Goal: Task Accomplishment & Management: Complete application form

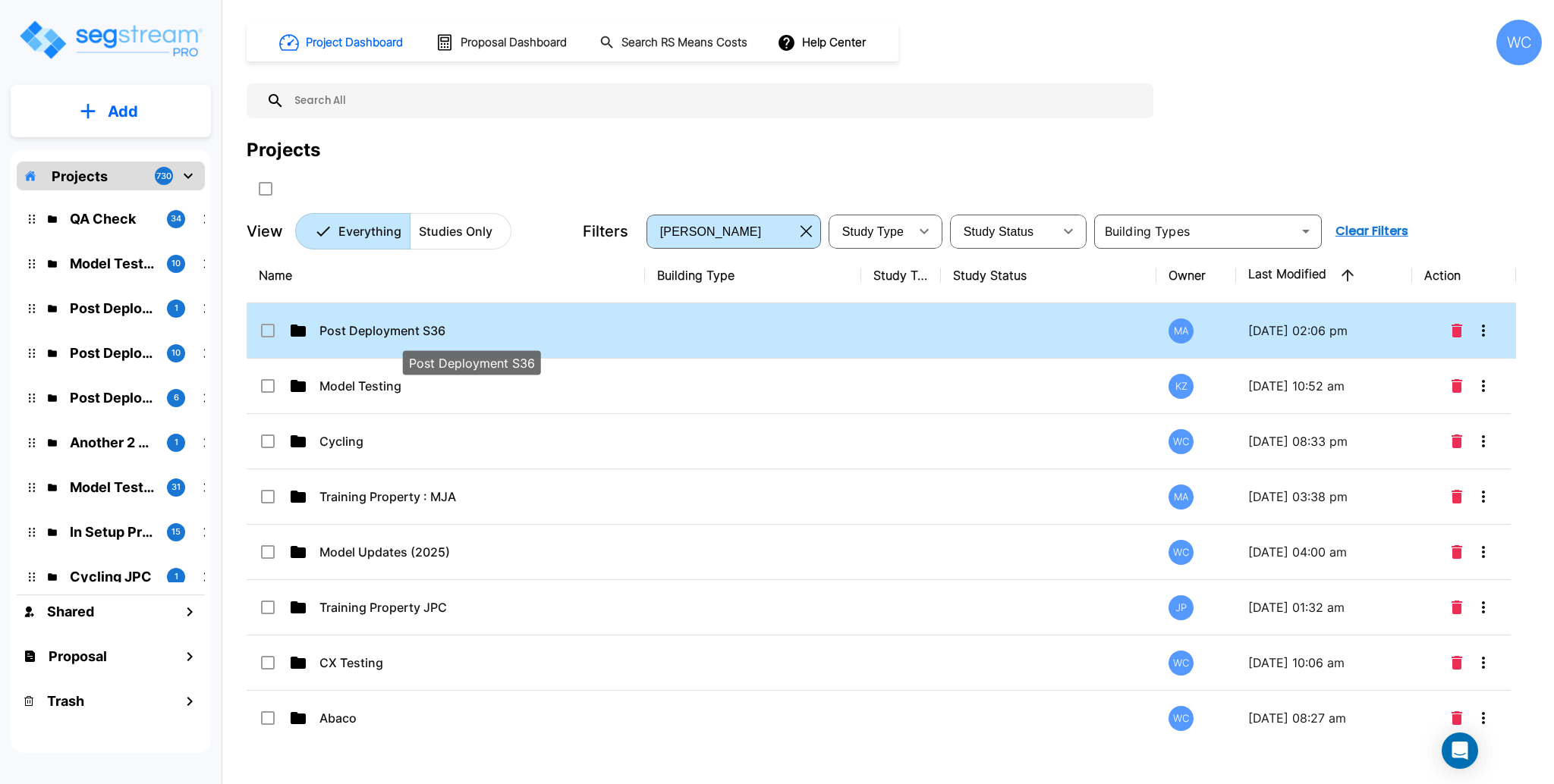
click at [582, 333] on p "Post Deployment S36" at bounding box center [471, 330] width 303 height 18
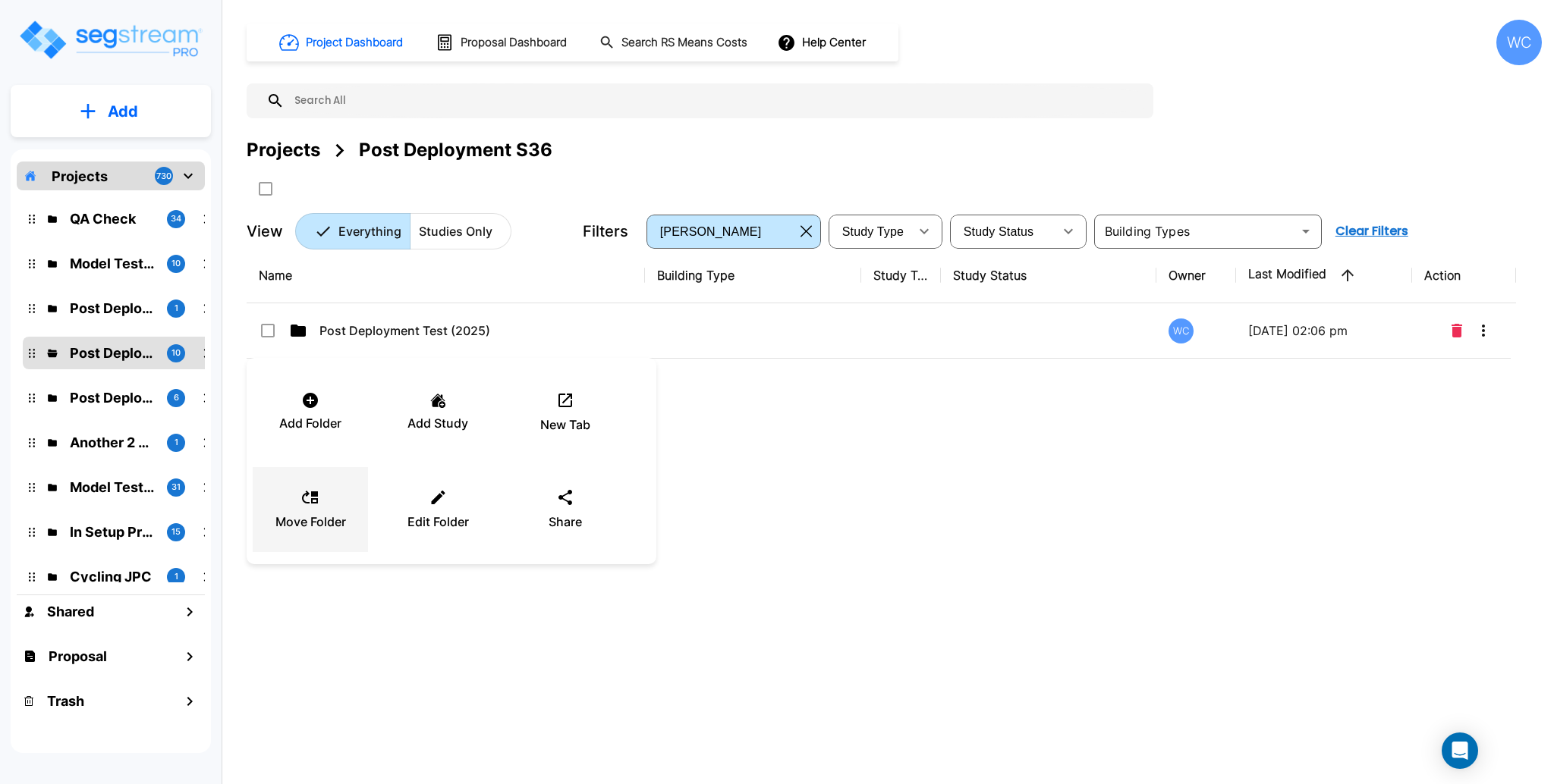
click at [312, 519] on p "Move Folder" at bounding box center [311, 521] width 71 height 18
checkbox input "true"
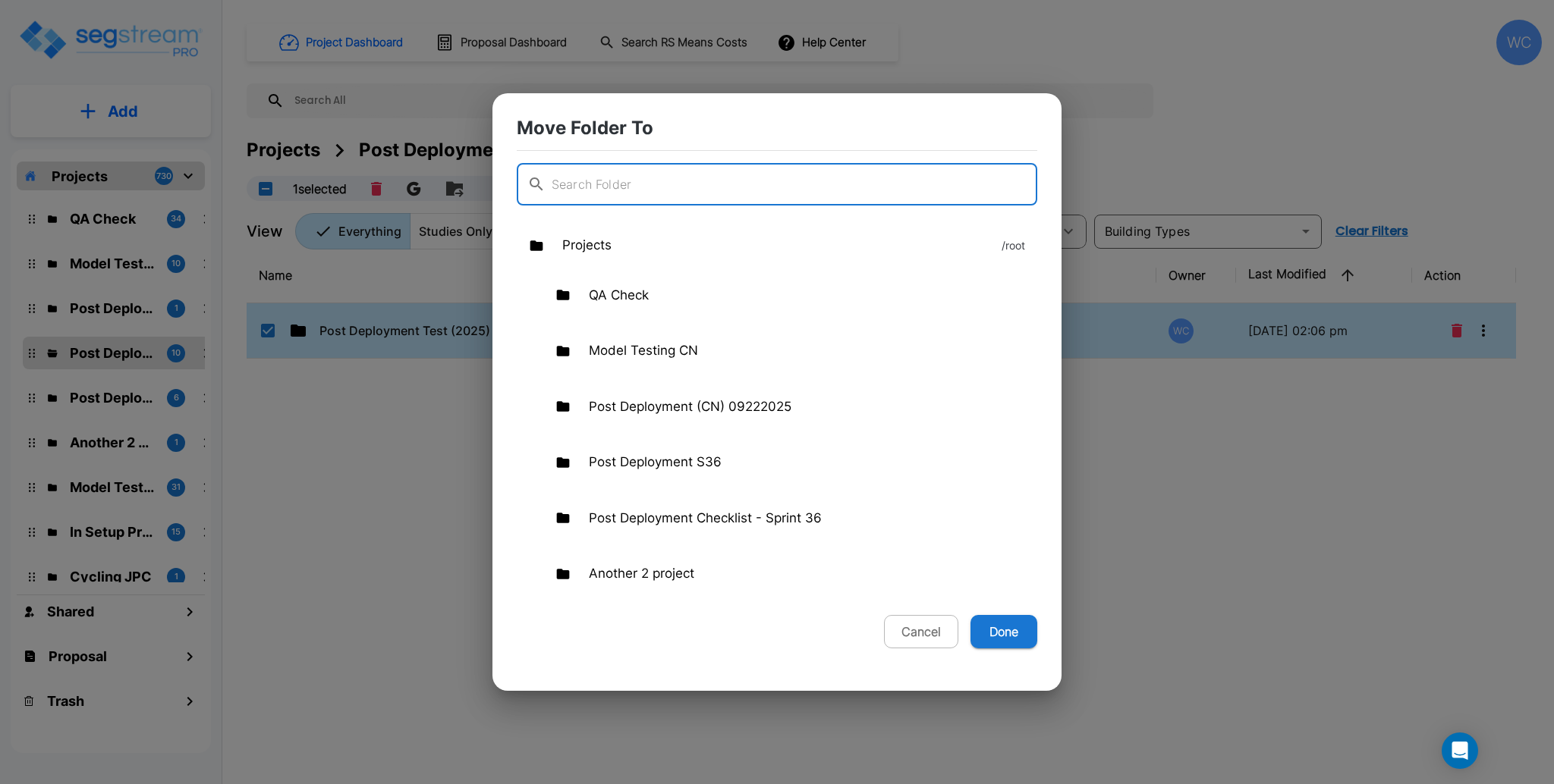
click at [675, 242] on div "Projects /root" at bounding box center [777, 245] width 520 height 44
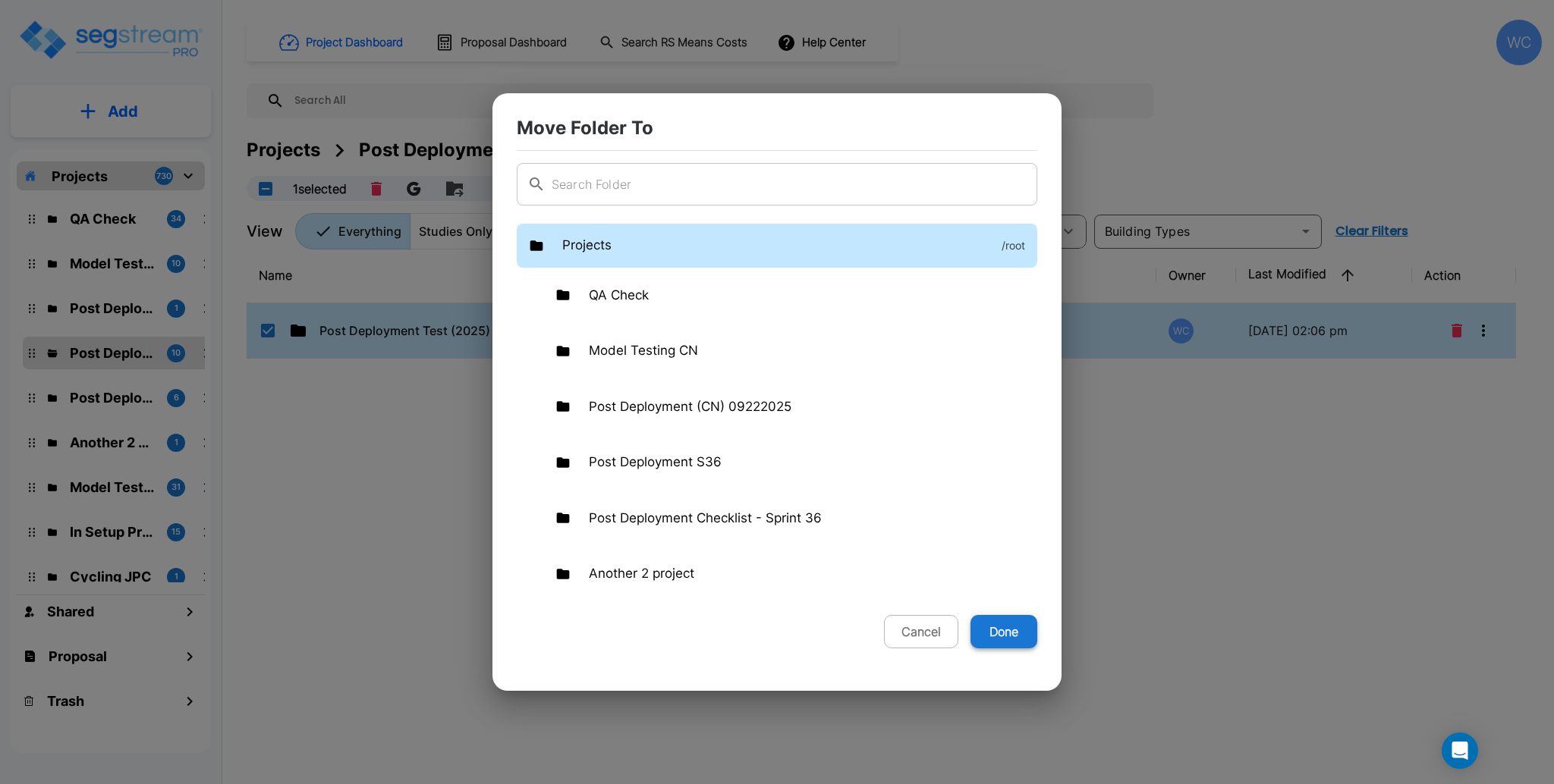
click at [1000, 634] on button "Done" at bounding box center [1004, 632] width 67 height 33
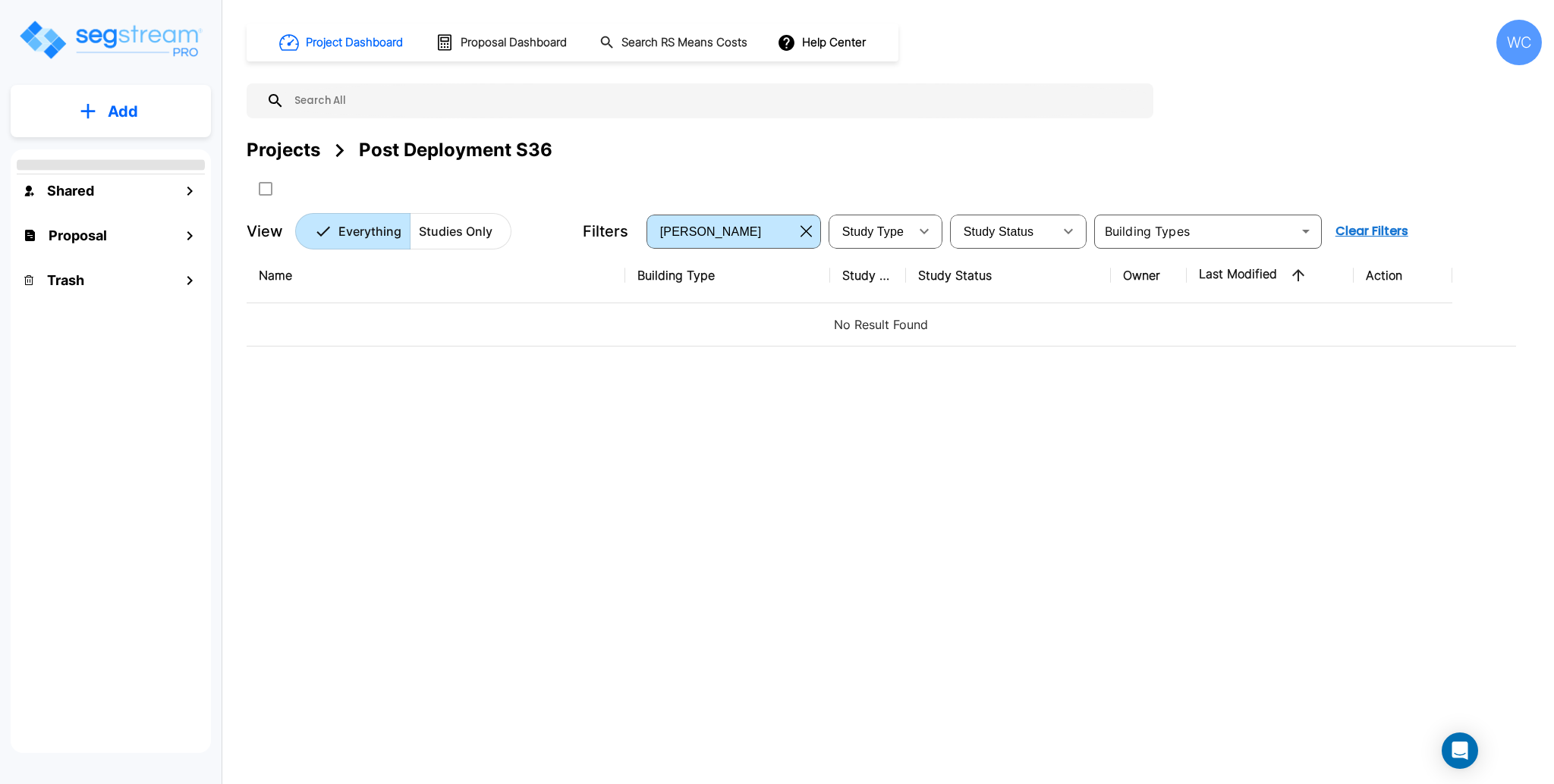
click at [287, 141] on div "Projects" at bounding box center [283, 150] width 74 height 27
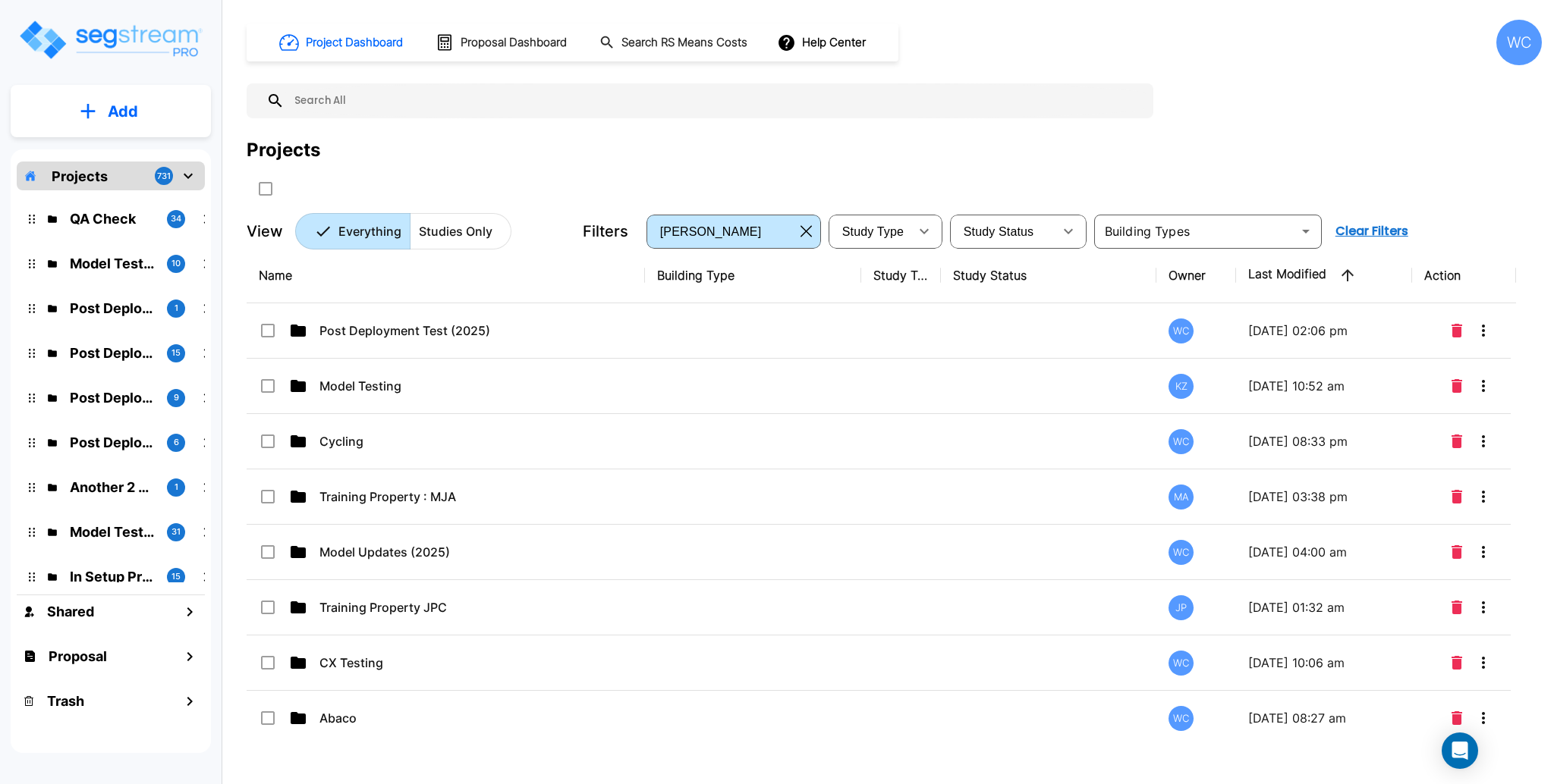
click at [379, 436] on p "Cycling" at bounding box center [471, 441] width 303 height 18
click at [342, 440] on div "Name Building Type Study Type Study Status Owner Last Modified Action Post Depl…" at bounding box center [881, 491] width 1270 height 486
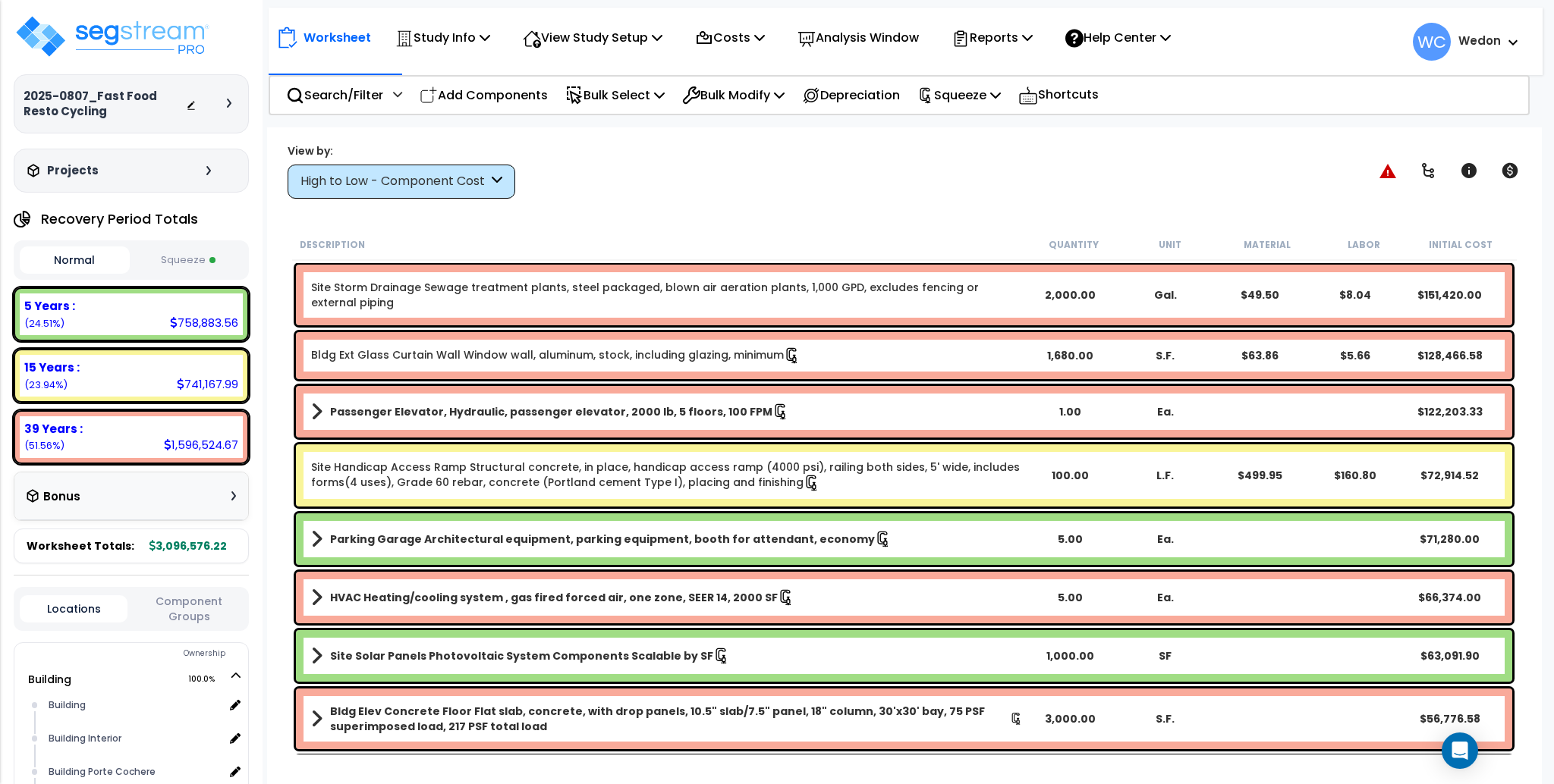
drag, startPoint x: 831, startPoint y: 156, endPoint x: 916, endPoint y: 140, distance: 86.5
click at [831, 157] on div "View by: High to Low - Component Cost High to Low - Component Cost" at bounding box center [904, 171] width 1243 height 56
click at [997, 31] on p "Reports" at bounding box center [992, 37] width 82 height 20
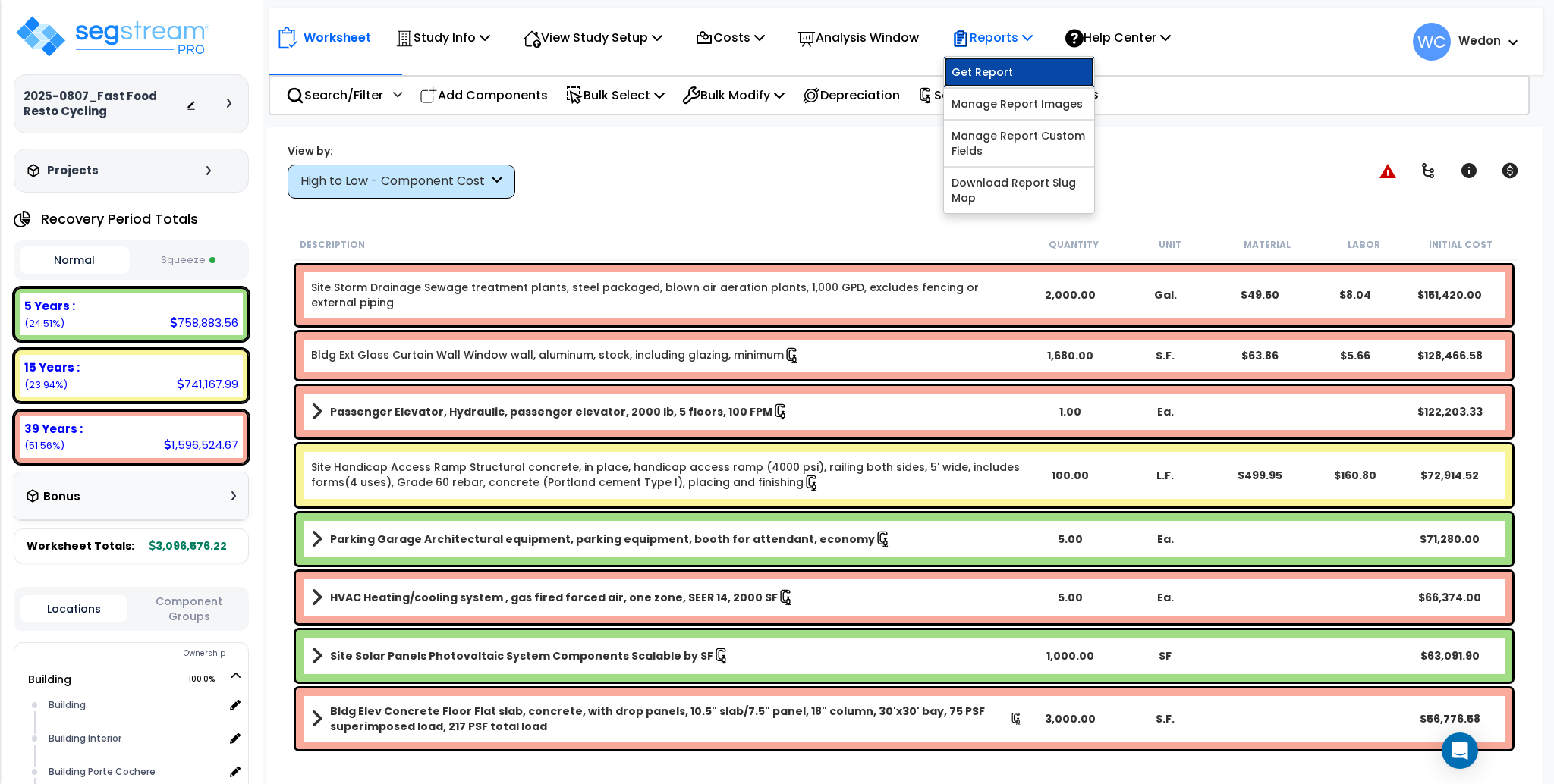
click at [1025, 68] on link "Get Report" at bounding box center [1018, 72] width 150 height 30
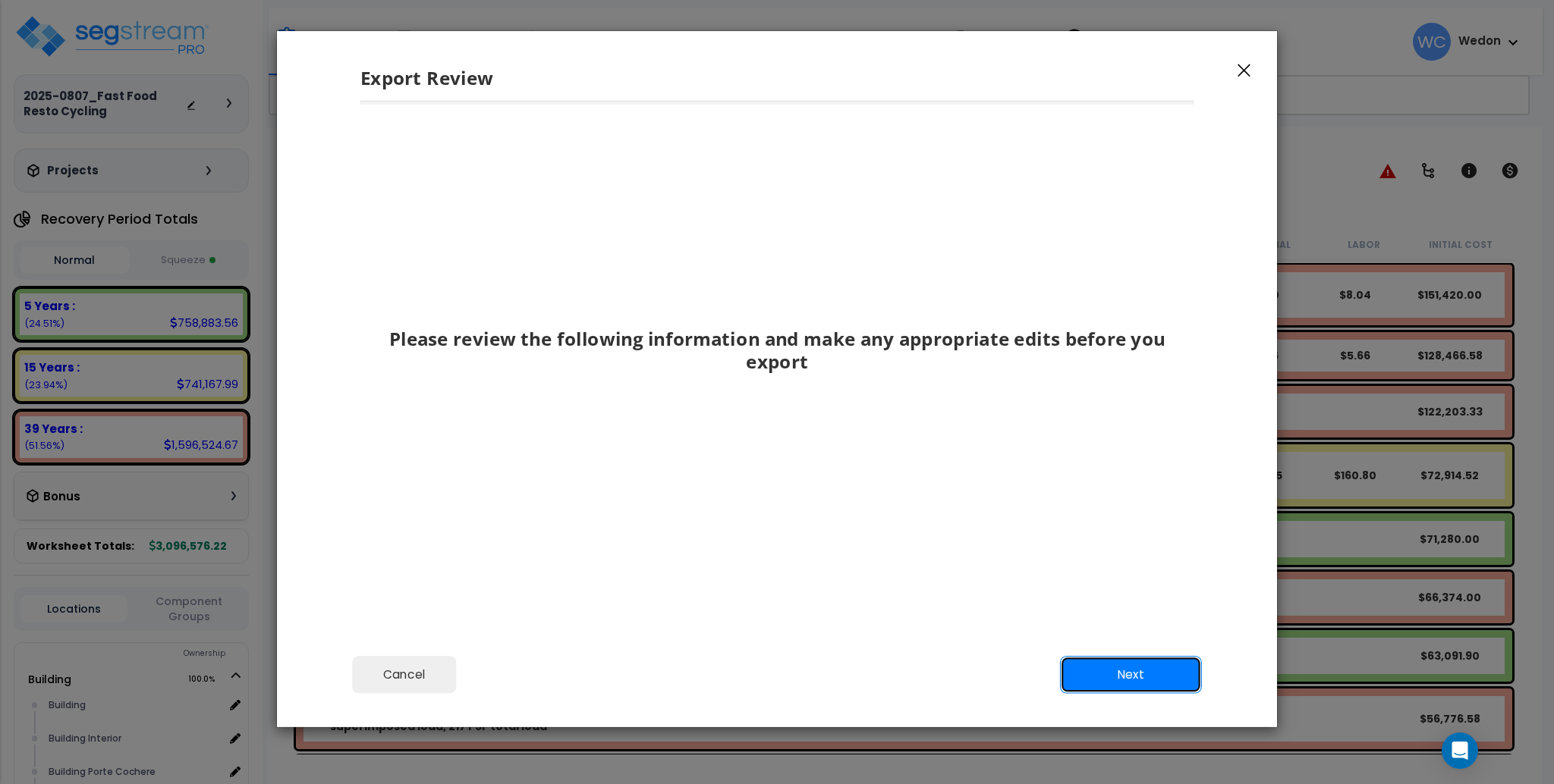
click at [1090, 665] on button "Next" at bounding box center [1131, 674] width 142 height 38
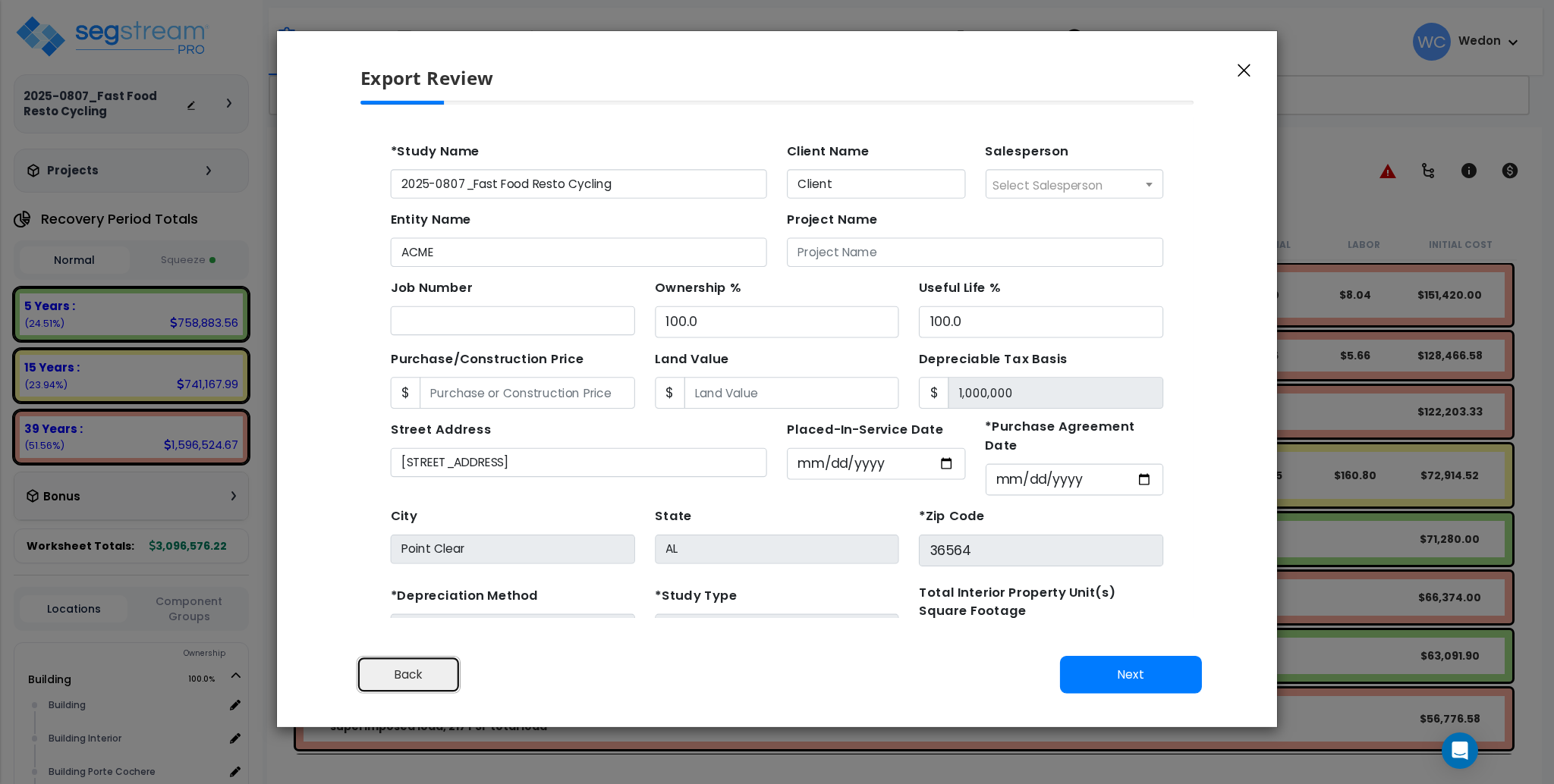
click at [443, 670] on button "Back" at bounding box center [408, 674] width 104 height 38
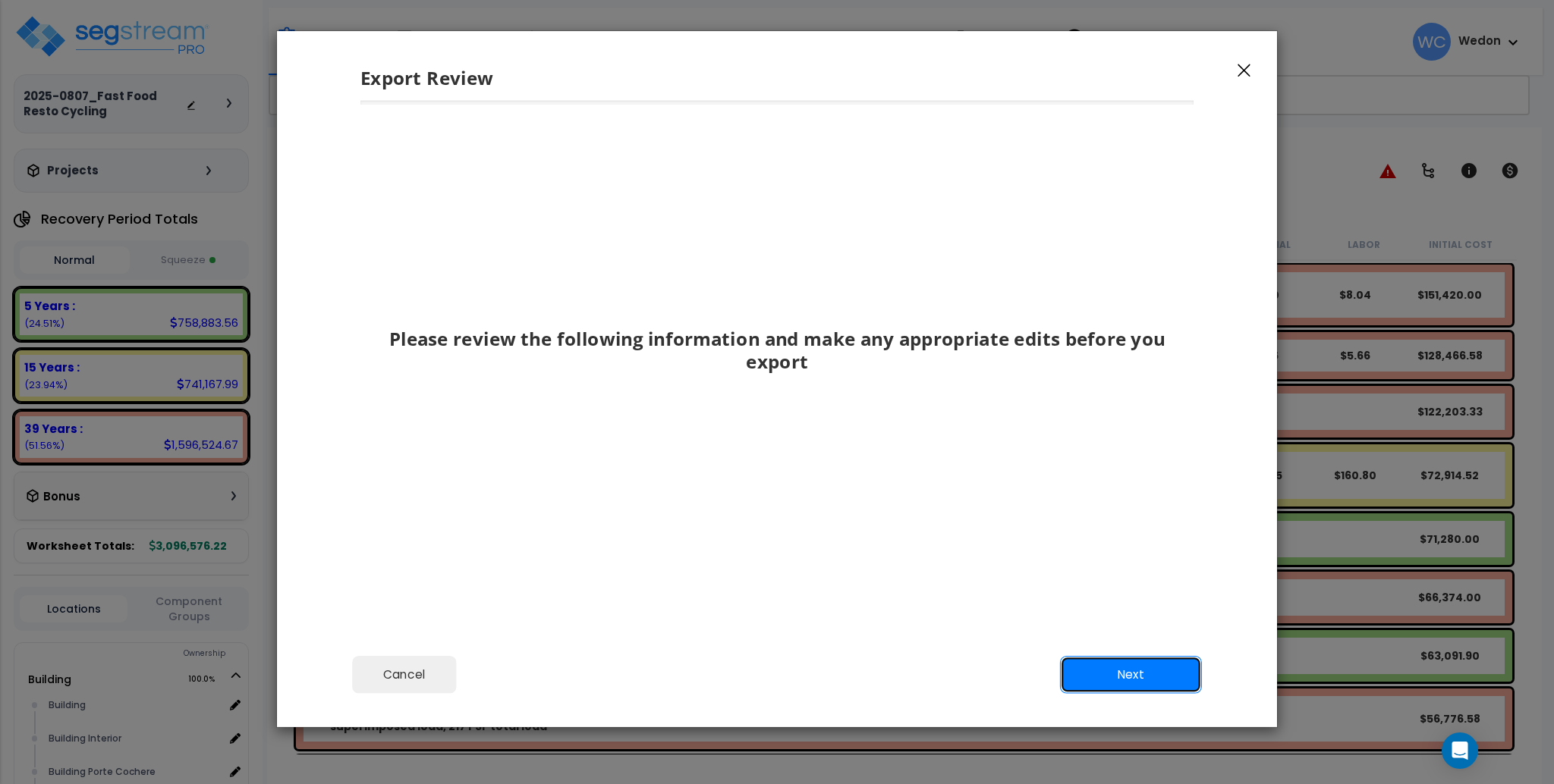
click at [1164, 677] on button "Next" at bounding box center [1131, 674] width 142 height 38
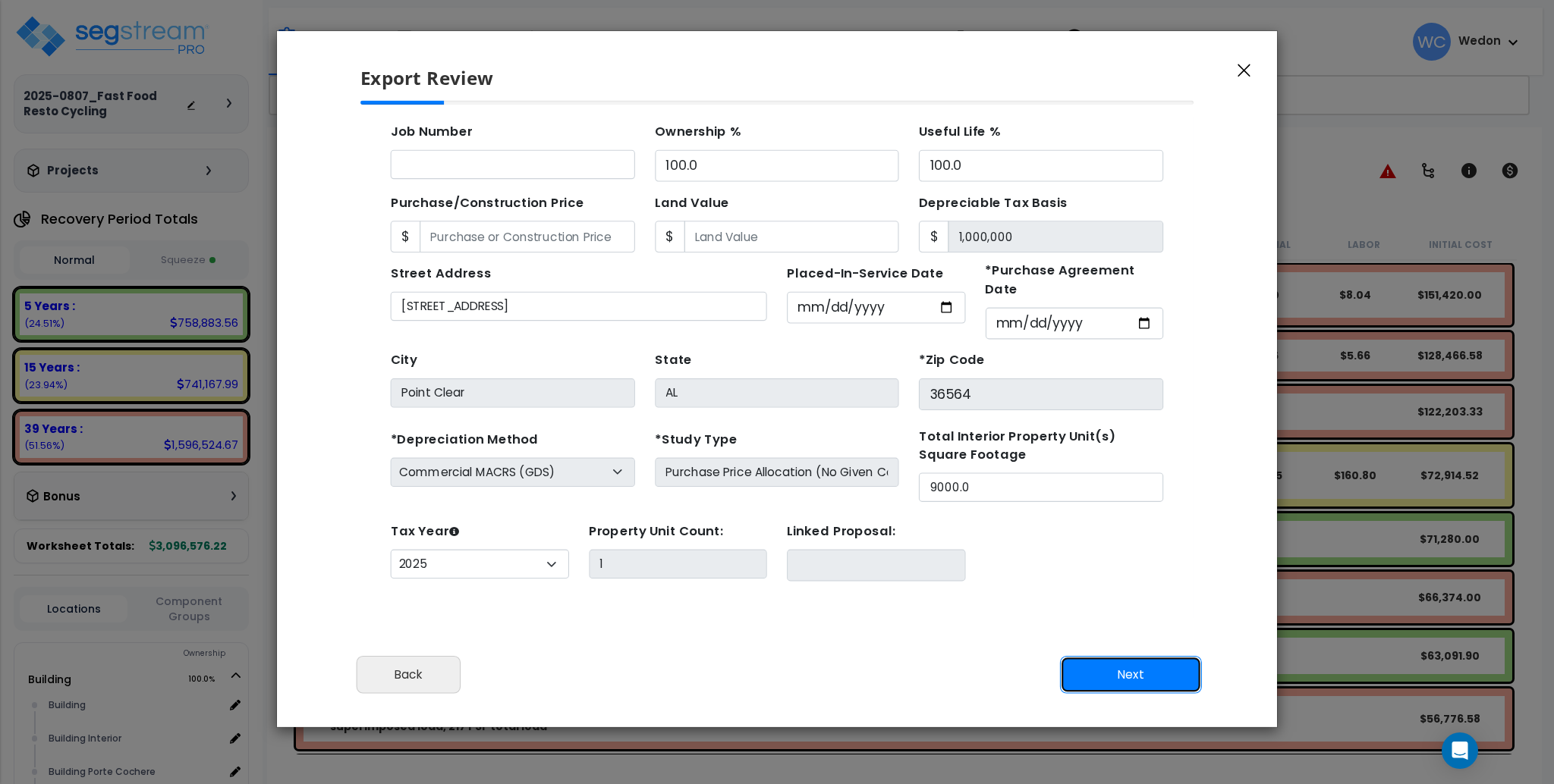
scroll to position [149, 0]
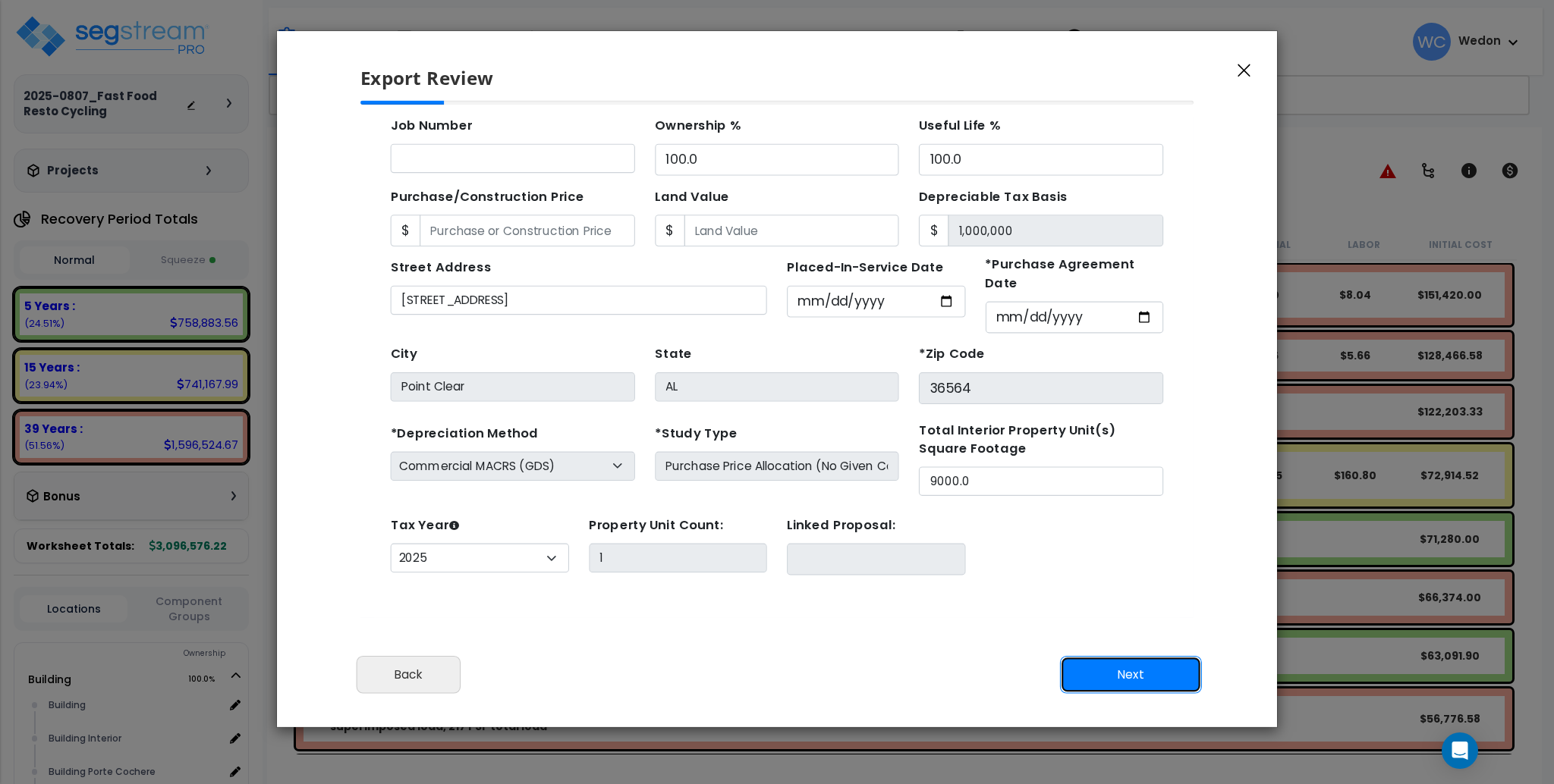
click at [1121, 673] on button "Next" at bounding box center [1131, 674] width 142 height 38
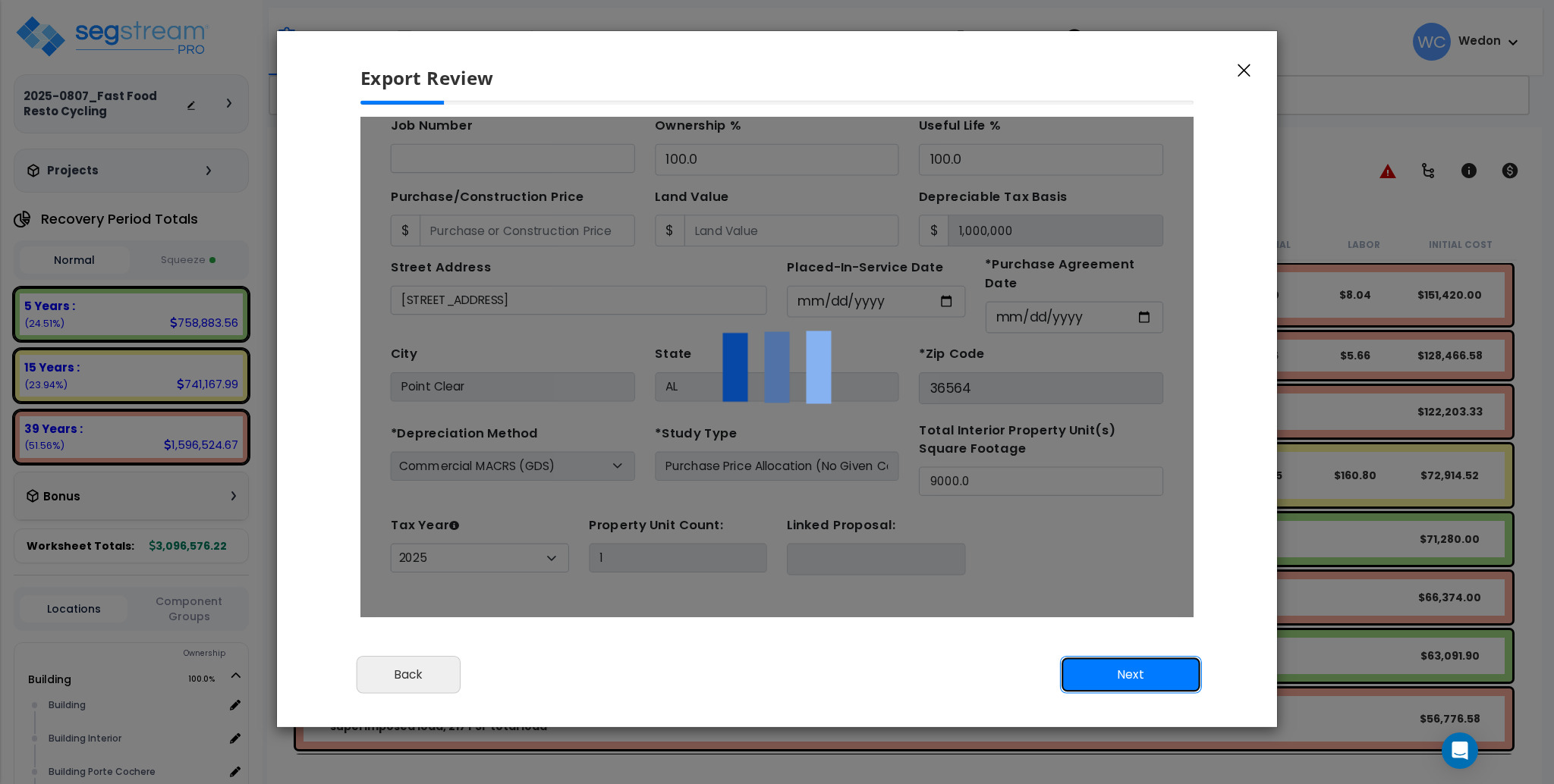
scroll to position [0, 0]
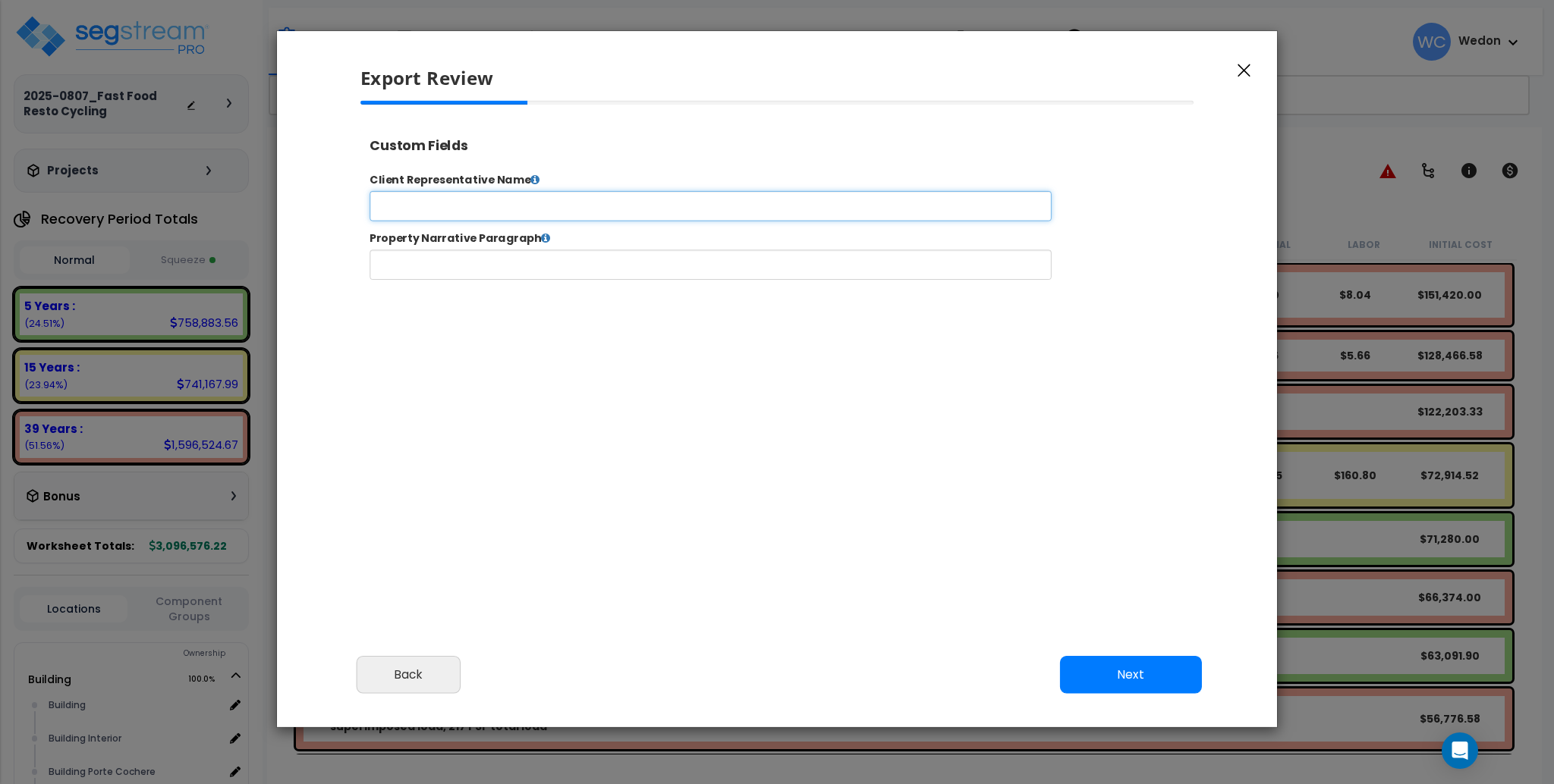
click at [542, 219] on input "text" at bounding box center [758, 216] width 775 height 34
click at [1133, 672] on button "Next" at bounding box center [1131, 674] width 142 height 38
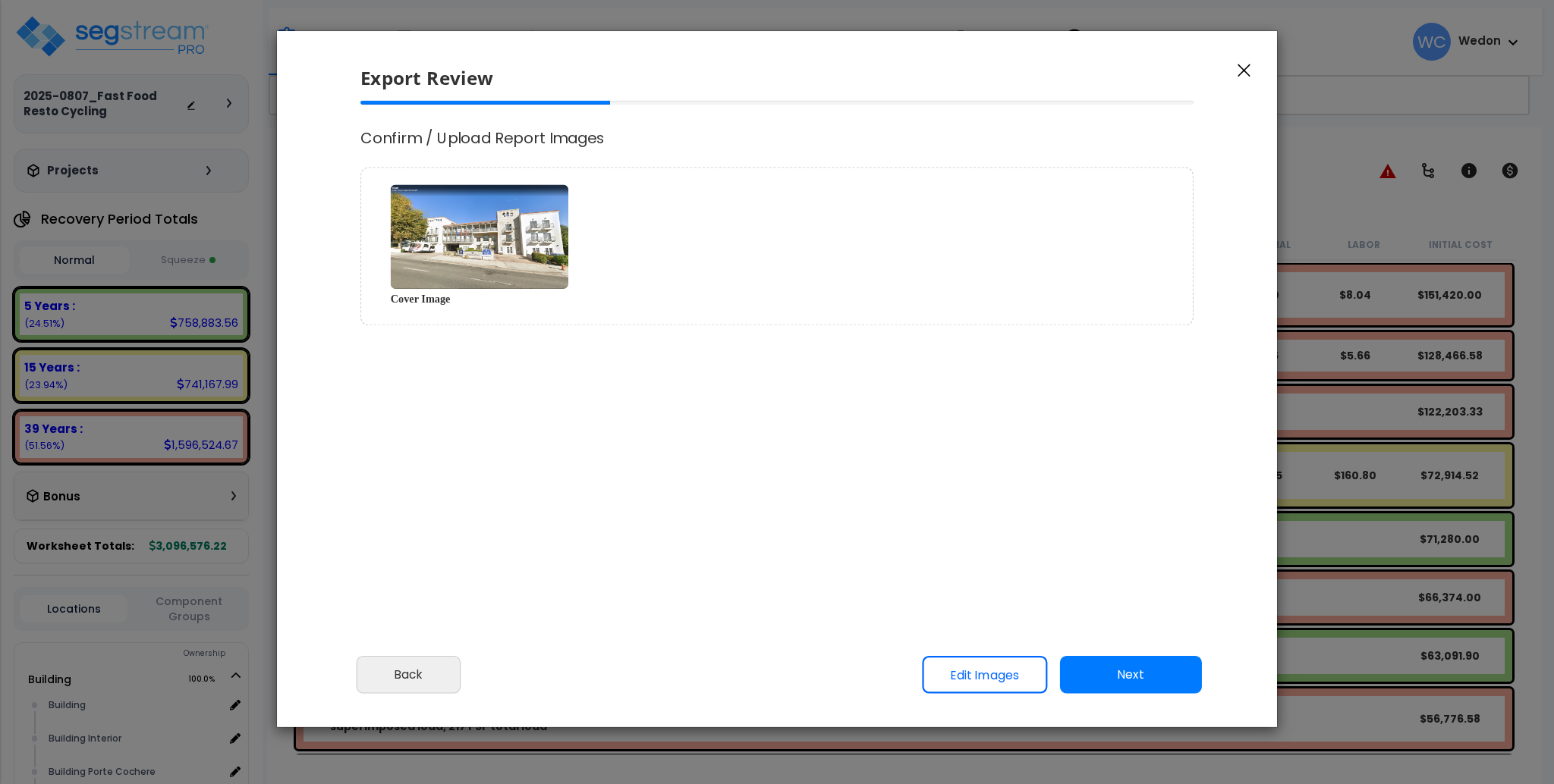
select select "2025"
click at [982, 678] on link "Edit Images" at bounding box center [984, 674] width 125 height 38
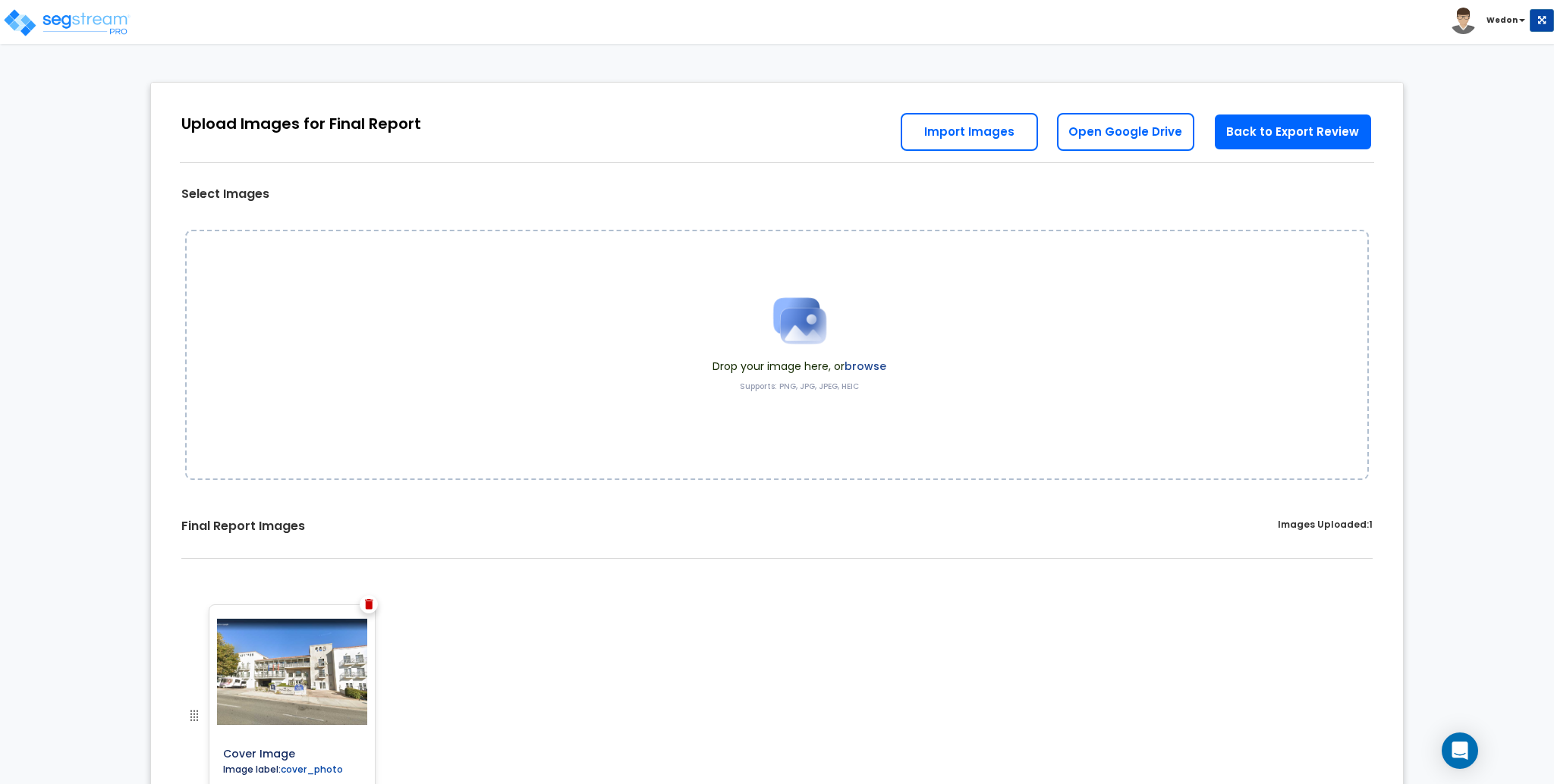
click at [1364, 527] on label "Images Uploaded: 1" at bounding box center [1325, 527] width 95 height 17
click at [820, 115] on div "Upload Images for Final Report Back to Export Review Go to Edit Study Go to Wor…" at bounding box center [777, 122] width 1252 height 81
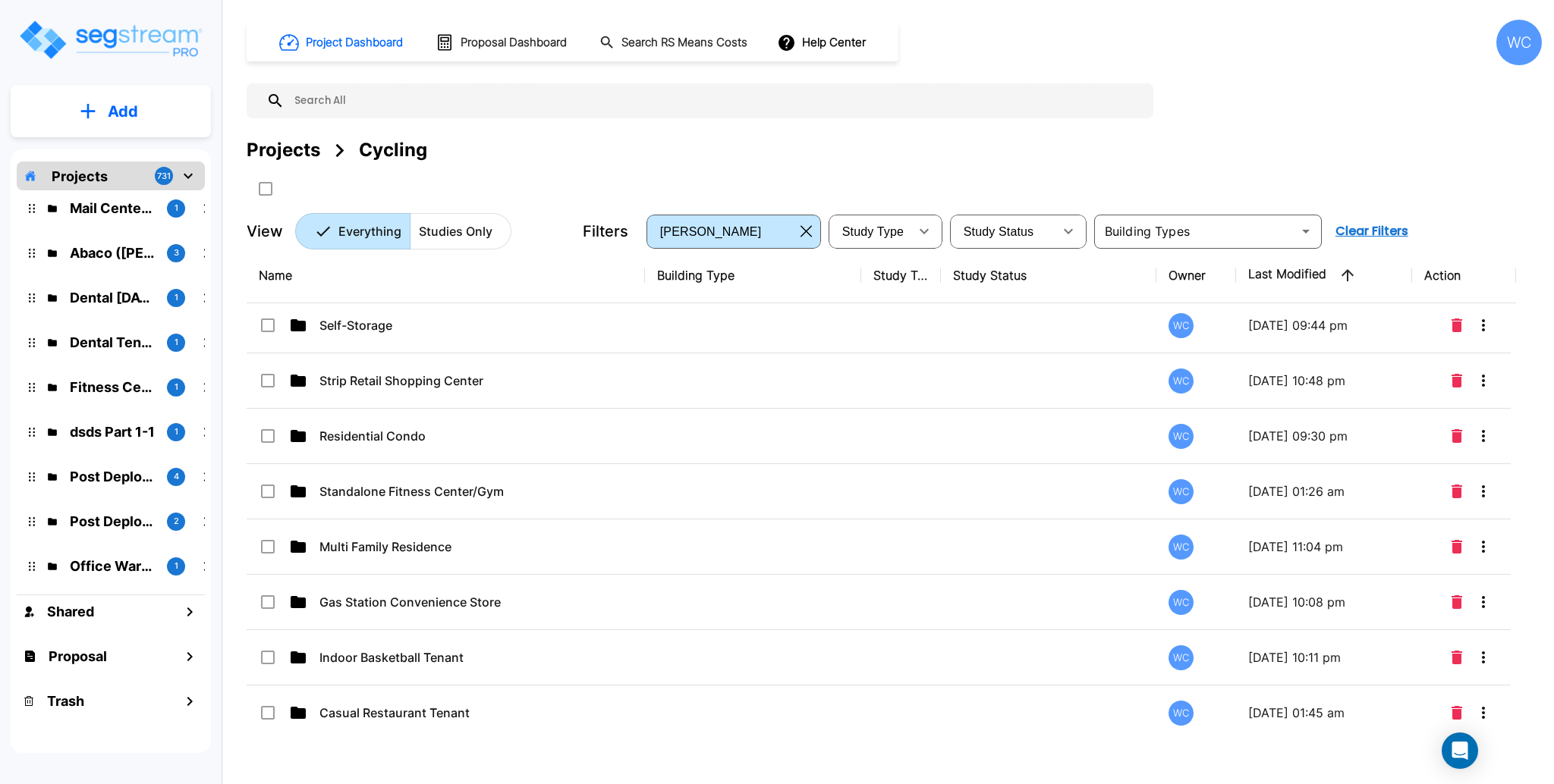
scroll to position [2387, 0]
click at [446, 500] on p "Fitness Center/ Gym Tenant" at bounding box center [471, 490] width 303 height 18
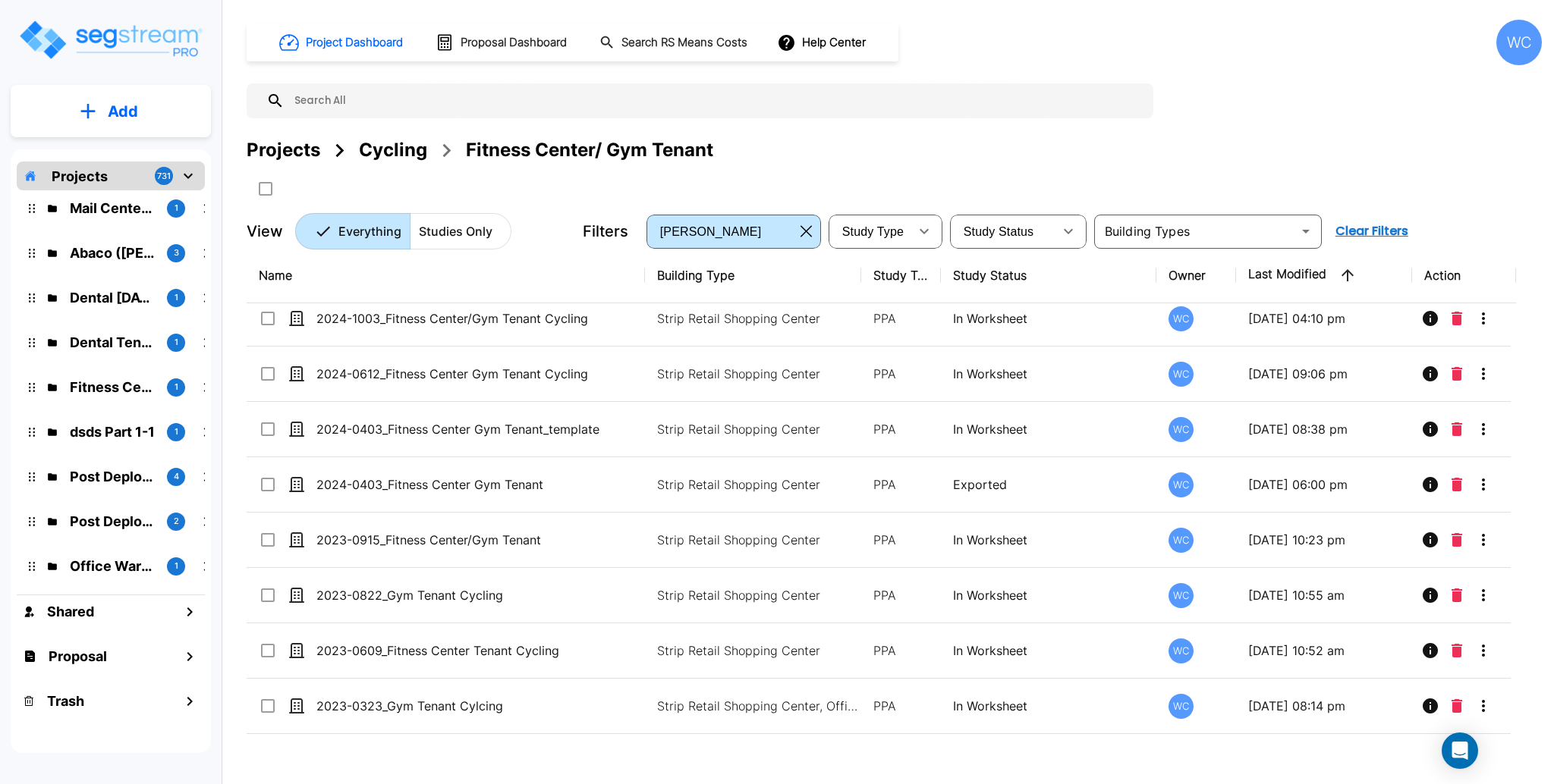
scroll to position [0, 0]
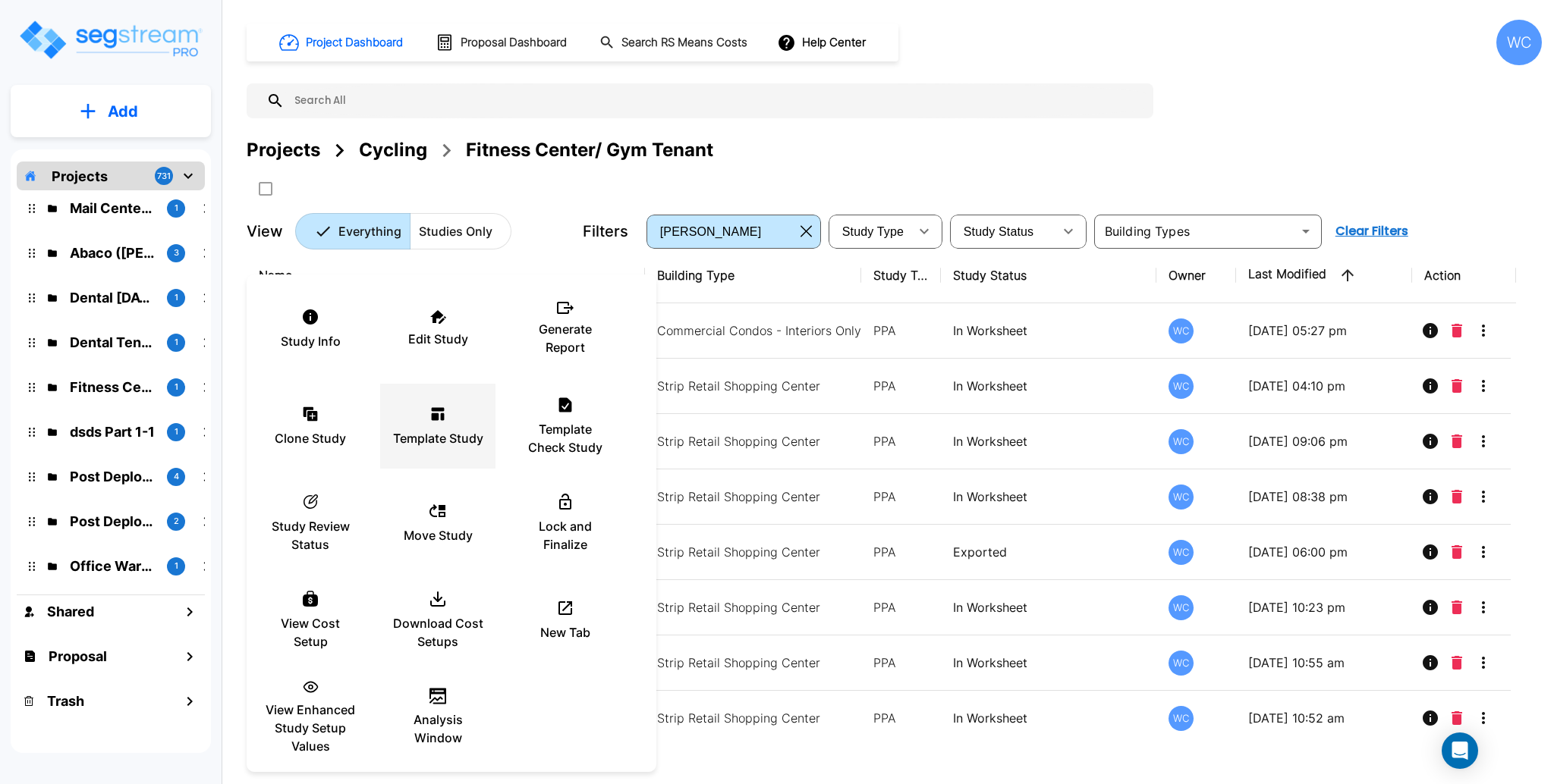
click at [426, 446] on p "Template Study" at bounding box center [438, 438] width 90 height 18
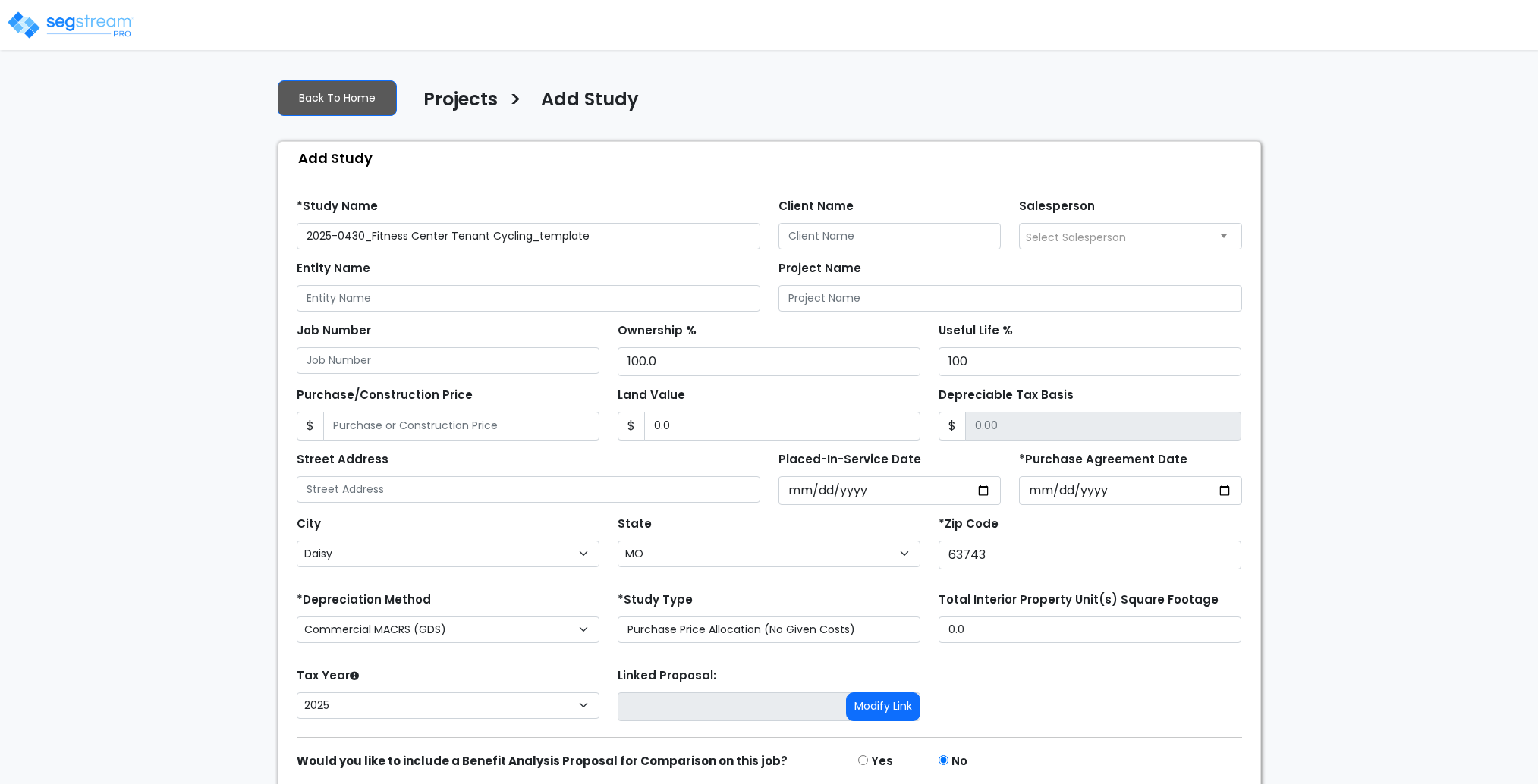
select select "Daisy"
select select "MO"
select select "2025"
drag, startPoint x: 339, startPoint y: 232, endPoint x: 366, endPoint y: 238, distance: 27.7
click at [366, 238] on input "2025-0430_Fitness Center Tenant Cycling" at bounding box center [529, 236] width 464 height 26
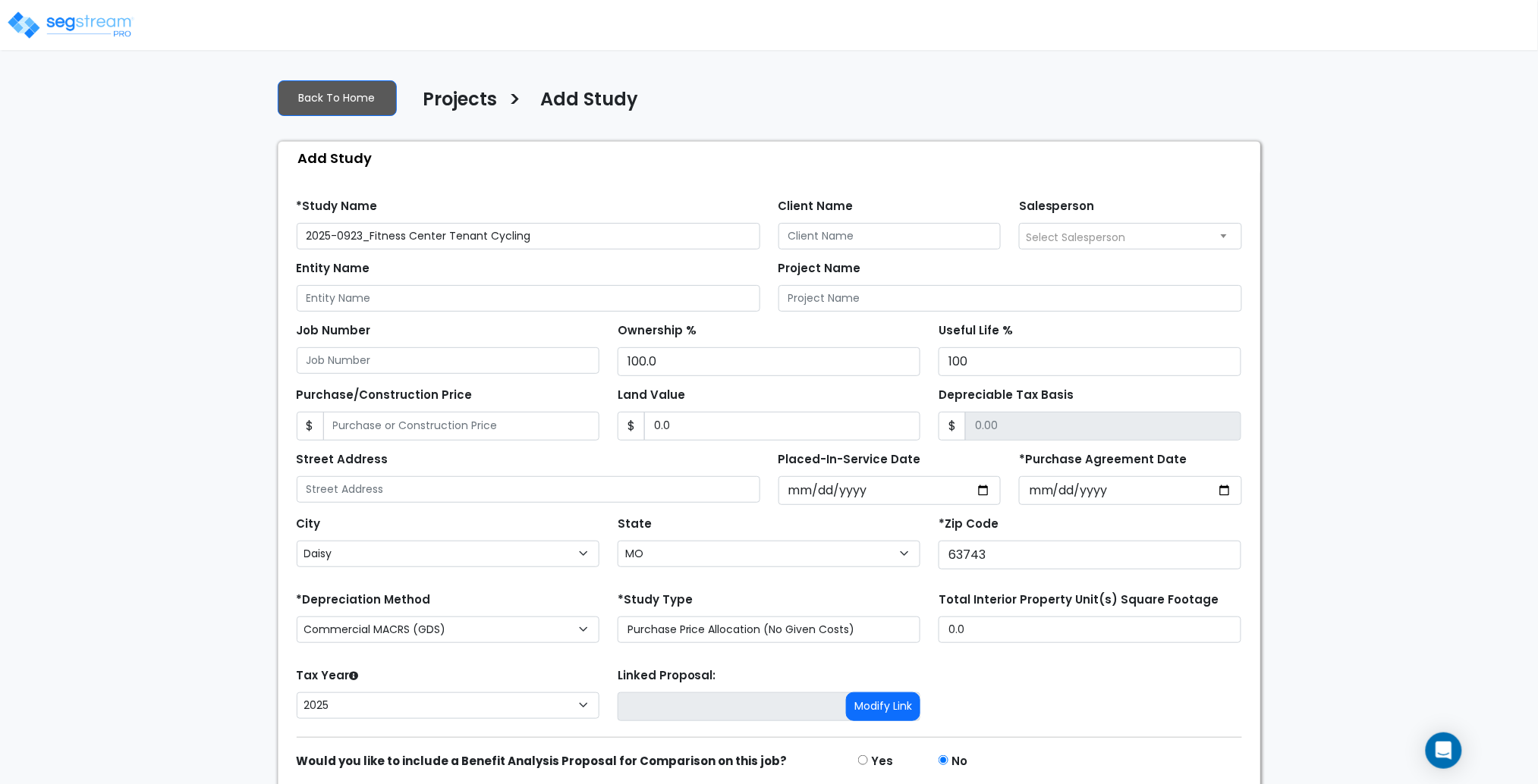
scroll to position [61, 0]
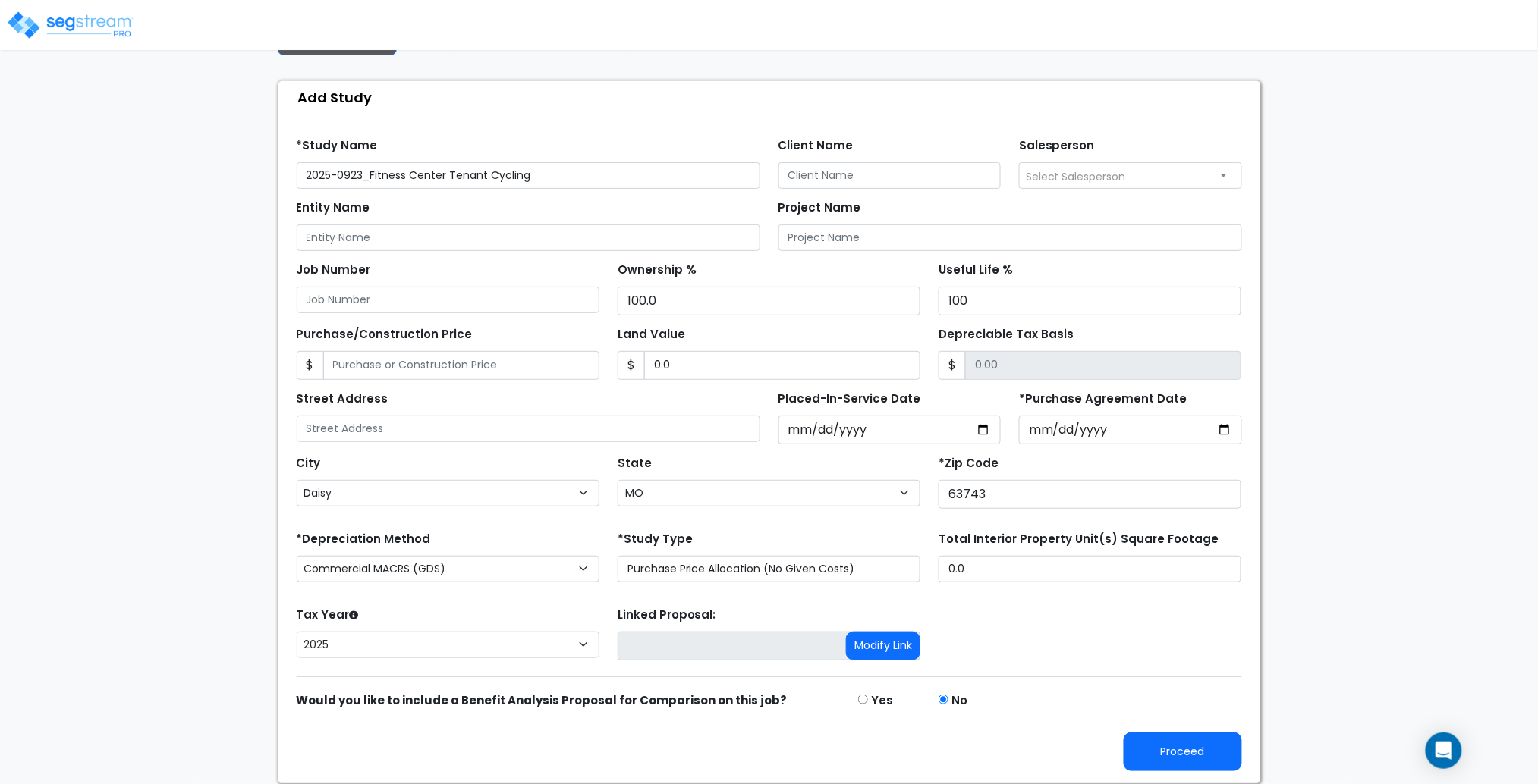
type input "2025-0923_Fitness Center Tenant Cycling"
click at [1218, 432] on input "*Purchase Agreement Date" at bounding box center [1130, 430] width 223 height 29
type input "[DATE]"
click at [982, 429] on input "2025-04-30" at bounding box center [890, 430] width 223 height 29
type input "[DATE]"
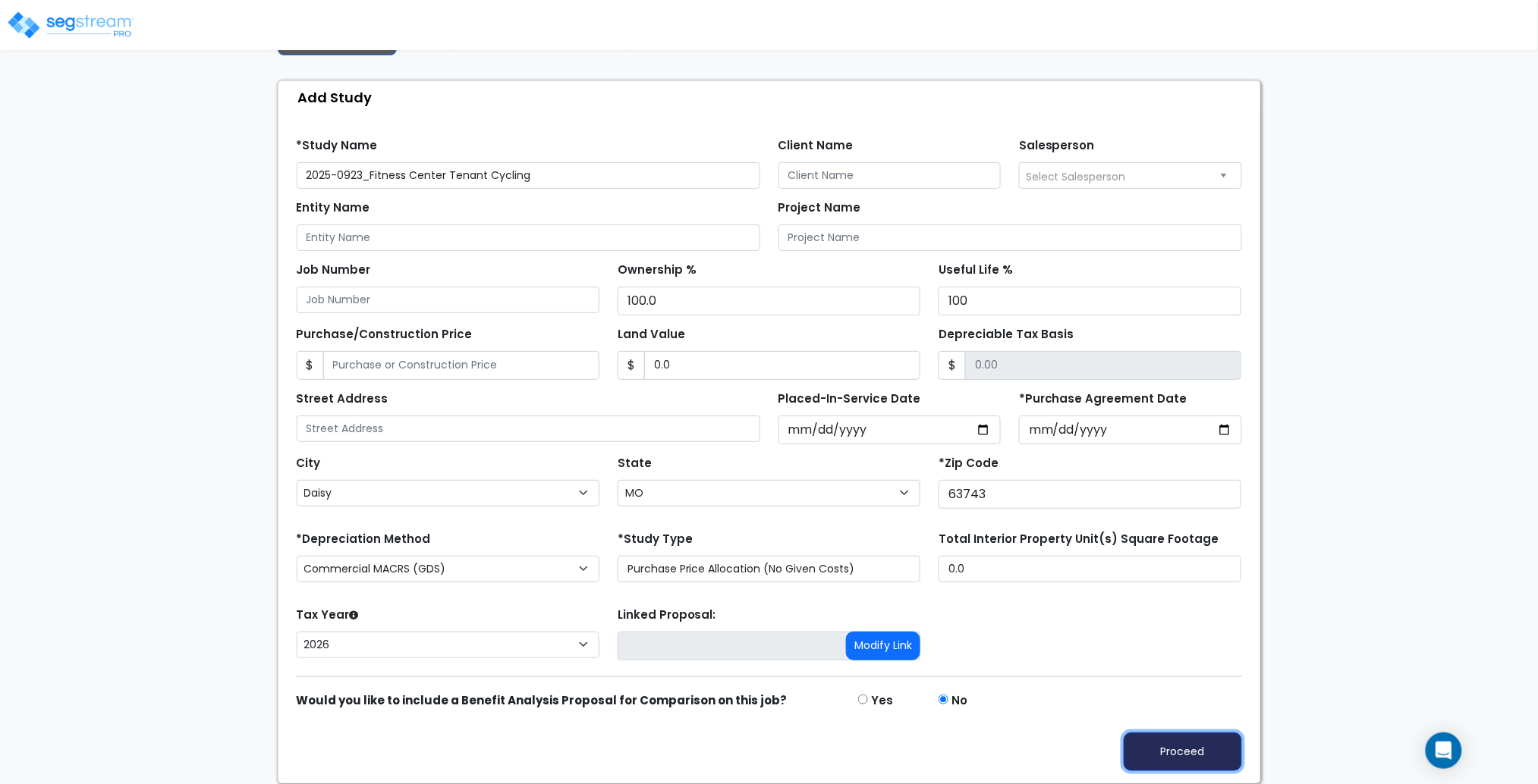
click at [1199, 751] on button "Proceed" at bounding box center [1183, 752] width 118 height 39
type input "0"
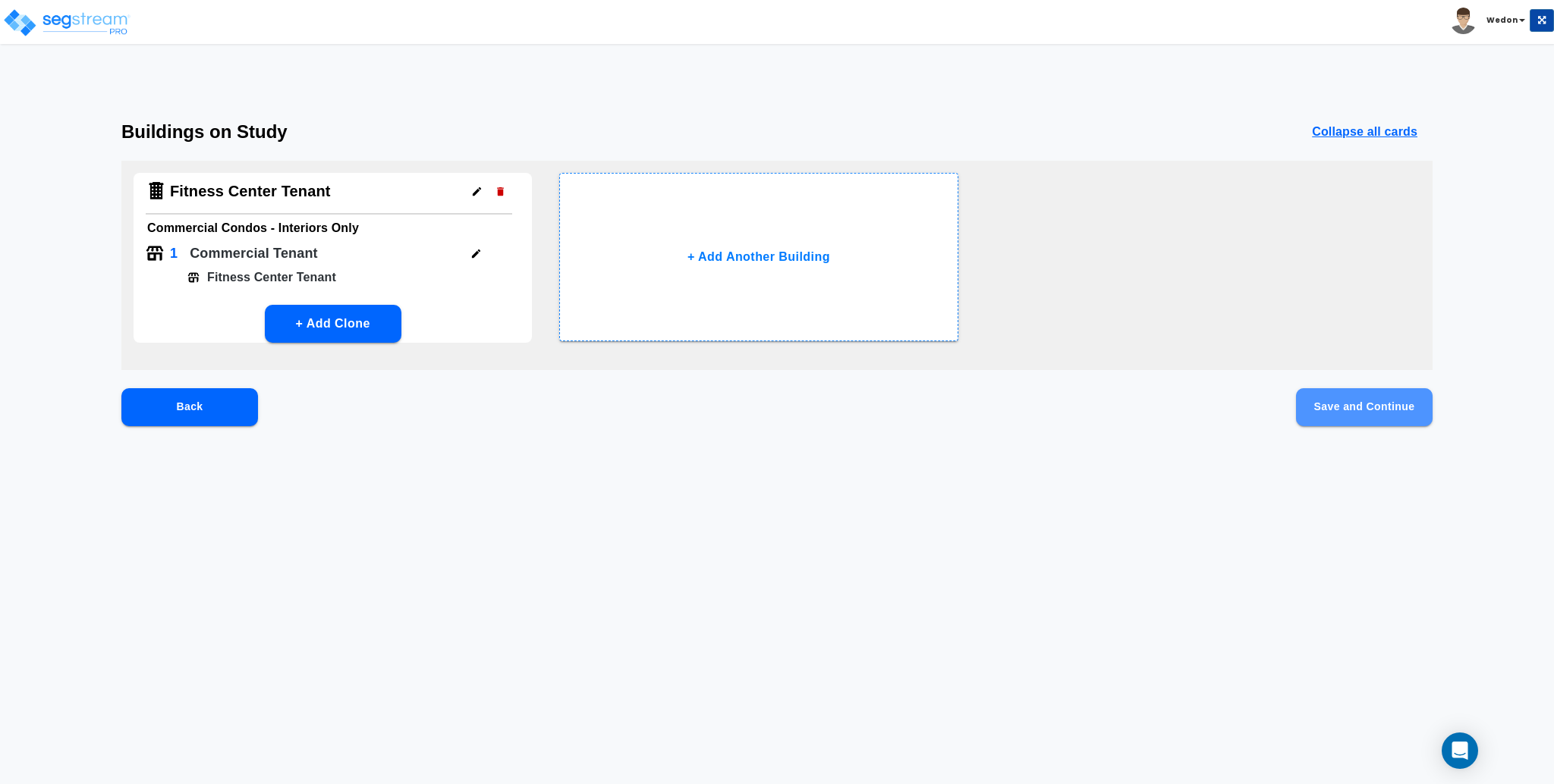
click at [1348, 395] on button "Save and Continue" at bounding box center [1364, 407] width 137 height 38
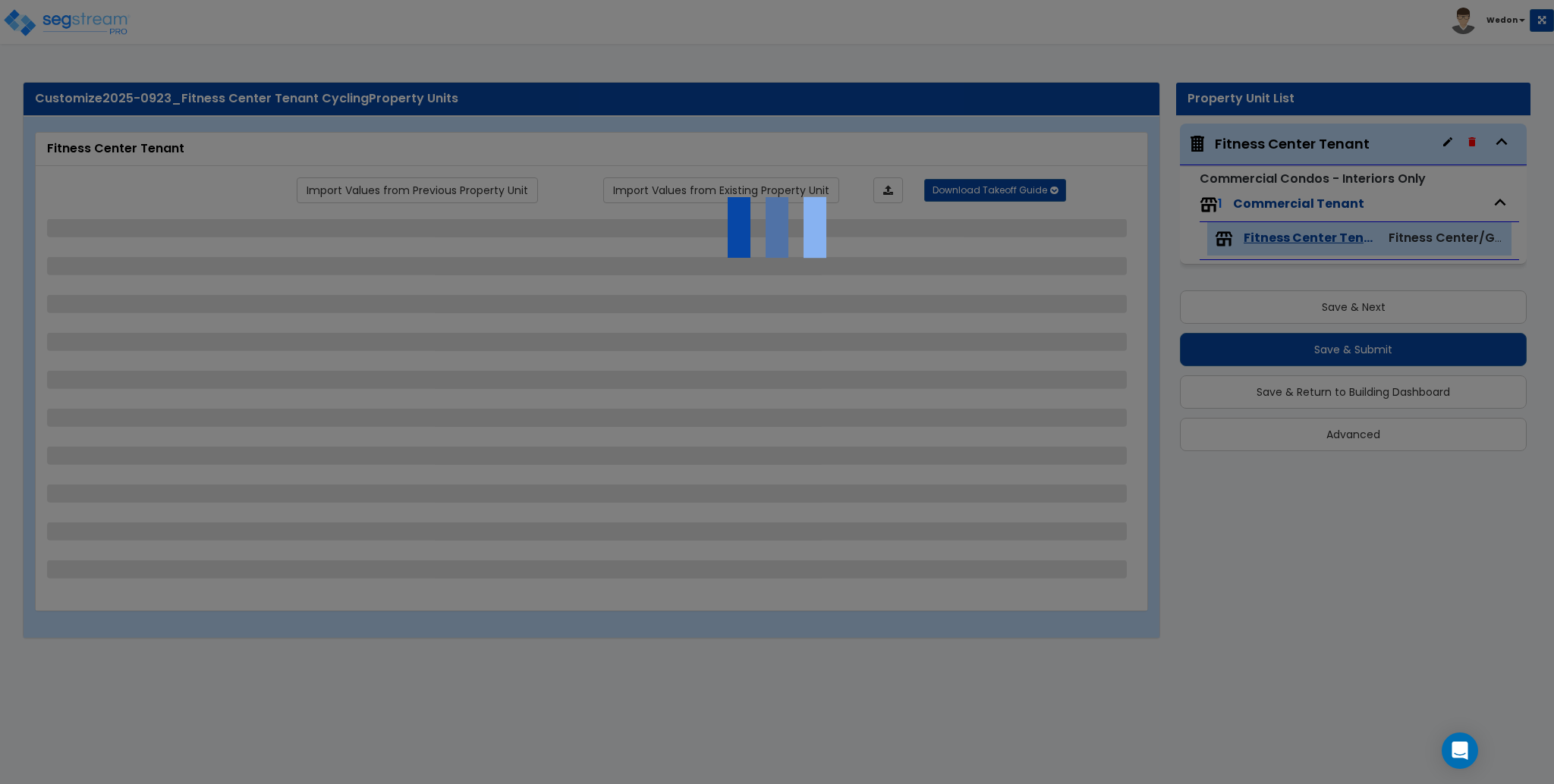
select select "1"
select select "3"
select select "1"
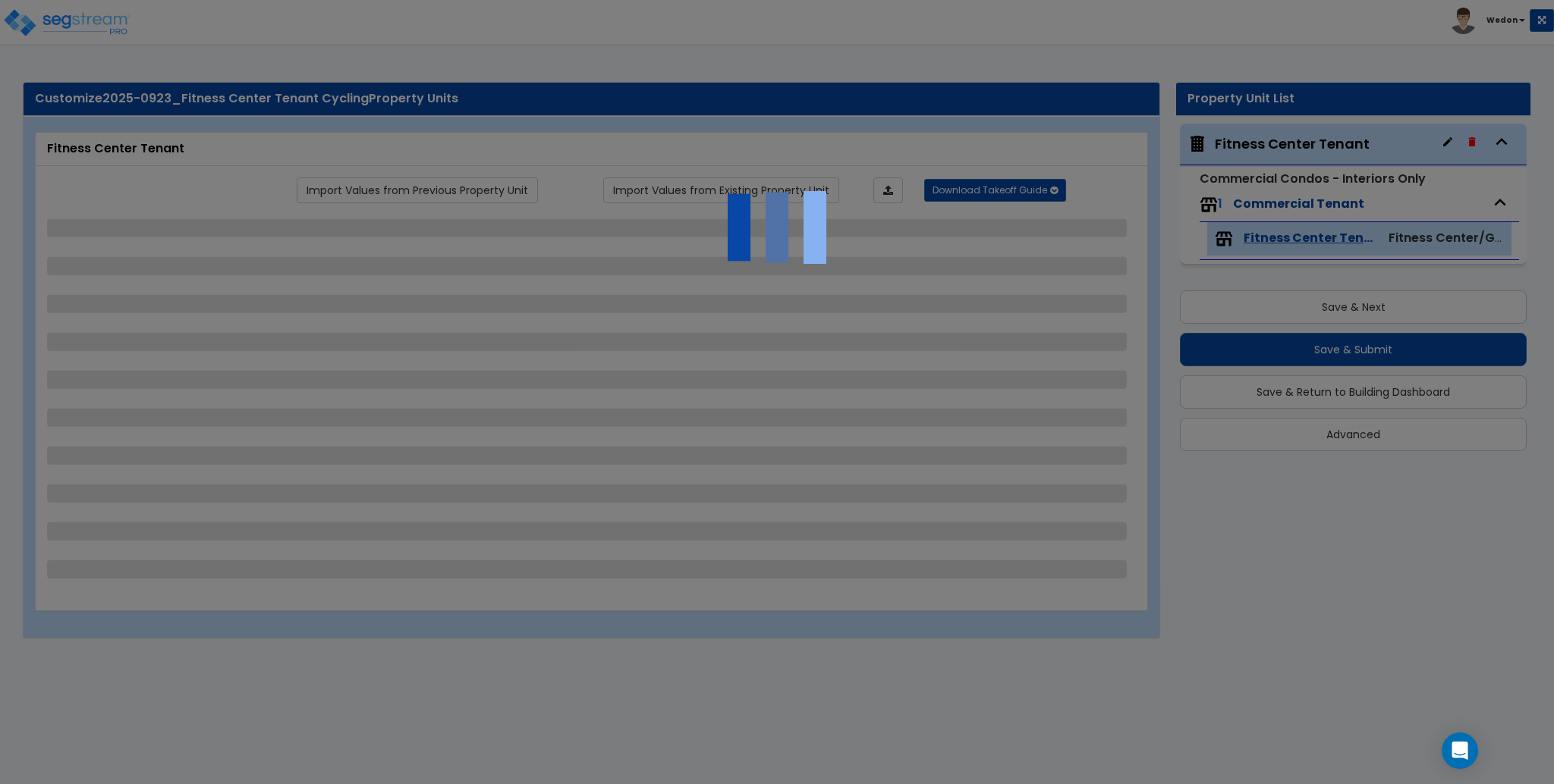
select select "2"
select select "3"
select select "1"
select select "2"
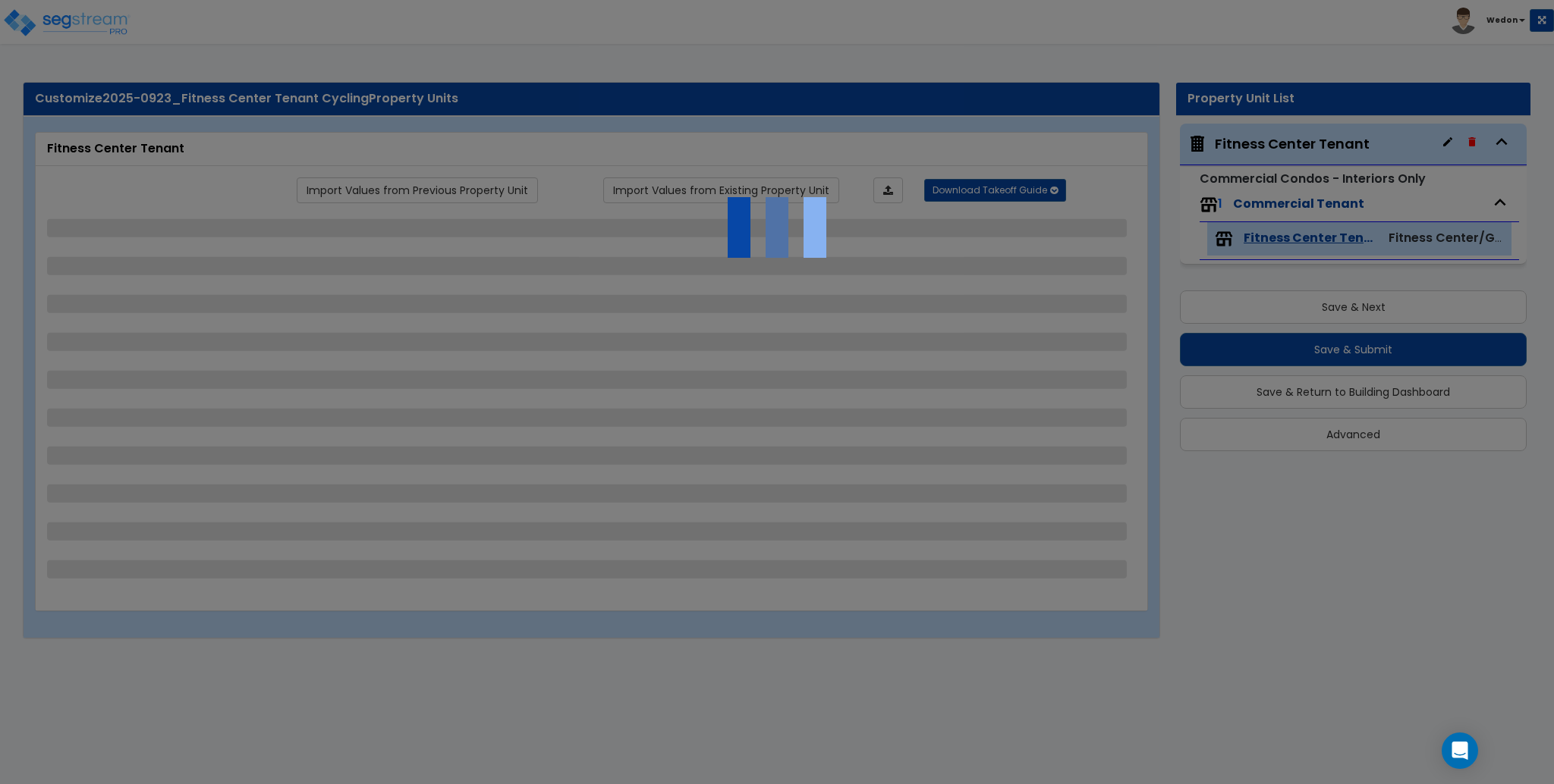
select select "3"
select select "4"
select select "1"
select select "2"
select select "9"
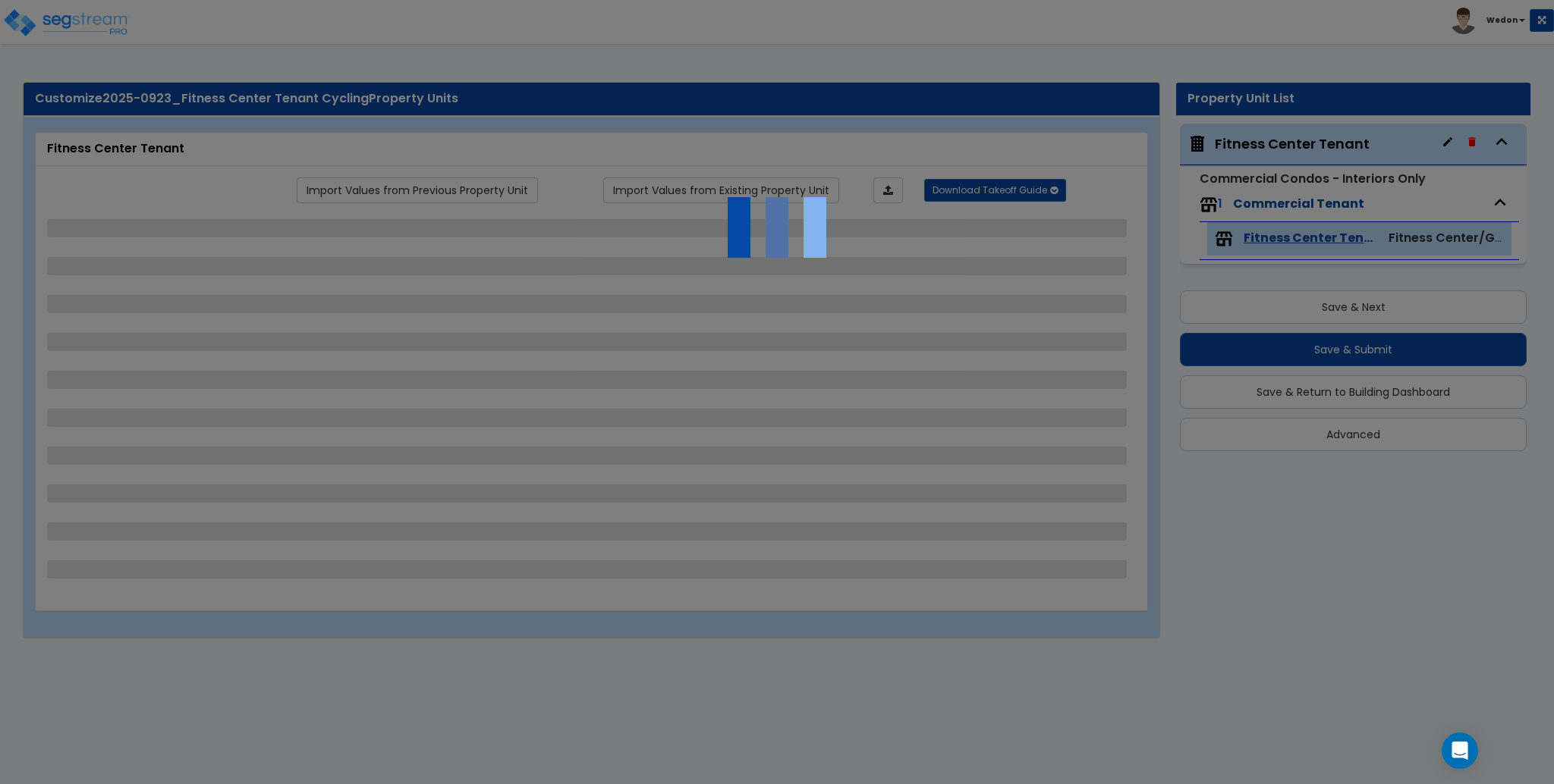
select select "6"
select select "2"
select select "3"
select select "1"
select select "3"
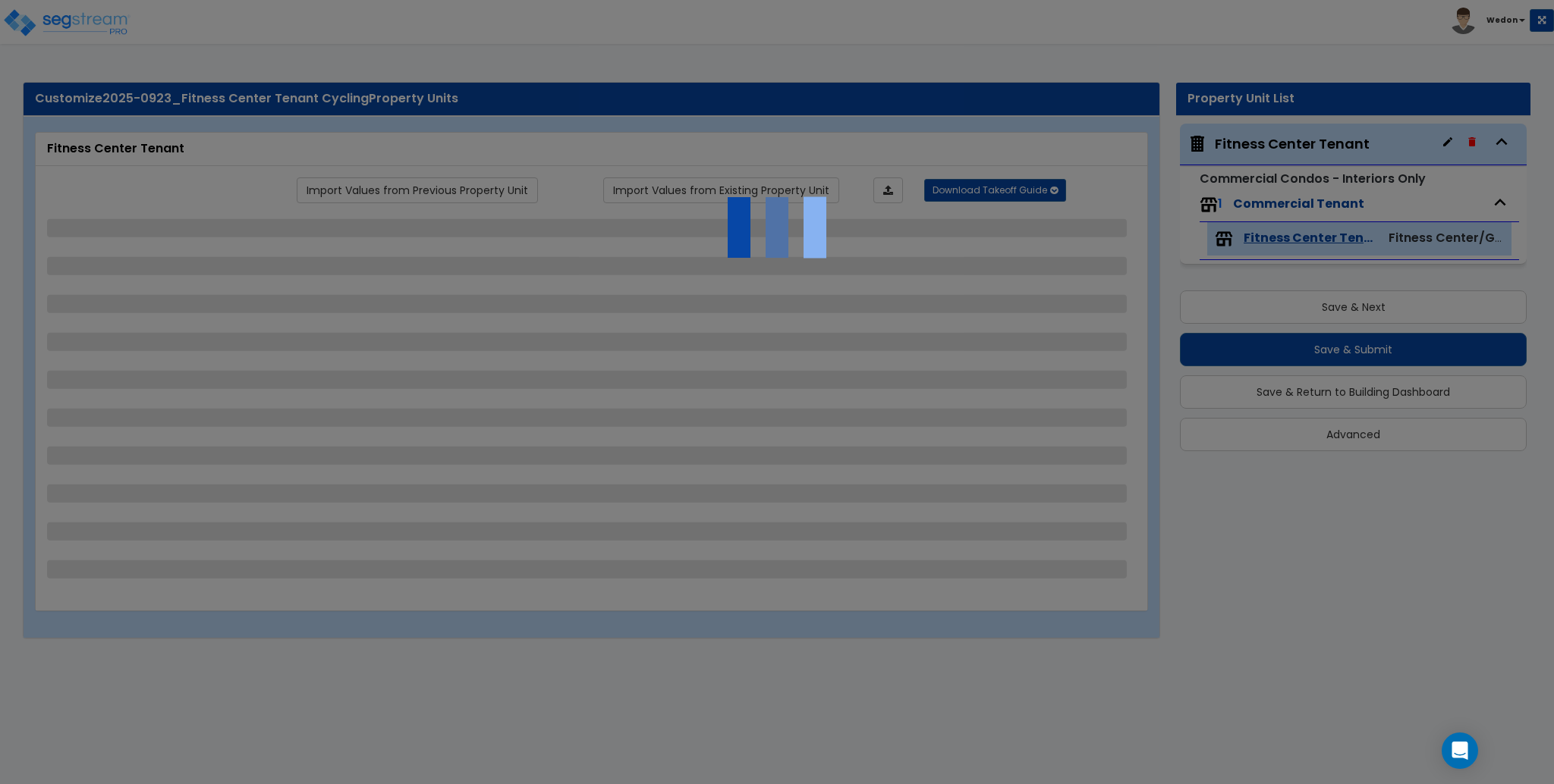
select select "6"
select select "5"
select select "1"
select select "2"
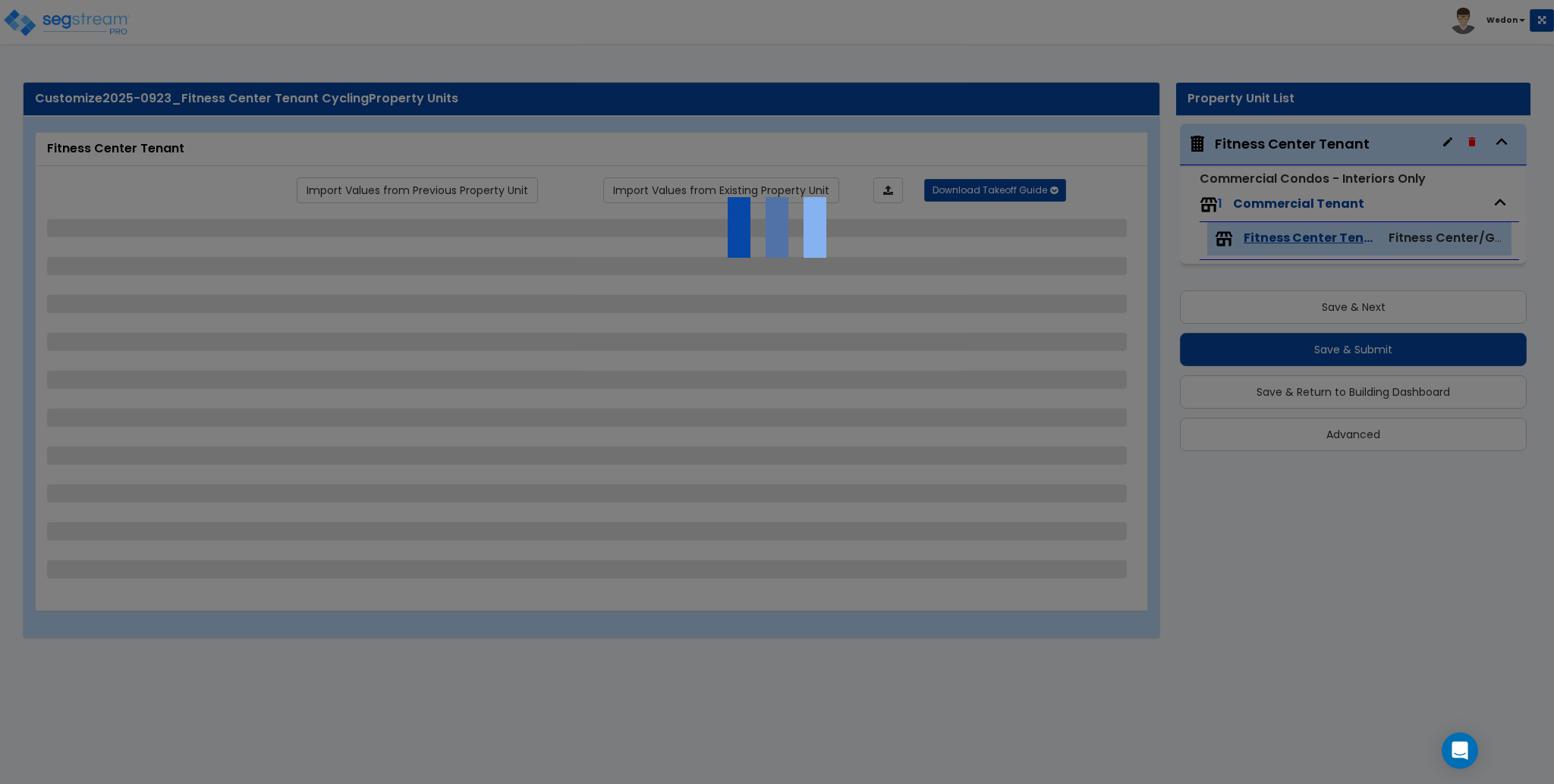
select select "2"
select select "4"
select select "1"
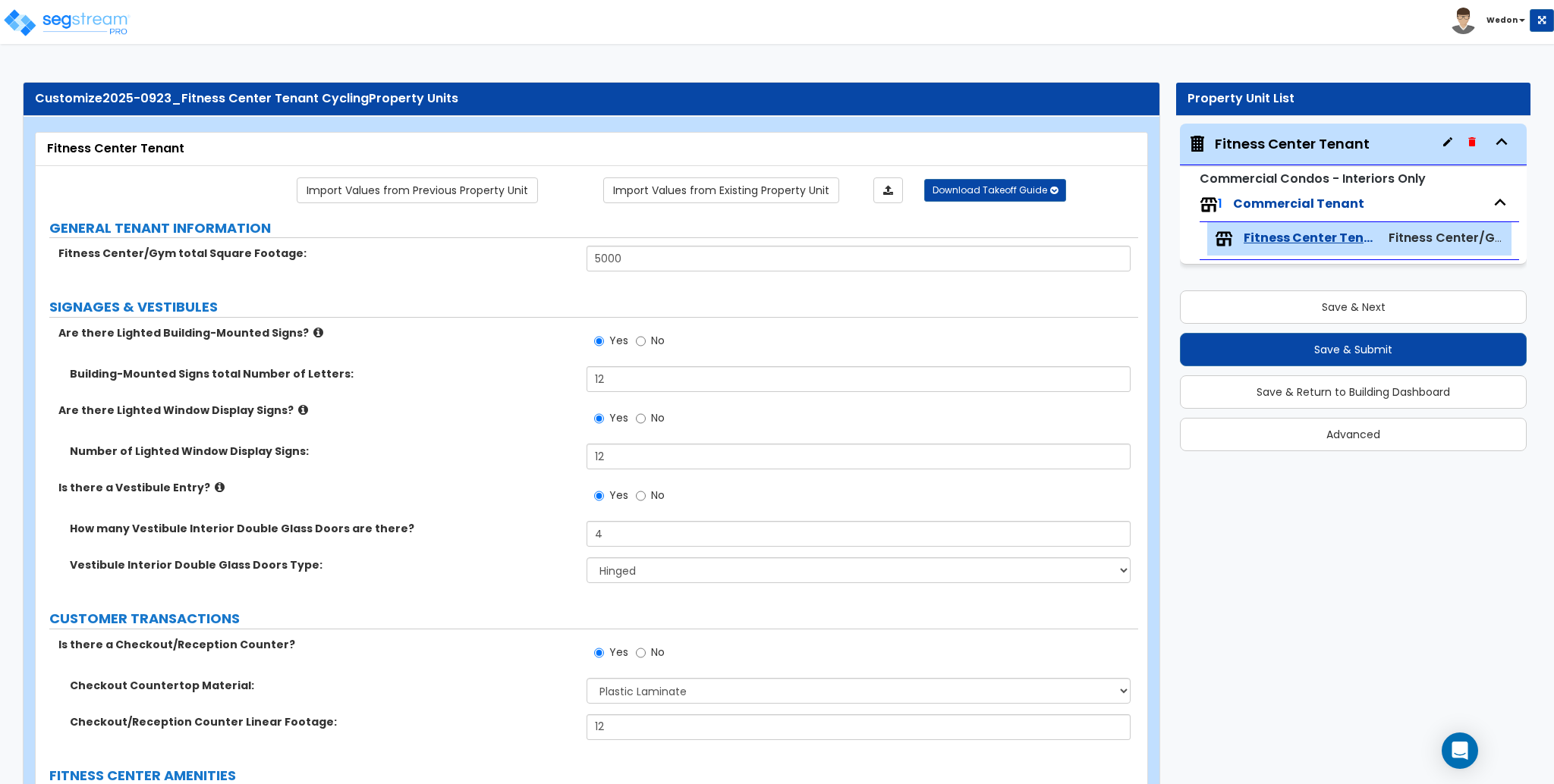
click at [669, 589] on div "Vestibule Interior Double Glass Doors Type: Please Choose One Hinged Sliding" at bounding box center [587, 576] width 1103 height 37
click at [686, 574] on select "Please Choose One Hinged Sliding" at bounding box center [858, 571] width 544 height 26
select select "2"
click at [586, 558] on select "Please Choose One Hinged Sliding" at bounding box center [858, 571] width 544 height 26
click at [552, 576] on div "Vestibule Interior Double Glass Doors Type: Please Choose One Hinged Sliding" at bounding box center [587, 576] width 1103 height 37
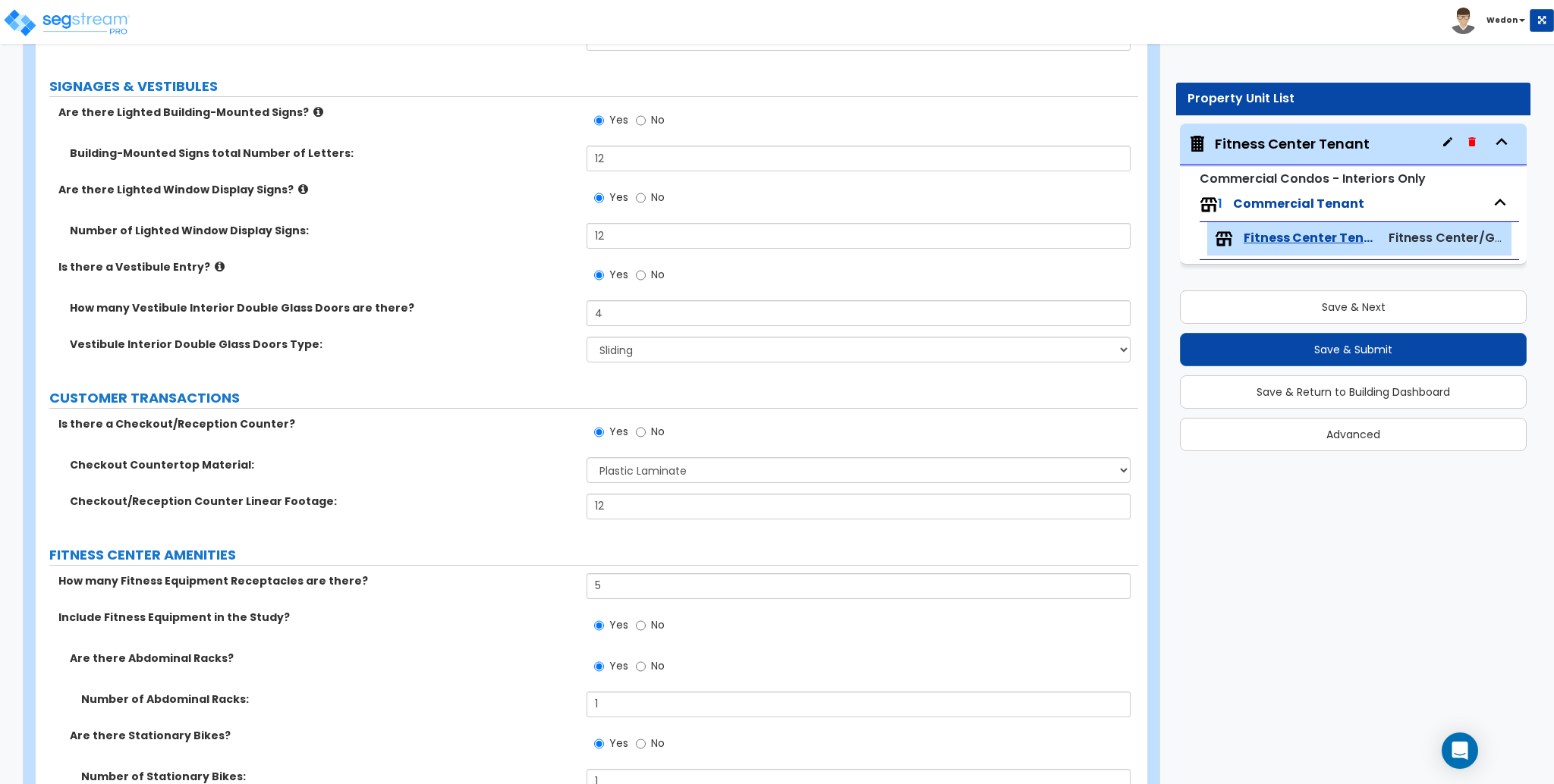
scroll to position [224, 0]
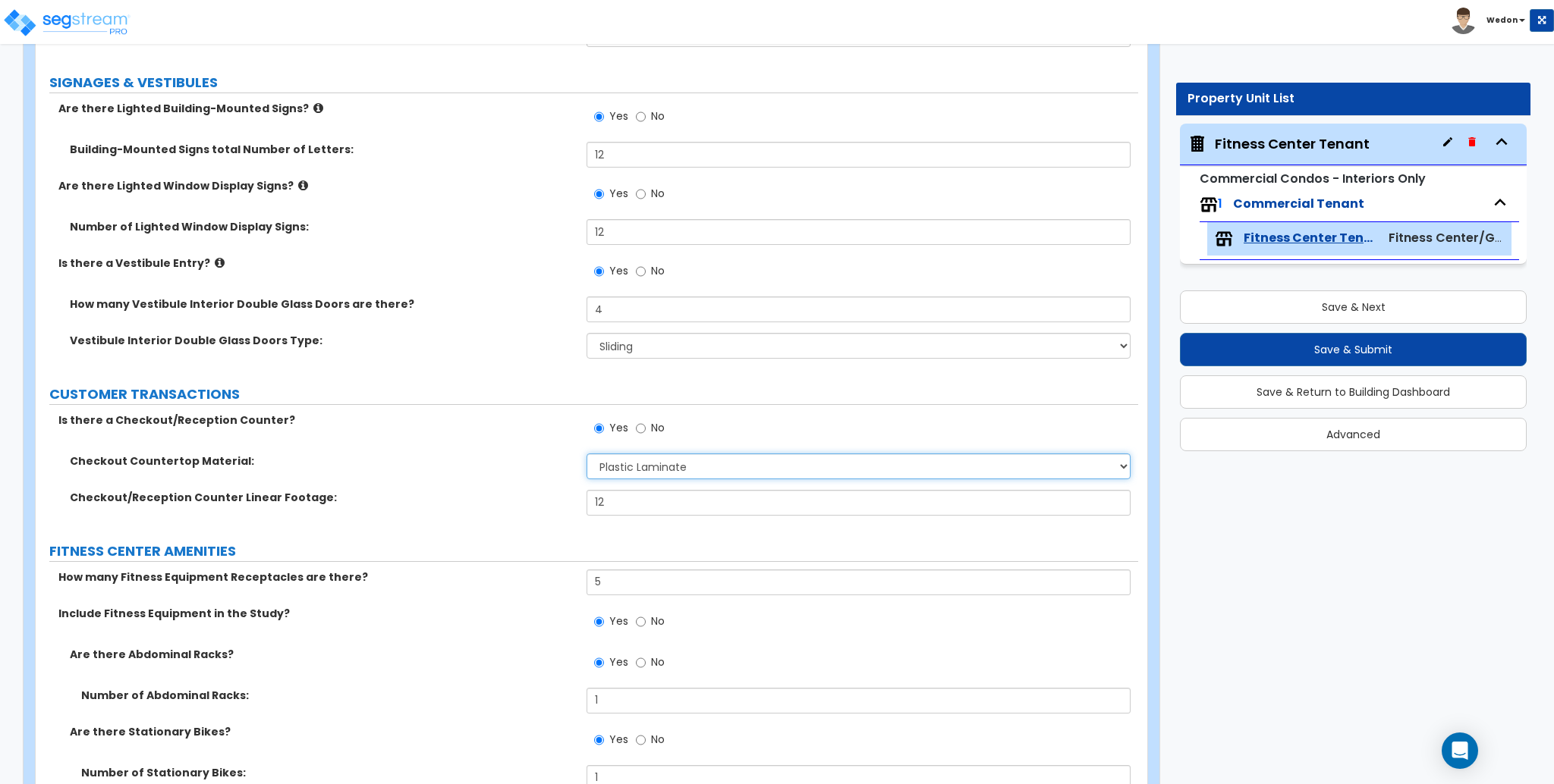
click at [662, 474] on select "None Plastic Laminate Solid Surface Stone Quartz Marble Tile Wood Stainless Ste…" at bounding box center [858, 466] width 544 height 26
select select "2"
click at [586, 453] on select "None Plastic Laminate Solid Surface Stone Quartz Marble Tile Wood Stainless Ste…" at bounding box center [858, 466] width 544 height 26
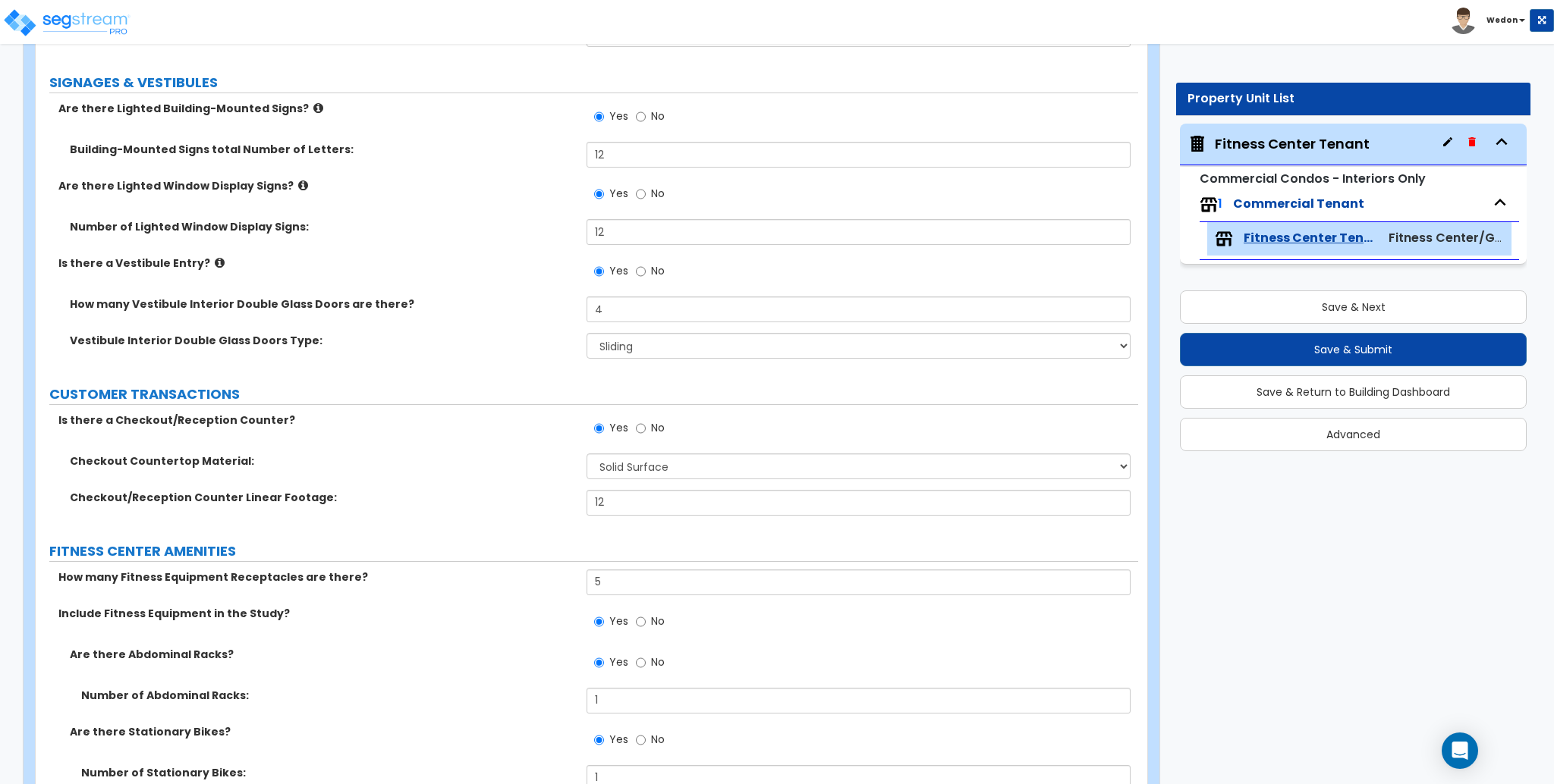
click at [506, 464] on label "Checkout Countertop Material:" at bounding box center [322, 461] width 506 height 16
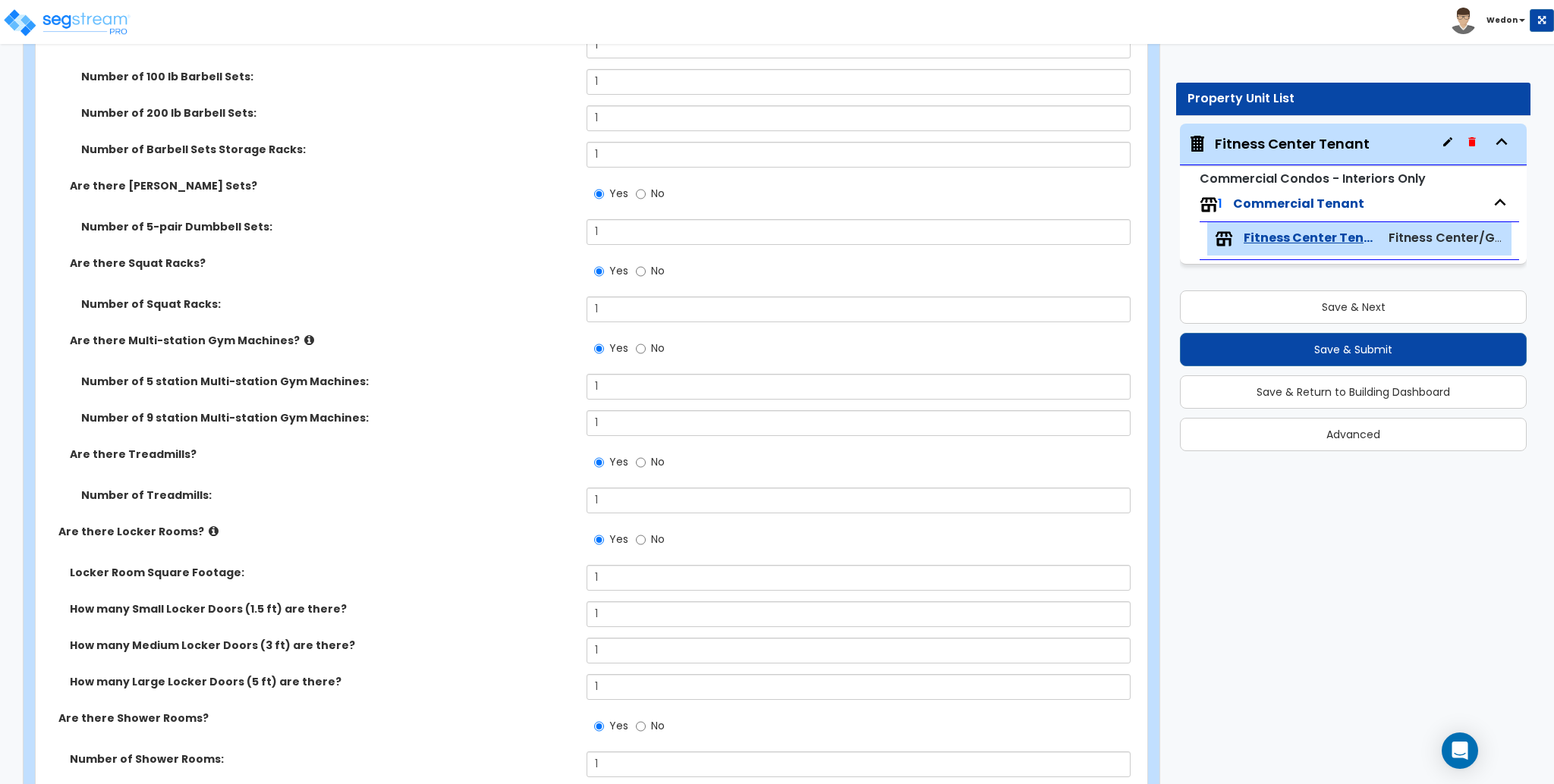
click at [506, 464] on div "Are there Treadmills? Yes No" at bounding box center [587, 467] width 1103 height 41
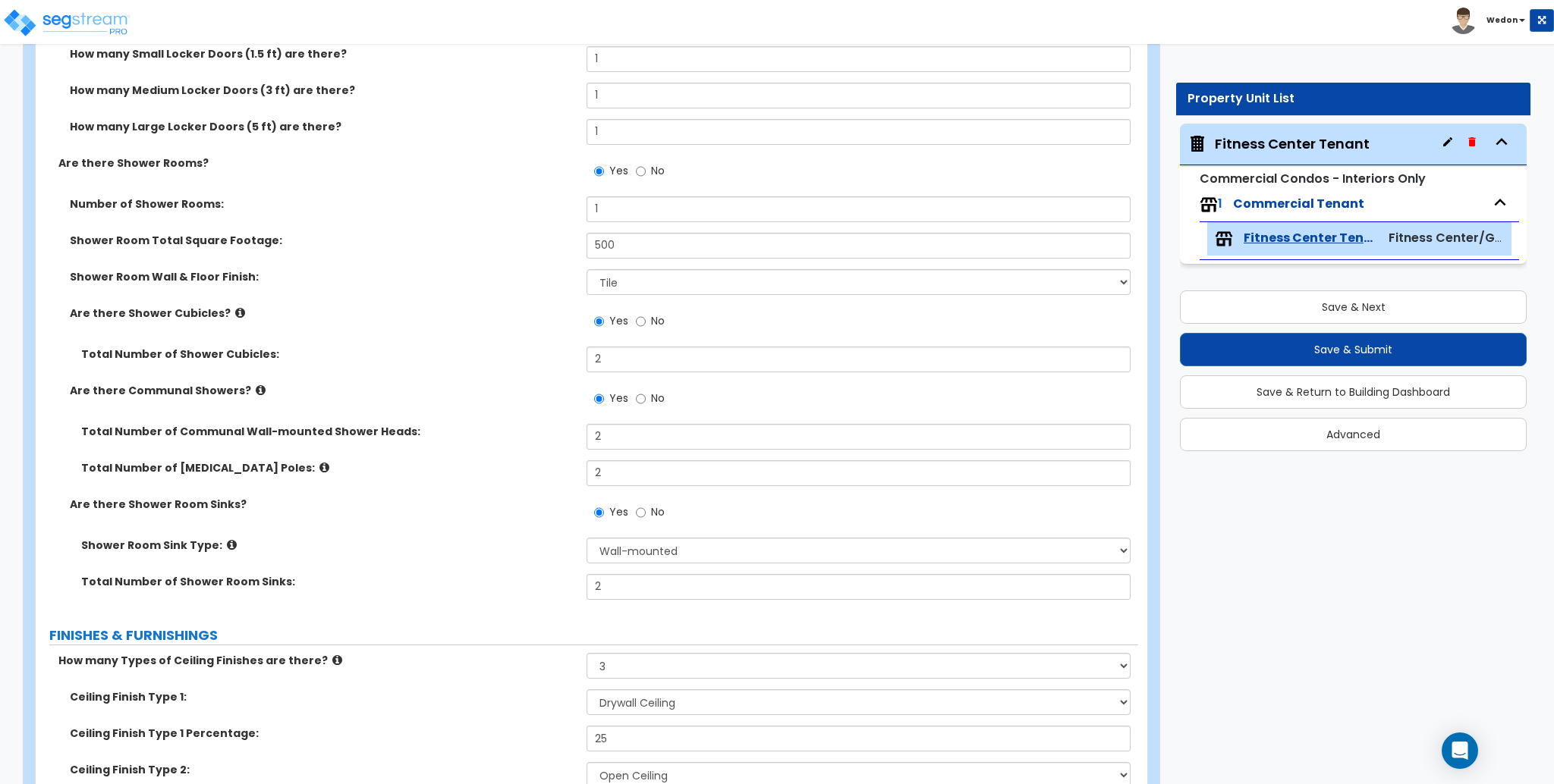
scroll to position [1590, 0]
click at [648, 279] on select "Please Choose One Tile VCT Sheet Vinyl" at bounding box center [858, 281] width 544 height 26
select select "2"
click at [586, 269] on select "Please Choose One Tile VCT Sheet Vinyl" at bounding box center [858, 281] width 544 height 26
click at [653, 555] on select "Wall-mounted Pedestal-mounted Vanity-mounted" at bounding box center [858, 549] width 544 height 26
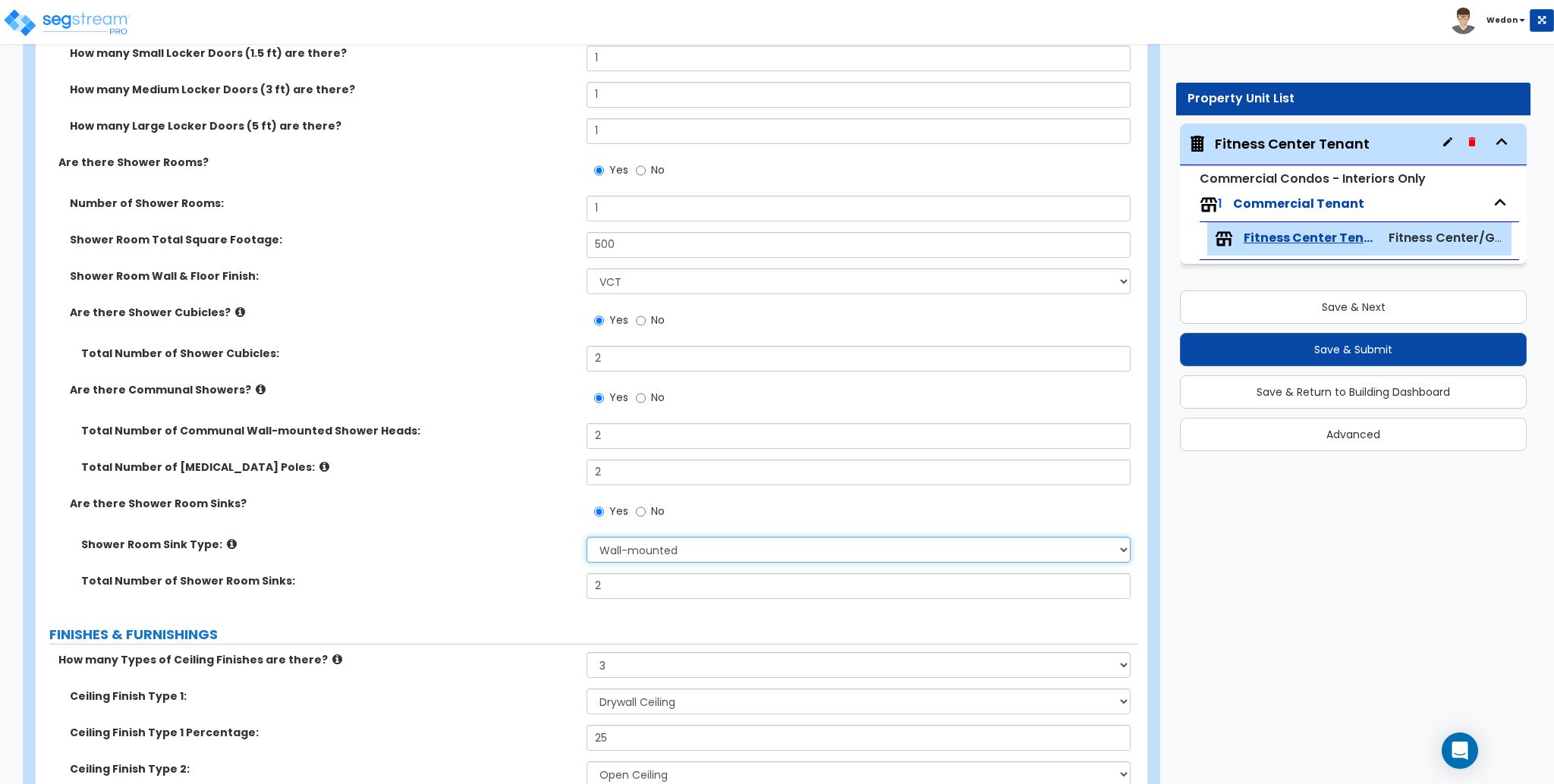
select select "2"
click at [586, 537] on select "Wall-mounted Pedestal-mounted Vanity-mounted" at bounding box center [858, 549] width 544 height 26
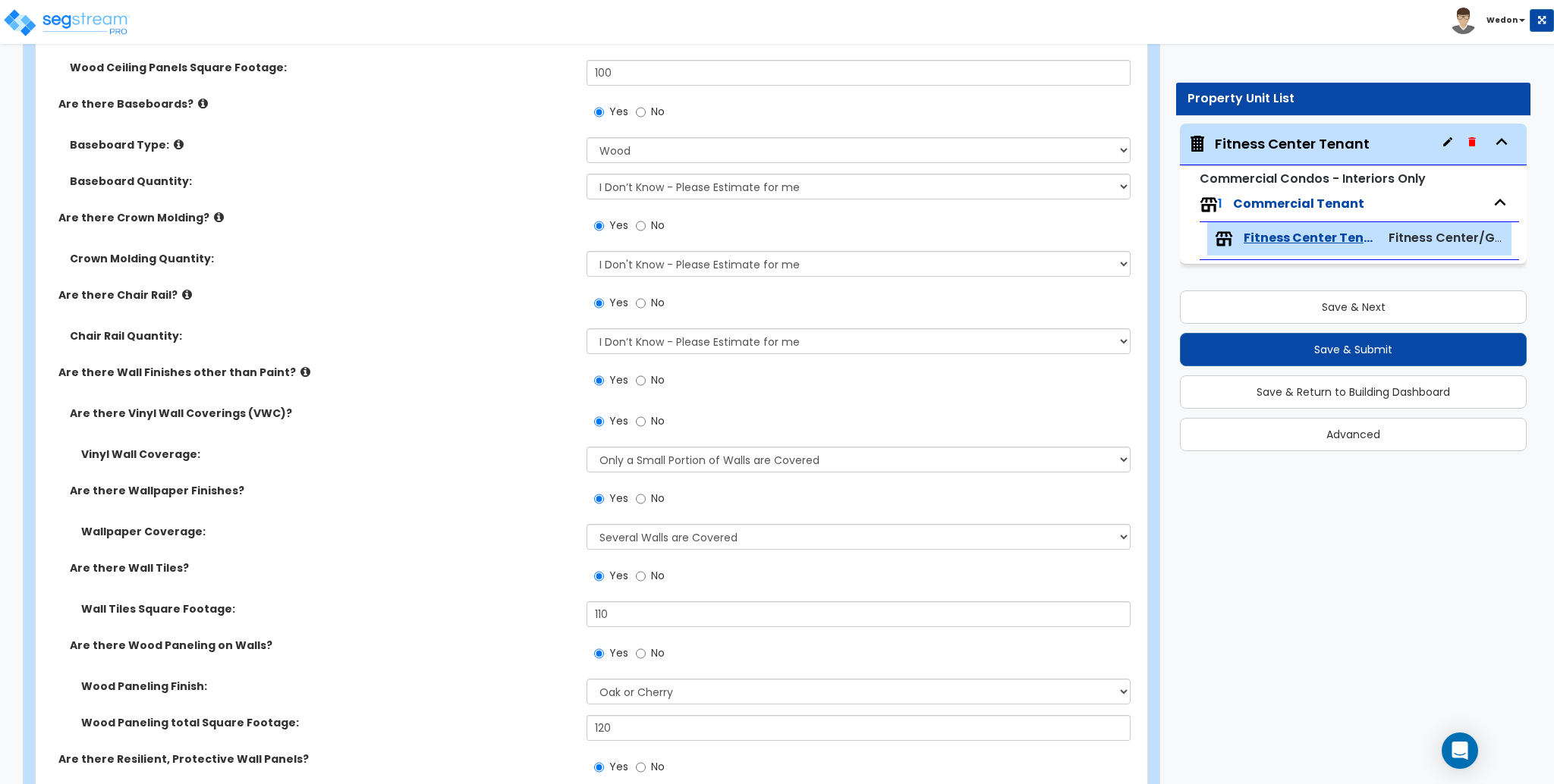
scroll to position [2440, 0]
click at [644, 148] on select "Please Choose One Wood Vinyl Carpet Tile" at bounding box center [858, 152] width 544 height 26
select select "2"
click at [586, 140] on select "Please Choose One Wood Vinyl Carpet Tile" at bounding box center [858, 152] width 544 height 26
click at [494, 308] on div "Are there Chair Rail? Yes No" at bounding box center [587, 310] width 1103 height 41
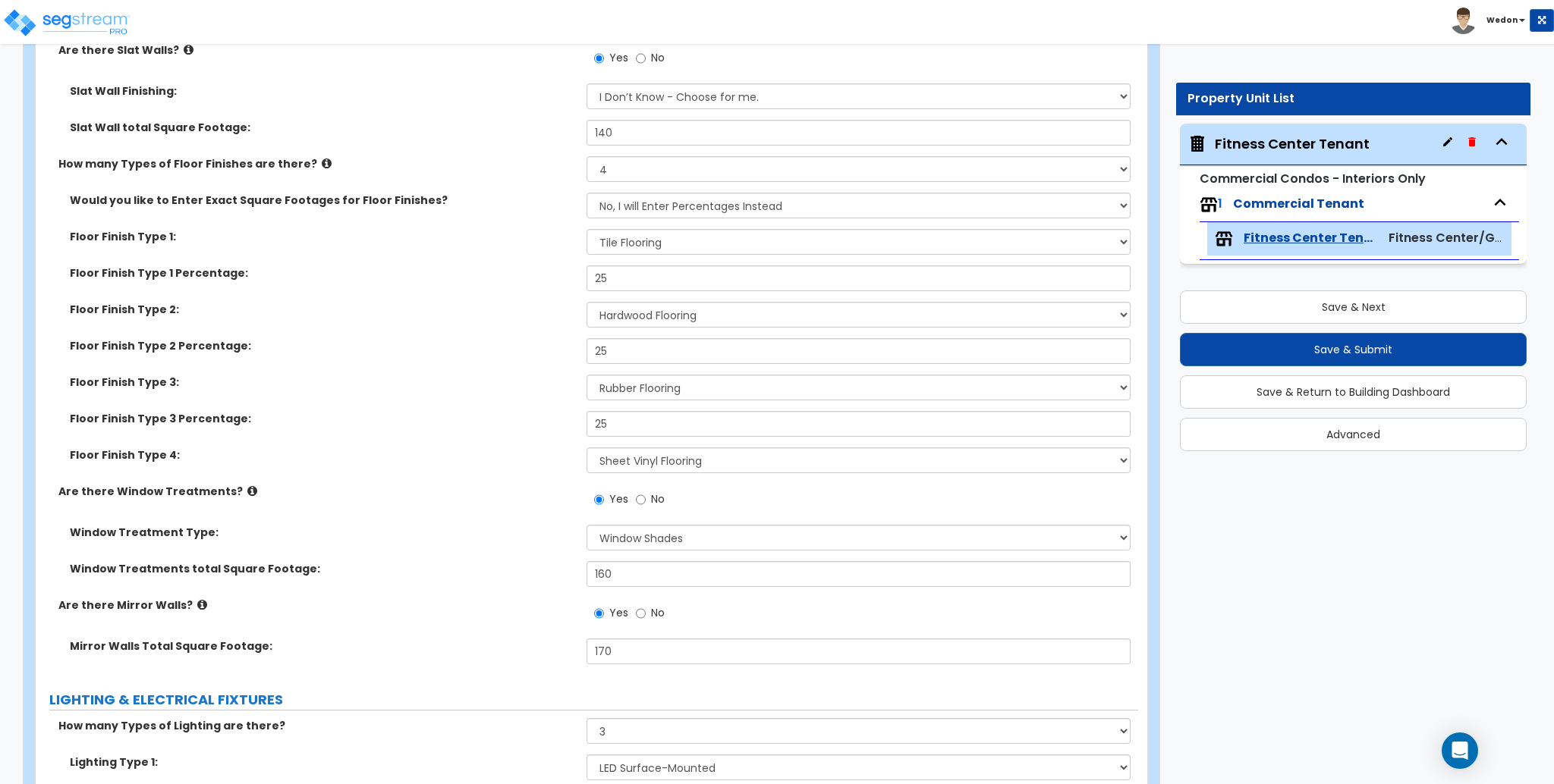
scroll to position [3269, 0]
click at [687, 319] on select "None Tile Flooring Marble Flooring Hardwood Flooring Resilient Laminate Floorin…" at bounding box center [858, 315] width 544 height 26
click at [371, 455] on label "Floor Finish Type 4:" at bounding box center [322, 456] width 506 height 16
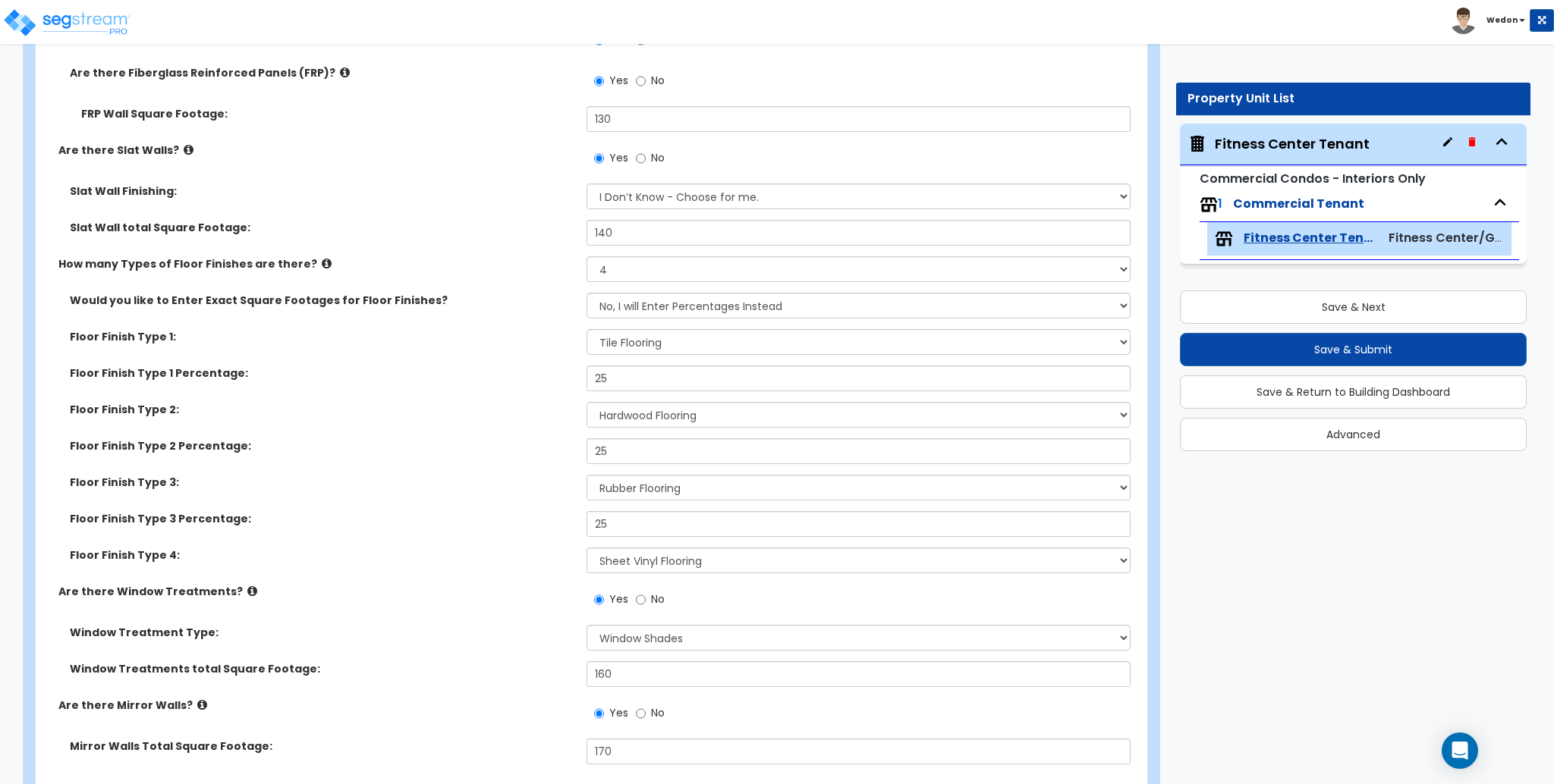
scroll to position [3168, 0]
click at [677, 197] on select "I Don’t Know - Choose for me. Paint Finish Melamine Finish Plastic Laminate Fin…" at bounding box center [858, 198] width 544 height 26
select select "4"
click at [586, 185] on select "I Don’t Know - Choose for me. Paint Finish Melamine Finish Plastic Laminate Fin…" at bounding box center [858, 198] width 544 height 26
click at [411, 455] on label "Floor Finish Type 2 Percentage:" at bounding box center [322, 447] width 506 height 16
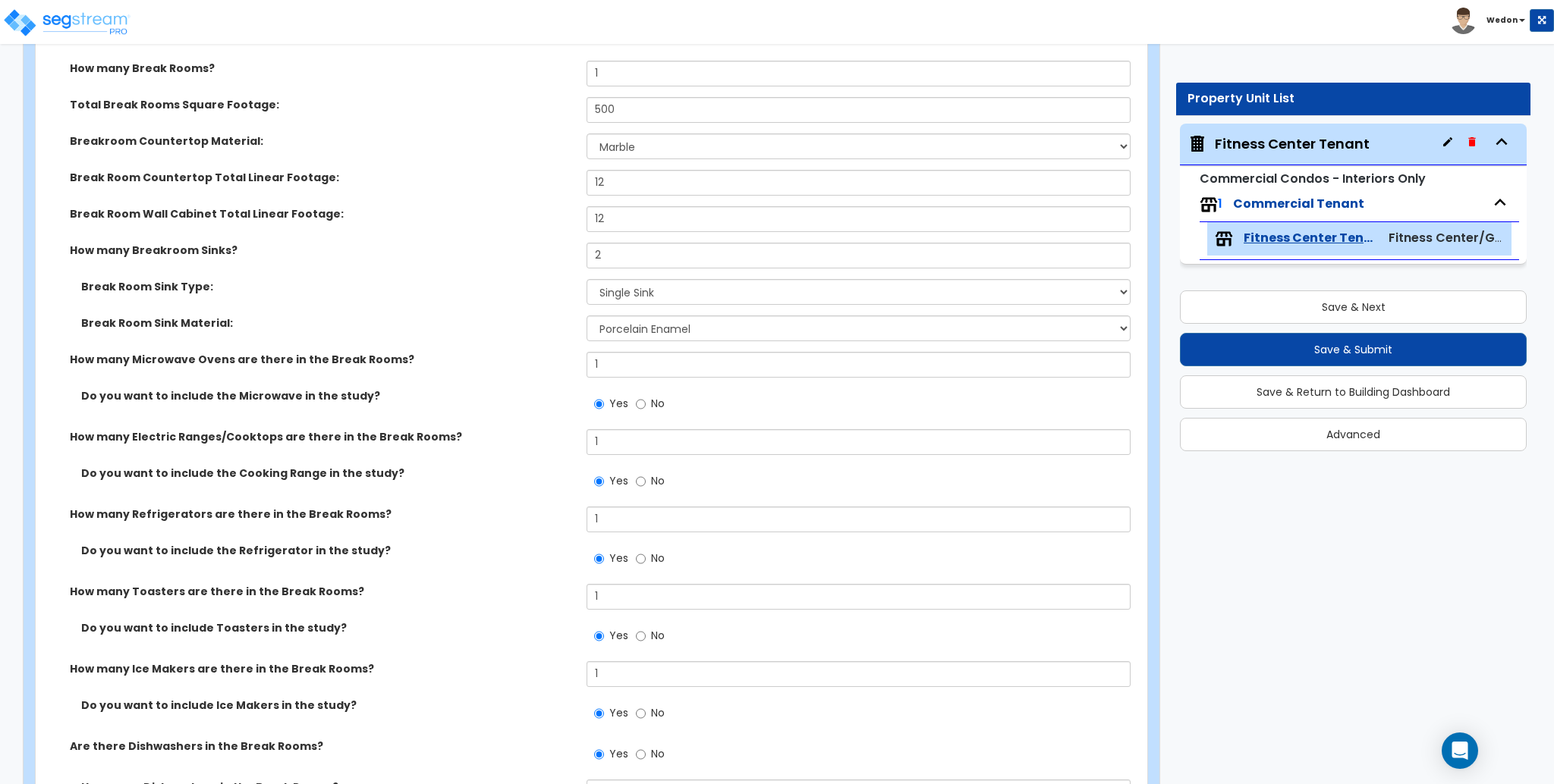
scroll to position [4584, 0]
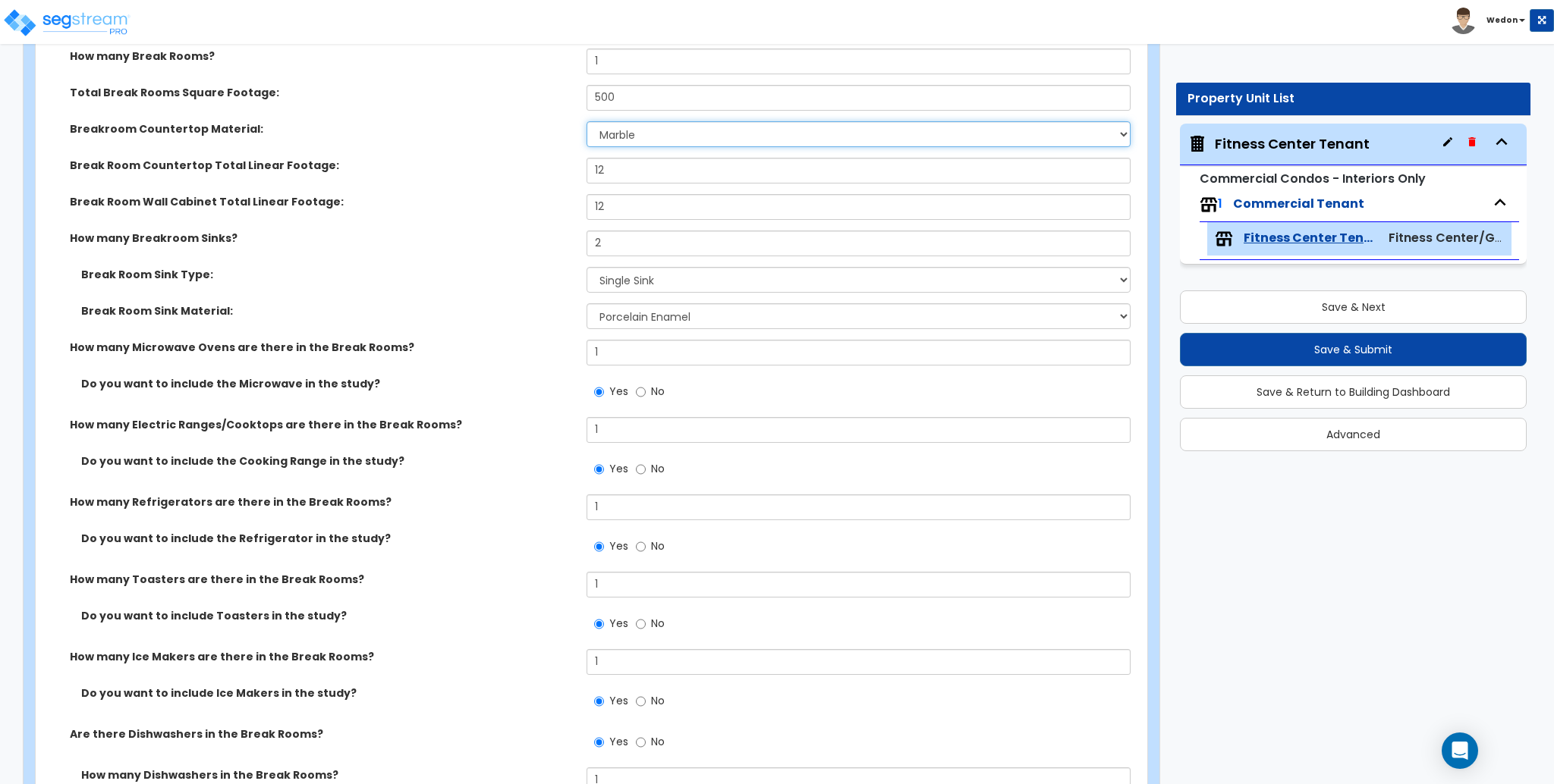
click at [801, 138] on select "None Plastic Laminate Solid Surface Stone Quartz Marble Tile Wood Stainless Ste…" at bounding box center [858, 134] width 544 height 26
select select "3"
click at [586, 121] on select "None Plastic Laminate Solid Surface Stone Quartz Marble Tile Wood Stainless Ste…" at bounding box center [858, 134] width 544 height 26
click at [364, 272] on label "Break Room Sink Type:" at bounding box center [328, 275] width 494 height 16
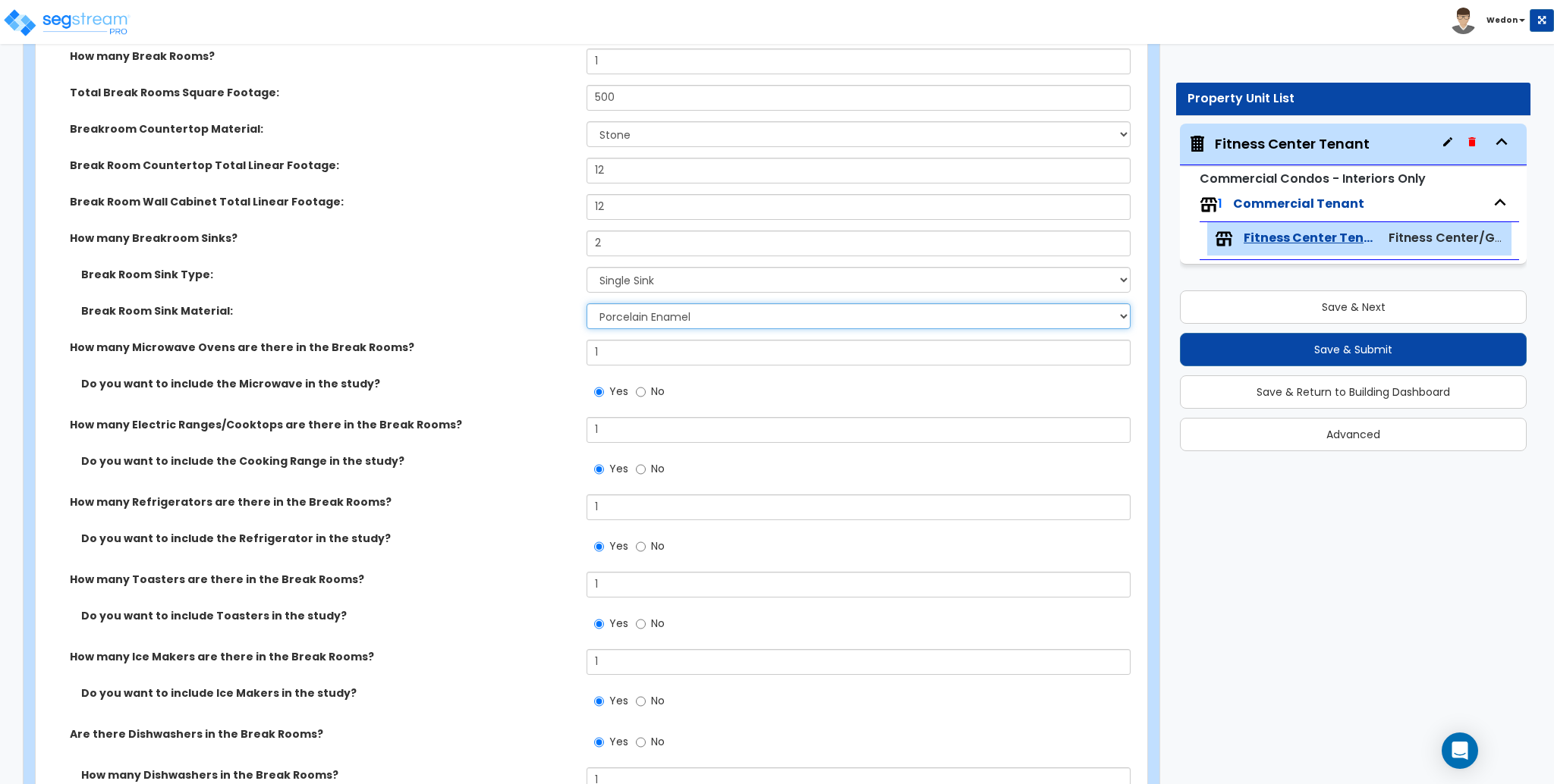
click at [722, 320] on select "Please Choose One Stainless Steel Porcelain Enamel Cast Iron" at bounding box center [858, 316] width 544 height 26
select select "3"
click at [586, 304] on select "Please Choose One Stainless Steel Porcelain Enamel Cast Iron" at bounding box center [858, 316] width 544 height 26
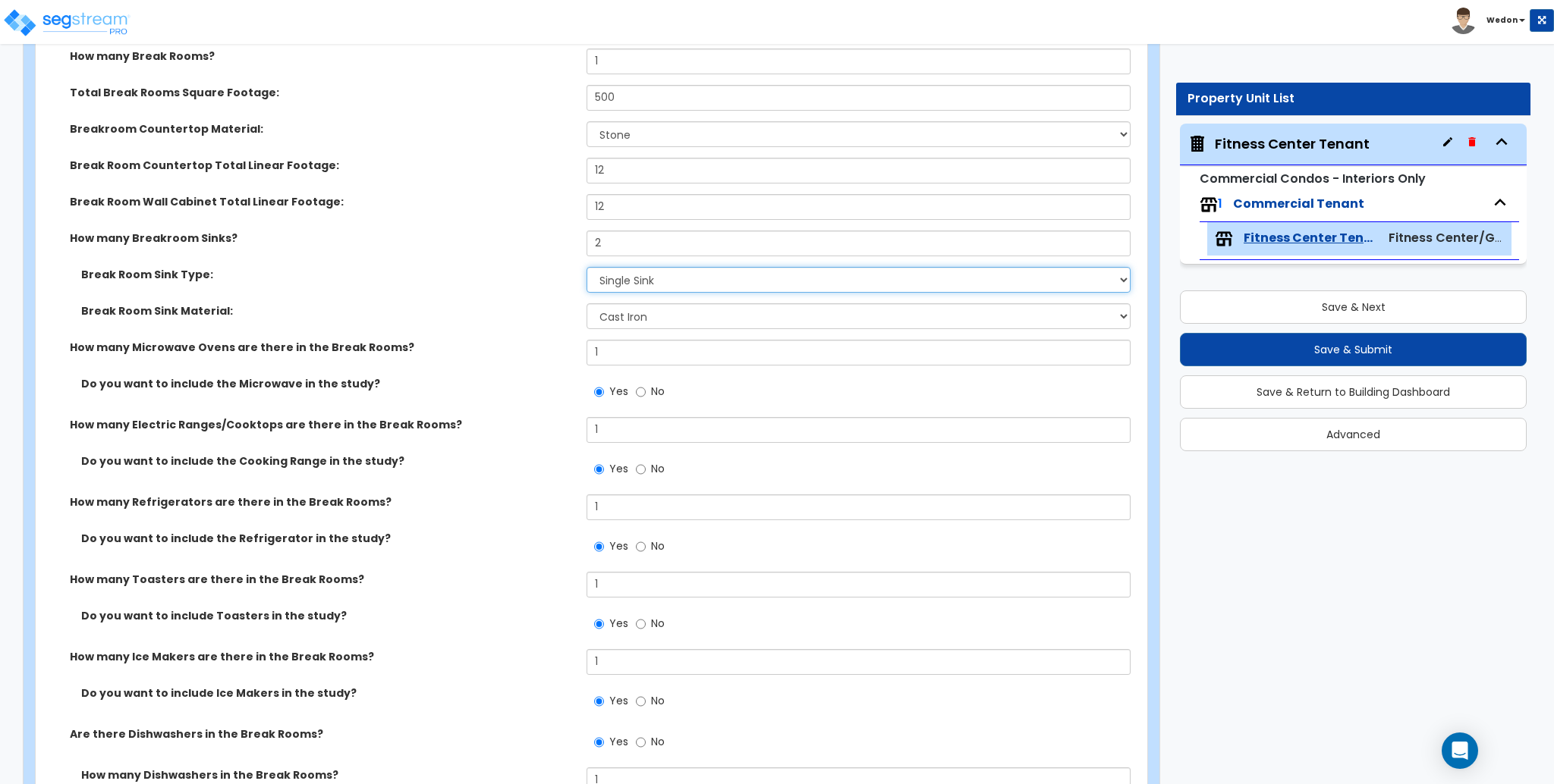
drag, startPoint x: 653, startPoint y: 278, endPoint x: 763, endPoint y: 286, distance: 110.3
click at [653, 278] on select "Please Choose One Single Sink Double Sink" at bounding box center [858, 279] width 544 height 26
select select "2"
click at [586, 267] on select "Please Choose One Single Sink Double Sink" at bounding box center [858, 279] width 544 height 26
click at [537, 367] on div "How many Microwave Ovens are there in the Break Rooms? 1" at bounding box center [587, 358] width 1103 height 37
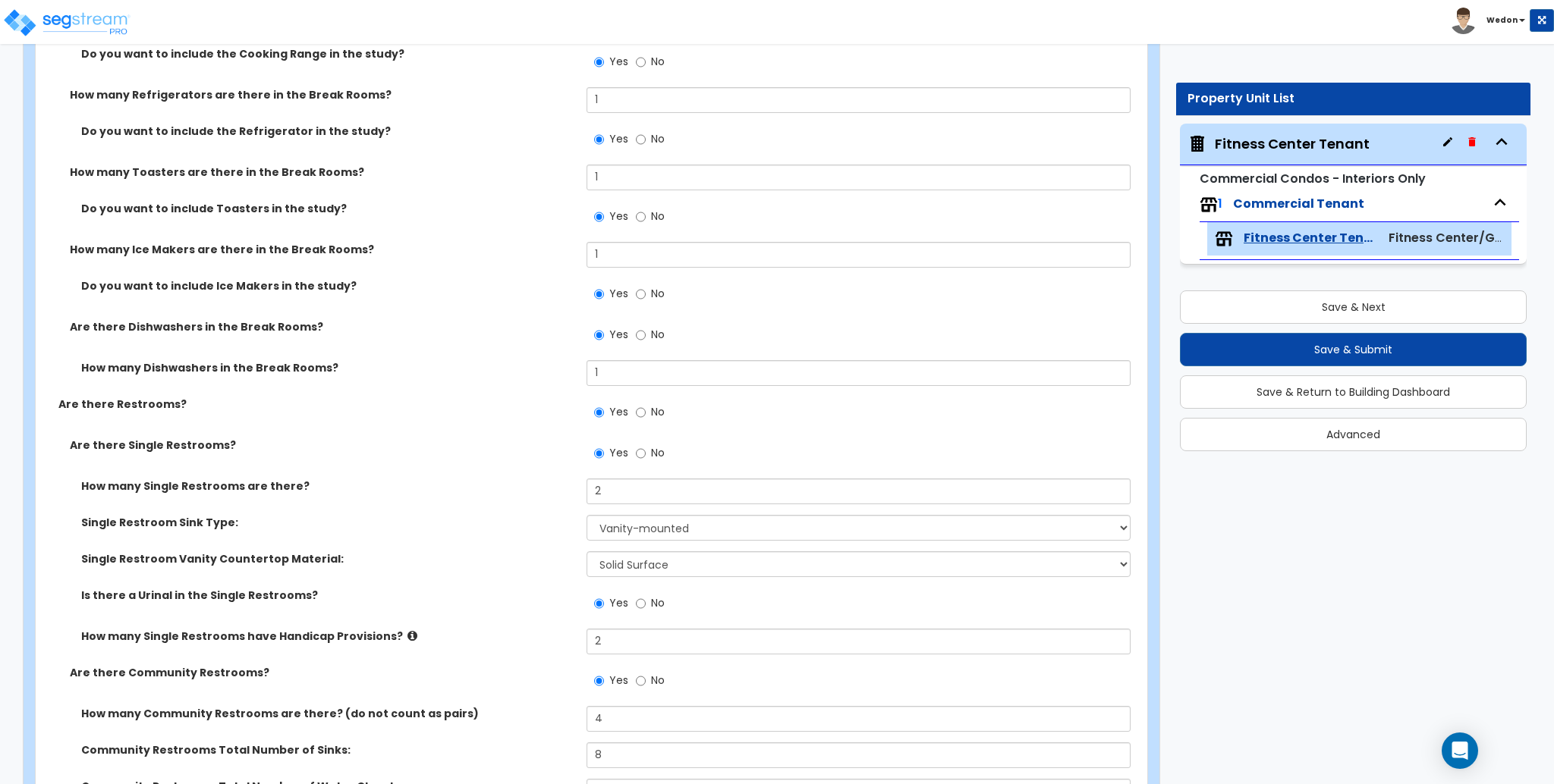
scroll to position [5089, 0]
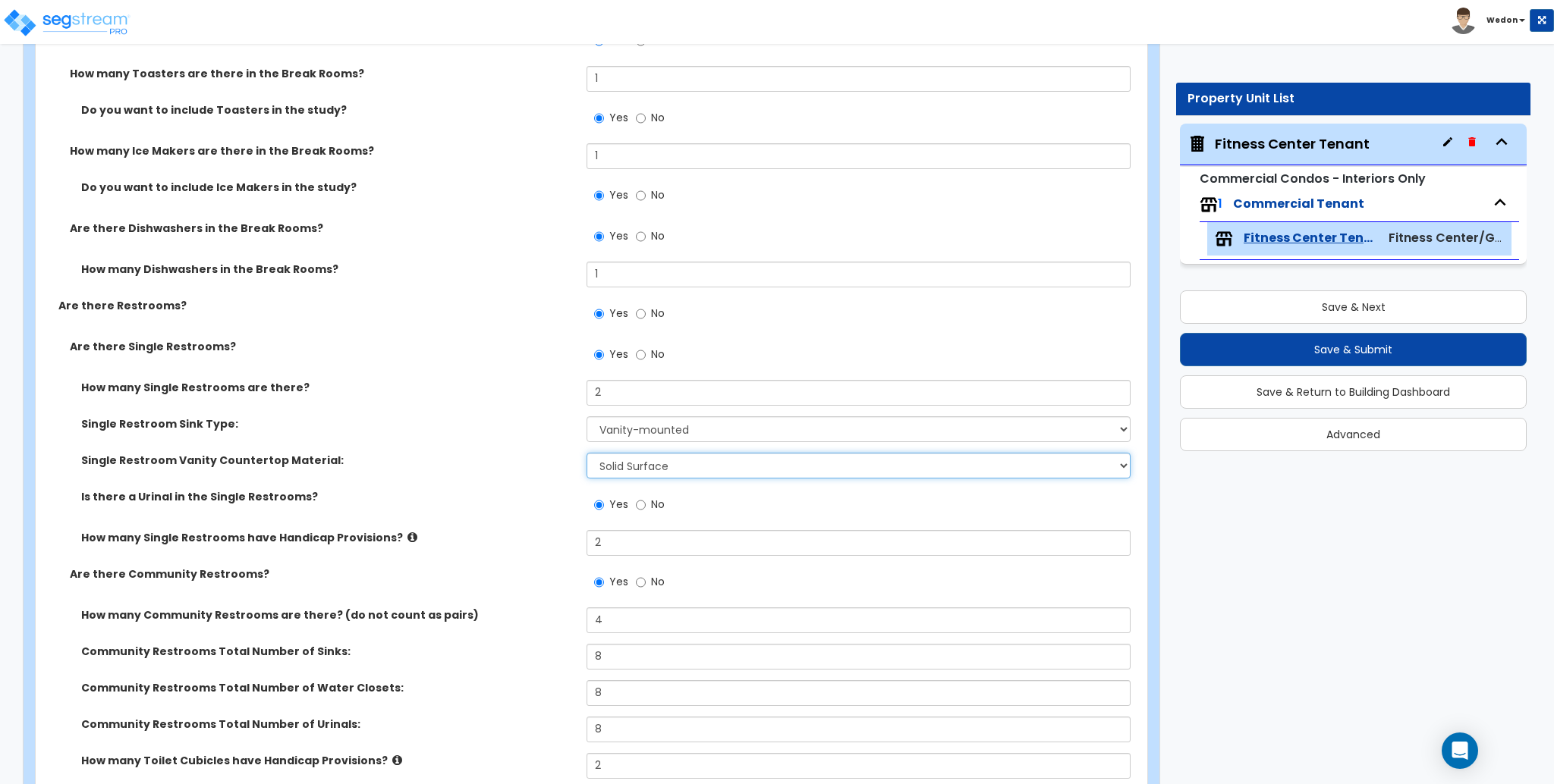
drag, startPoint x: 713, startPoint y: 461, endPoint x: 747, endPoint y: 463, distance: 34.1
click at [713, 461] on select "Please Choose One Plastic Laminate Solid Surface Stone Quartz Marble Tile Wood …" at bounding box center [858, 466] width 544 height 26
select select "4"
click at [586, 453] on select "Please Choose One Plastic Laminate Solid Surface Stone Quartz Marble Tile Wood …" at bounding box center [858, 466] width 544 height 26
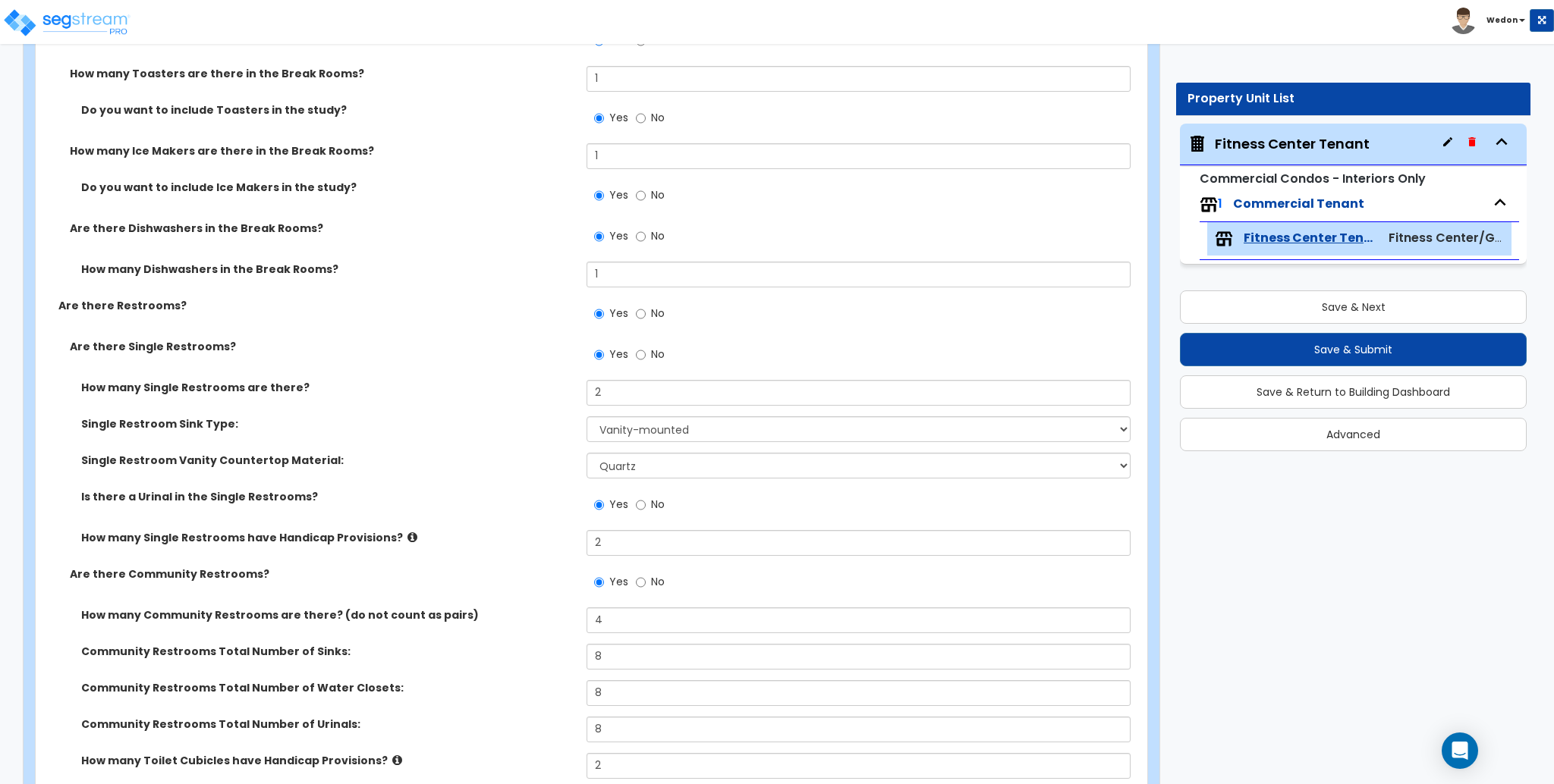
click at [502, 427] on label "Single Restroom Sink Type:" at bounding box center [328, 424] width 494 height 16
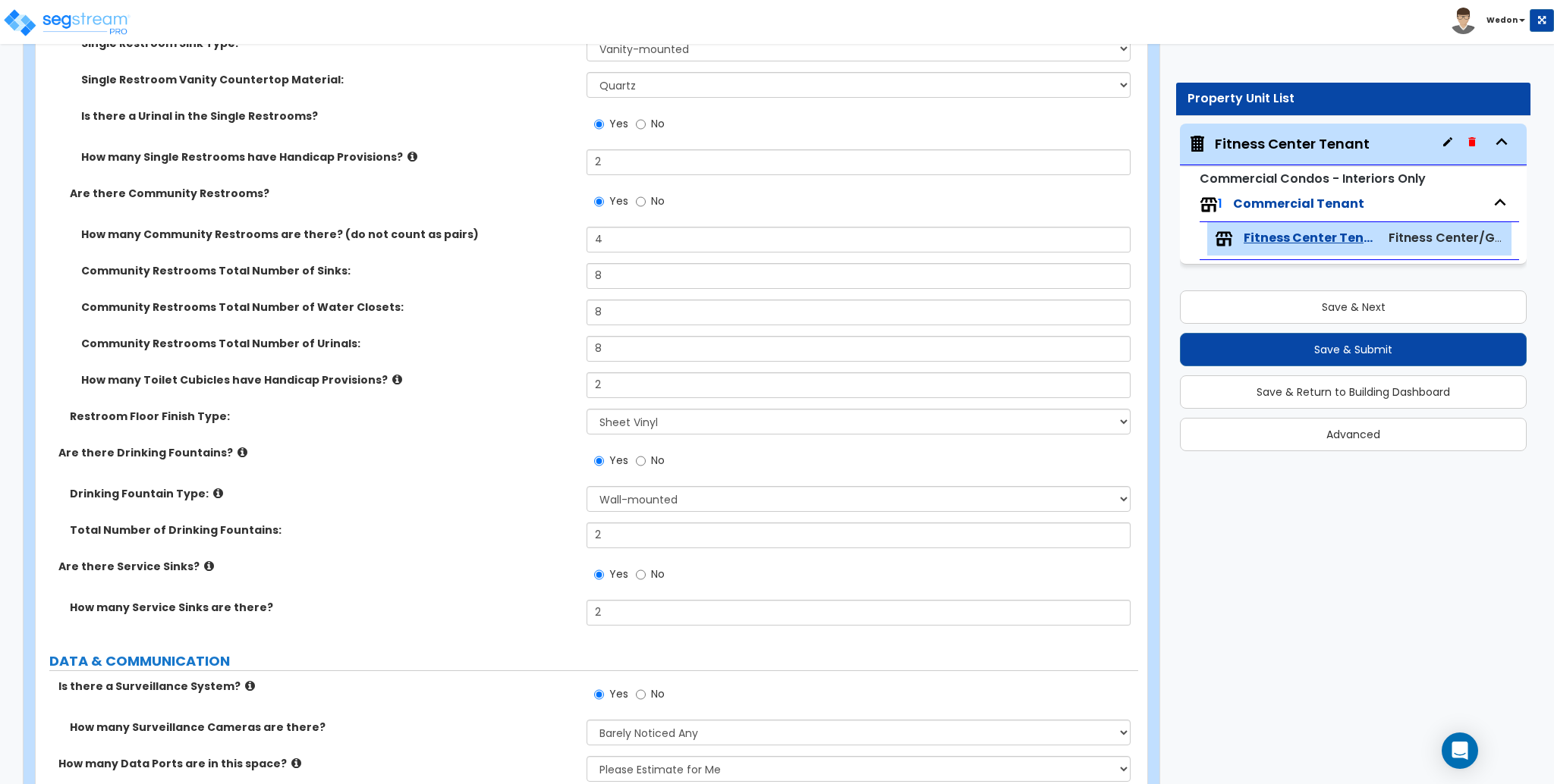
scroll to position [5494, 0]
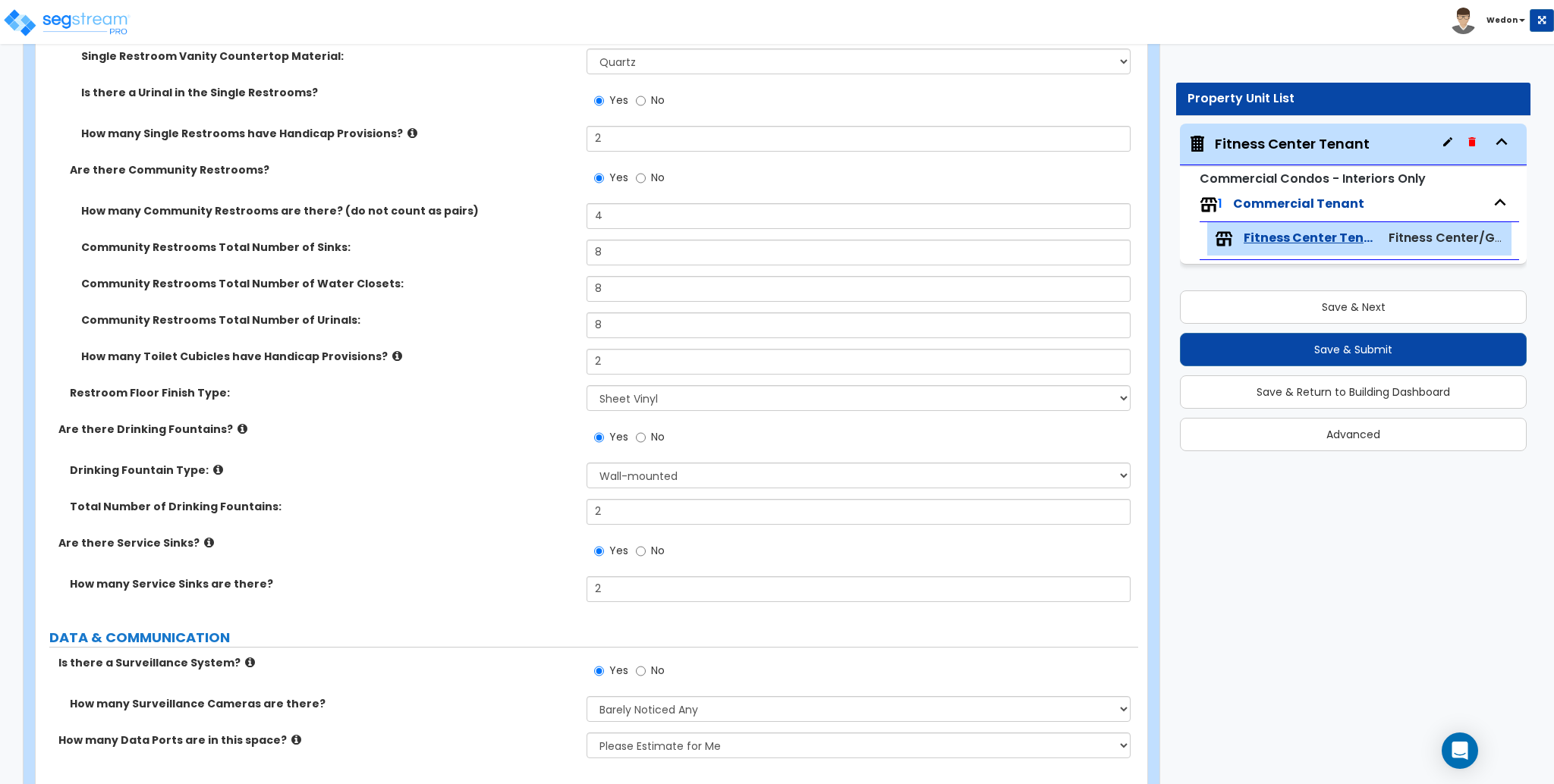
click at [714, 412] on div "Restroom Floor Finish Type: Please Choose One Tile Laminate VCT Sheet Vinyl" at bounding box center [587, 404] width 1103 height 37
click at [761, 396] on select "Please Choose One Tile Laminate VCT Sheet Vinyl" at bounding box center [858, 398] width 544 height 26
select select "3"
click at [586, 385] on select "Please Choose One Tile Laminate VCT Sheet Vinyl" at bounding box center [858, 398] width 544 height 26
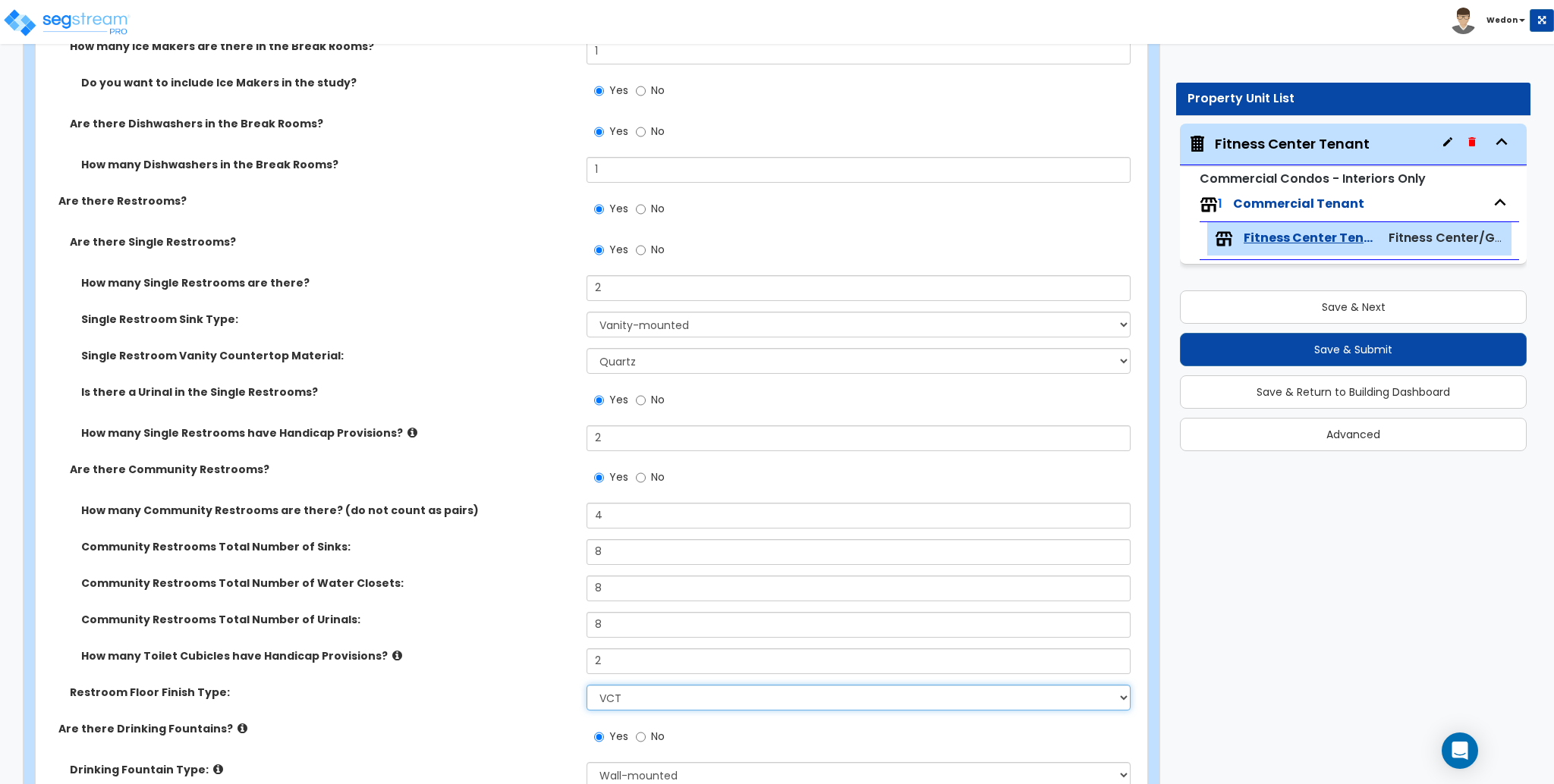
scroll to position [5190, 0]
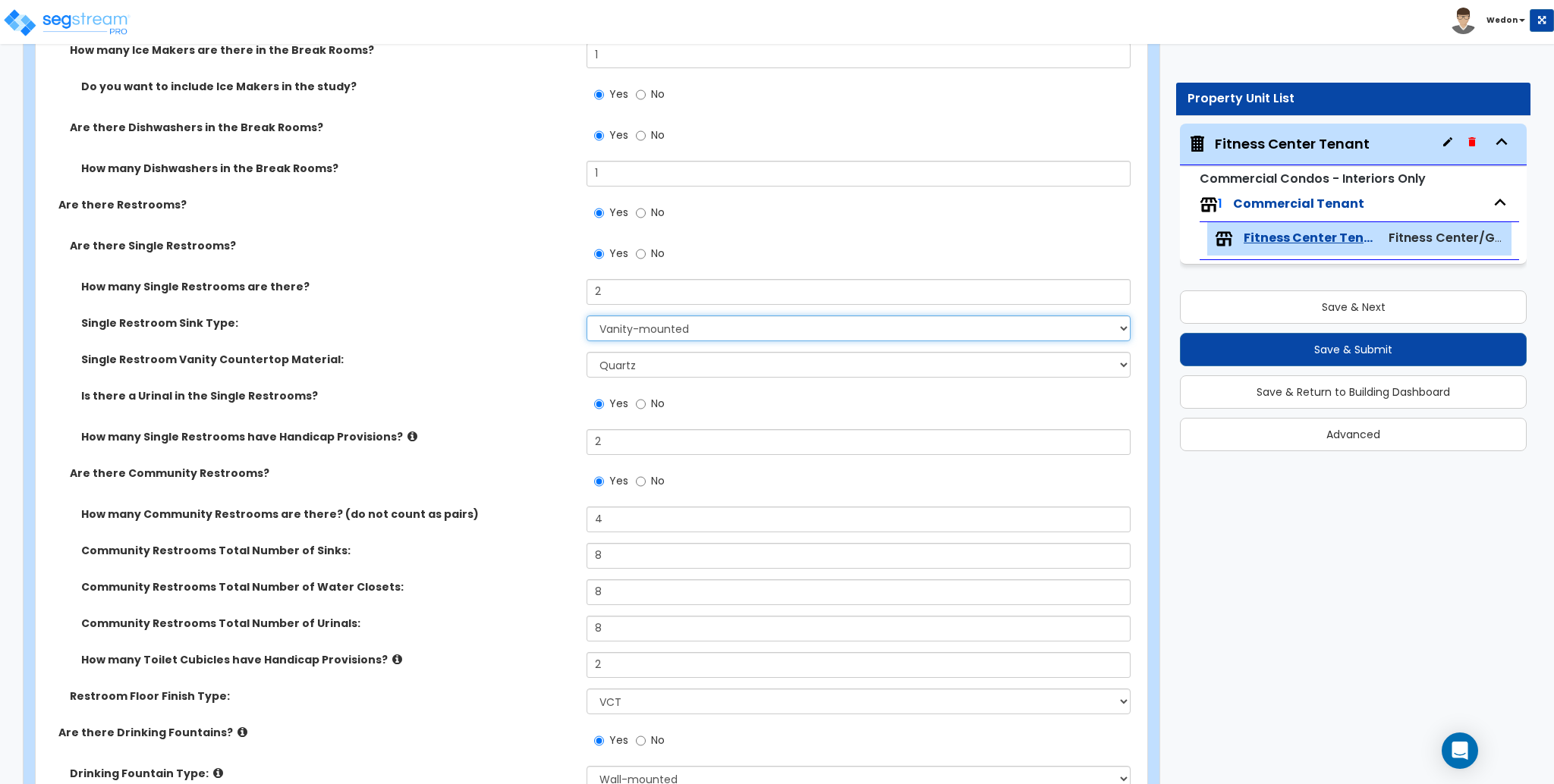
click at [749, 328] on select "None Wall-mounted Vanity-mounted" at bounding box center [858, 328] width 544 height 26
select select "1"
click at [586, 315] on select "None Wall-mounted Vanity-mounted" at bounding box center [858, 328] width 544 height 26
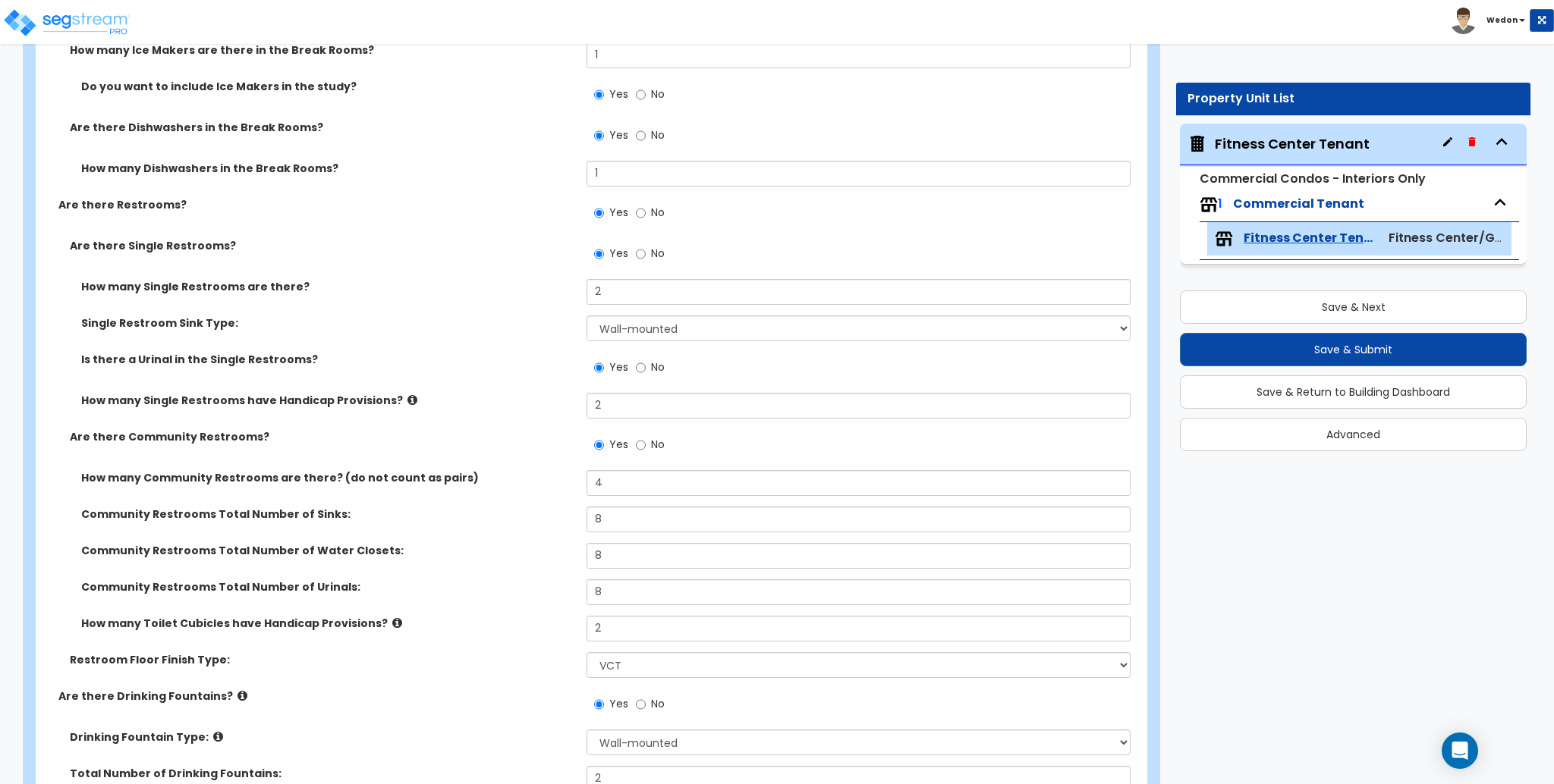
click at [446, 388] on div "Is there a Urinal in the Single Restrooms? Yes No" at bounding box center [587, 373] width 1103 height 41
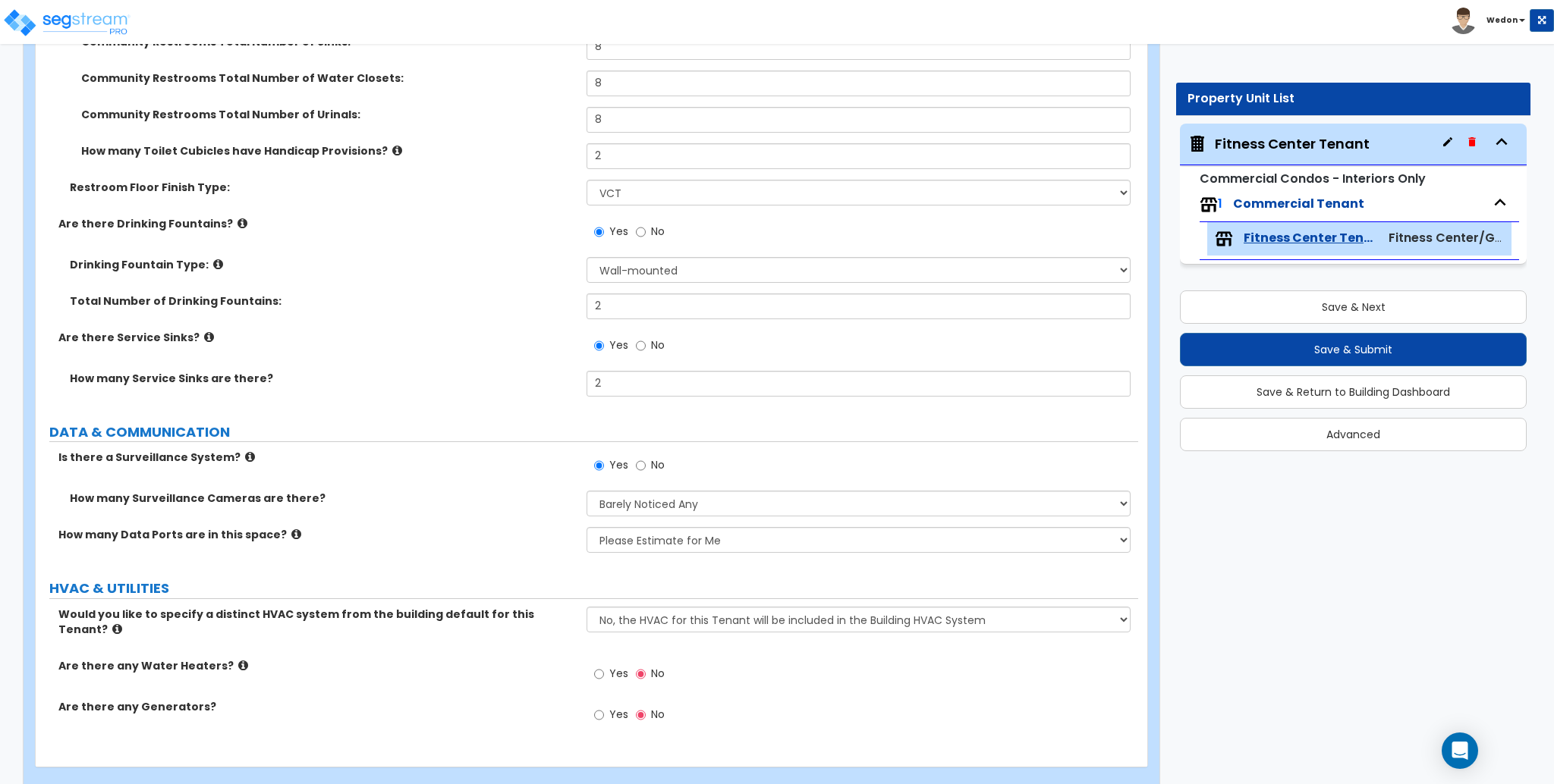
scroll to position [5673, 0]
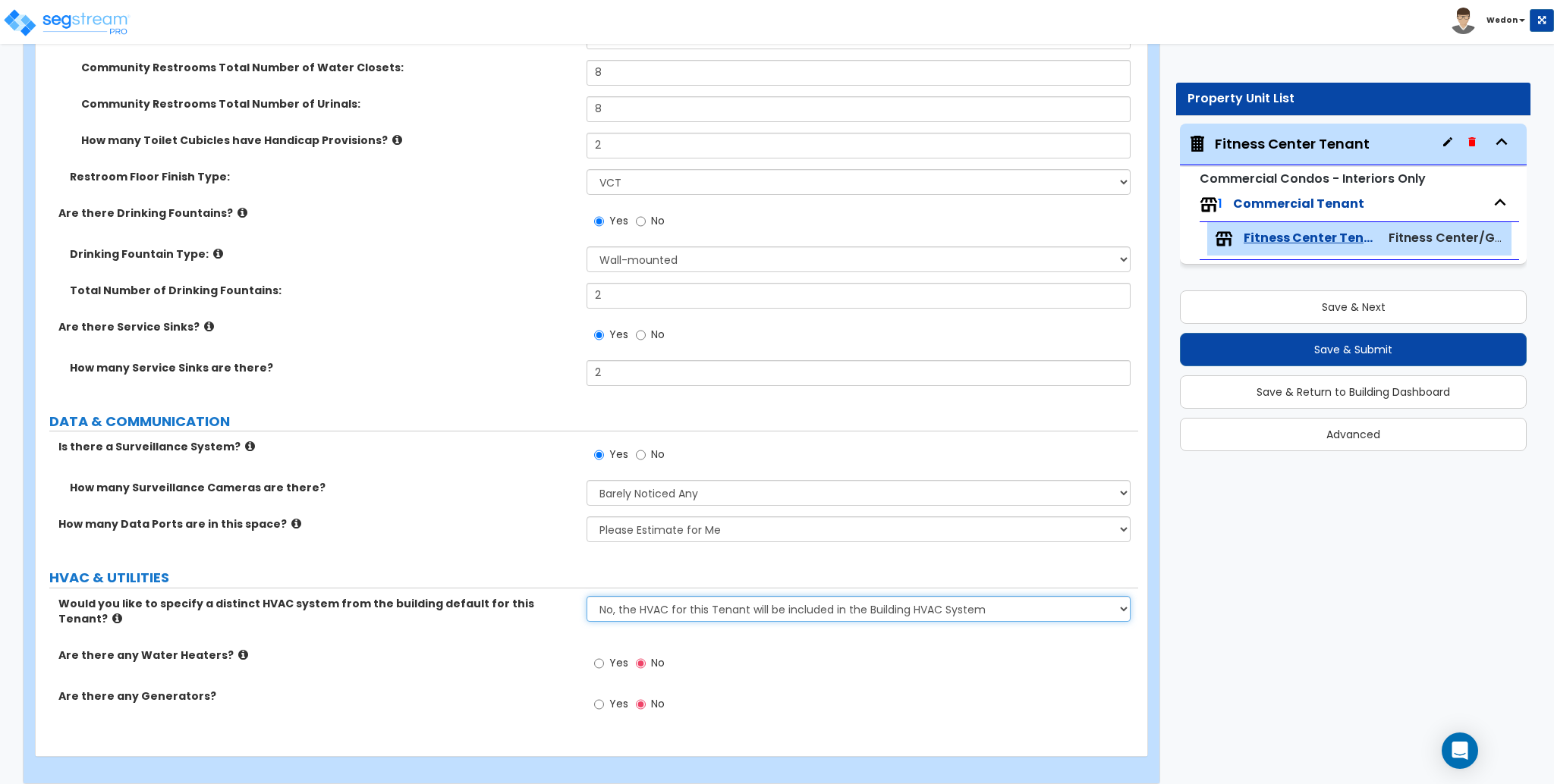
click at [623, 620] on select "No, the HVAC for this Tenant will be included in the Building HVAC System Yes, …" at bounding box center [858, 608] width 544 height 26
click at [982, 695] on div "Yes No" at bounding box center [862, 709] width 551 height 41
click at [831, 620] on select "No, the HVAC for this Tenant will be included in the Building HVAC System Yes, …" at bounding box center [858, 608] width 544 height 26
click at [586, 596] on select "No, the HVAC for this Tenant will be included in the Building HVAC System Yes, …" at bounding box center [858, 608] width 544 height 26
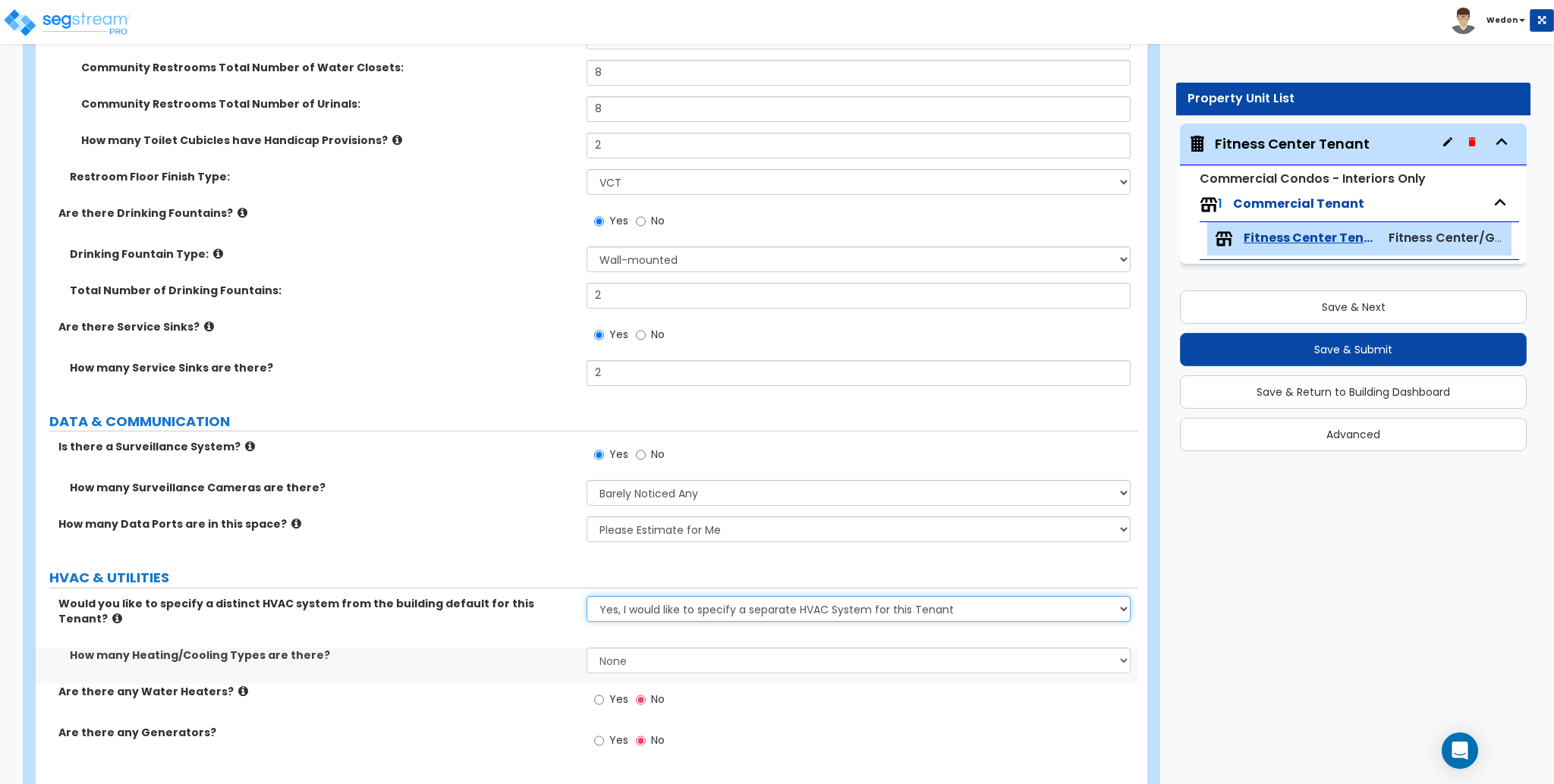
drag, startPoint x: 864, startPoint y: 613, endPoint x: 876, endPoint y: 612, distance: 12.0
click at [864, 613] on select "No, the HVAC for this Tenant will be included in the Building HVAC System Yes, …" at bounding box center [858, 608] width 544 height 26
select select "0"
click at [586, 596] on select "No, the HVAC for this Tenant will be included in the Building HVAC System Yes, …" at bounding box center [858, 608] width 544 height 26
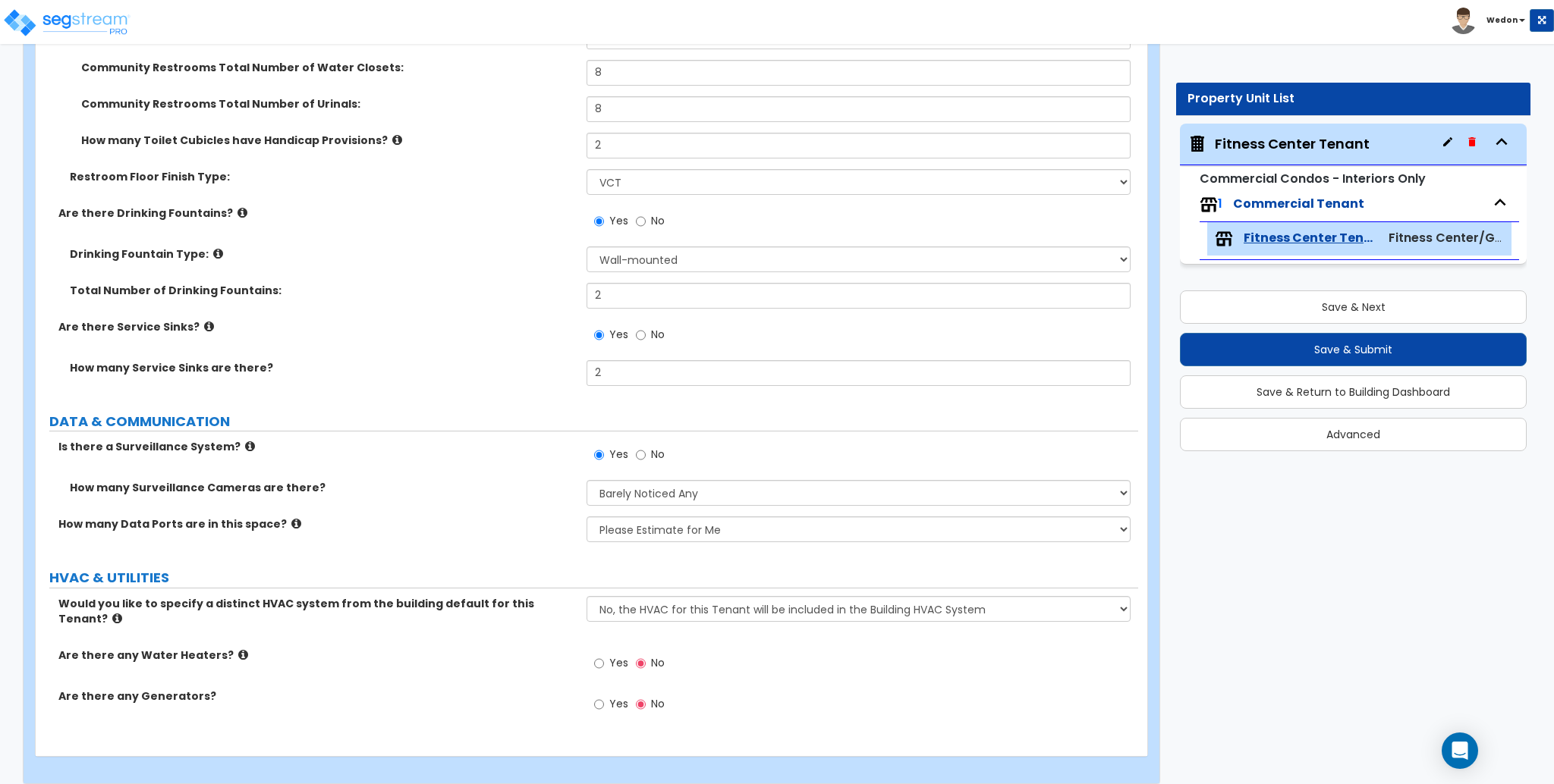
click at [607, 693] on label "Yes" at bounding box center [611, 705] width 34 height 26
click at [604, 697] on input "Yes" at bounding box center [599, 704] width 10 height 16
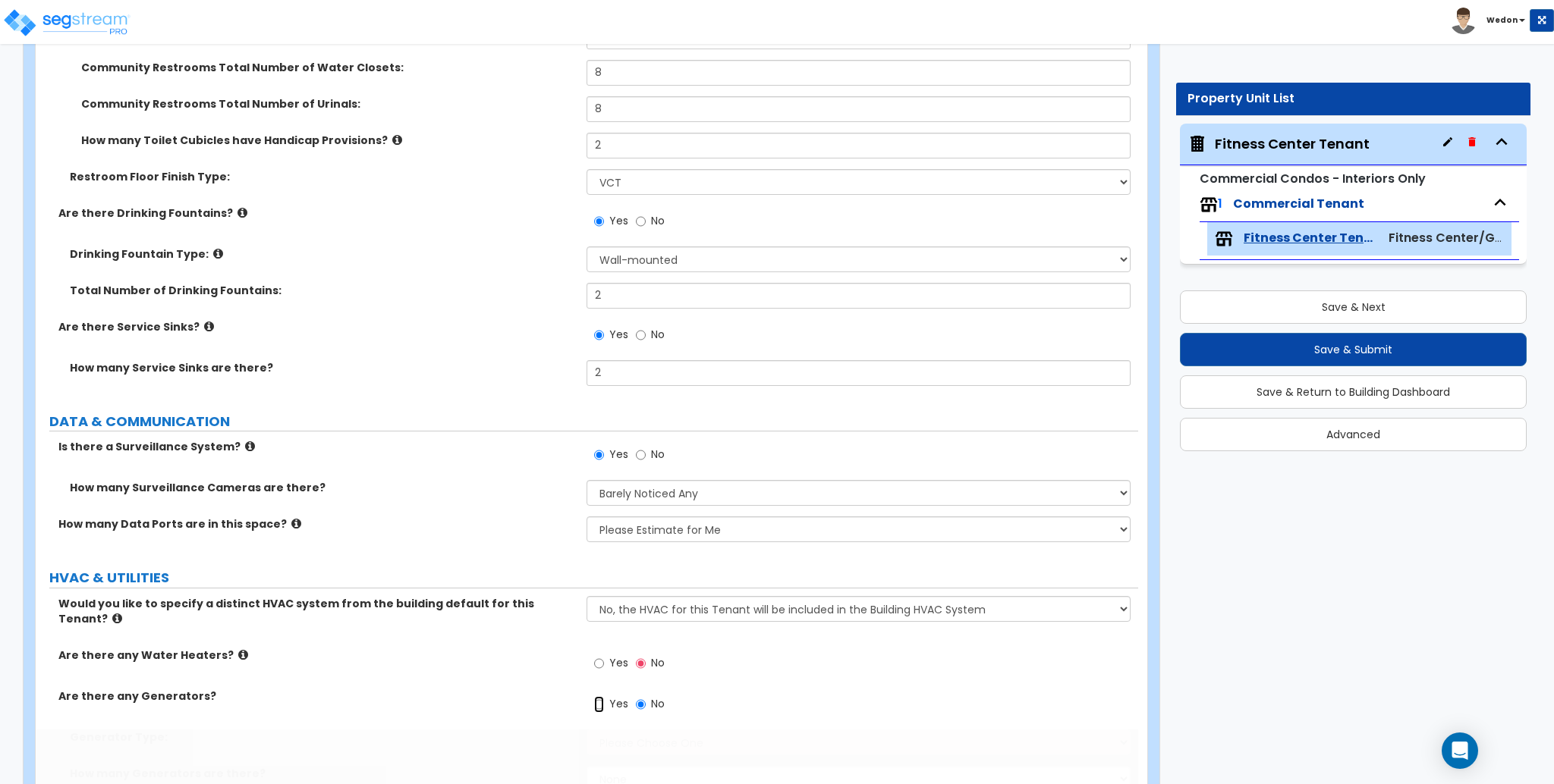
radio input "true"
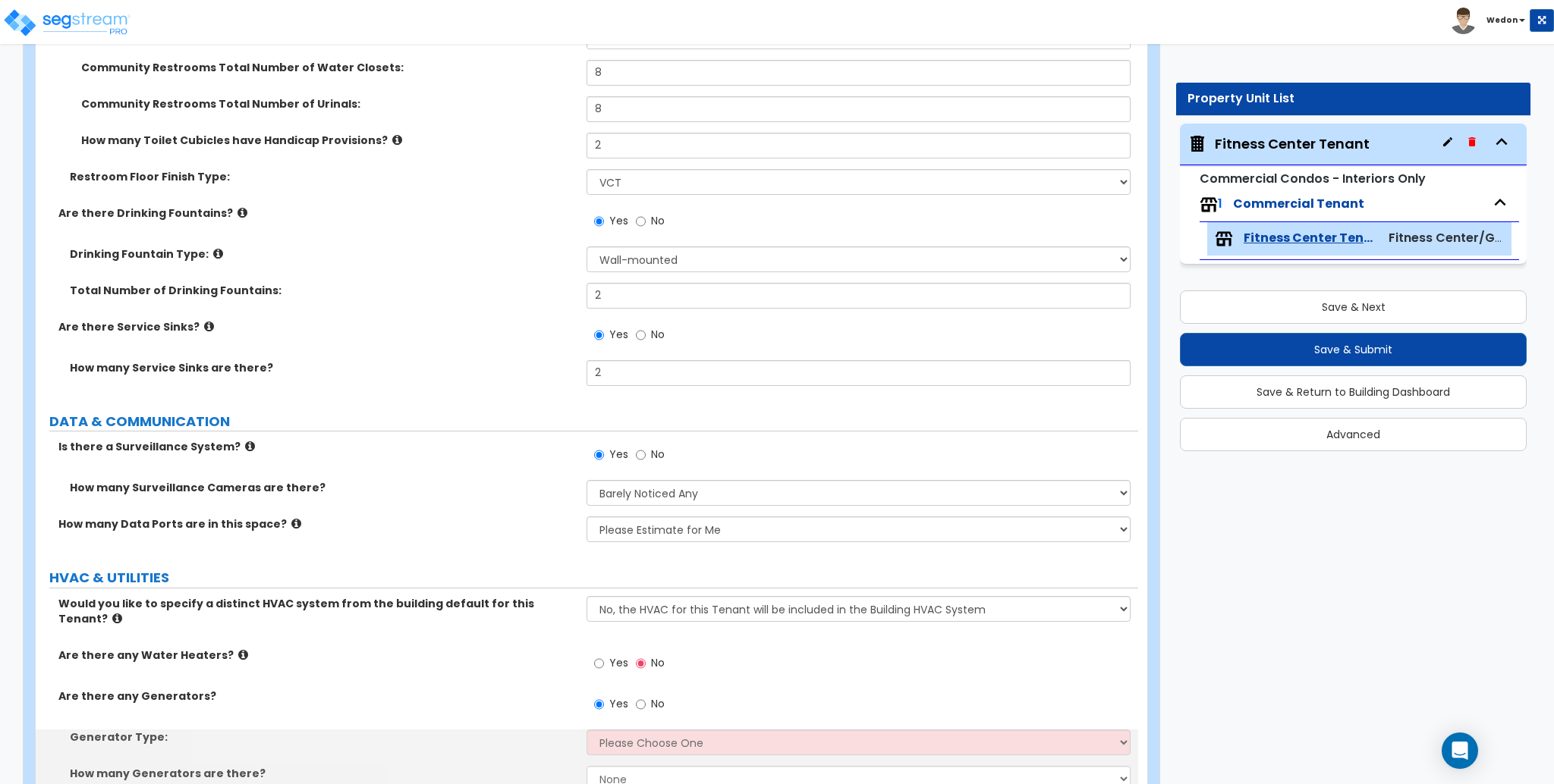
click at [613, 655] on span "Yes" at bounding box center [619, 663] width 19 height 16
click at [604, 655] on input "Yes" at bounding box center [599, 663] width 10 height 16
radio input "true"
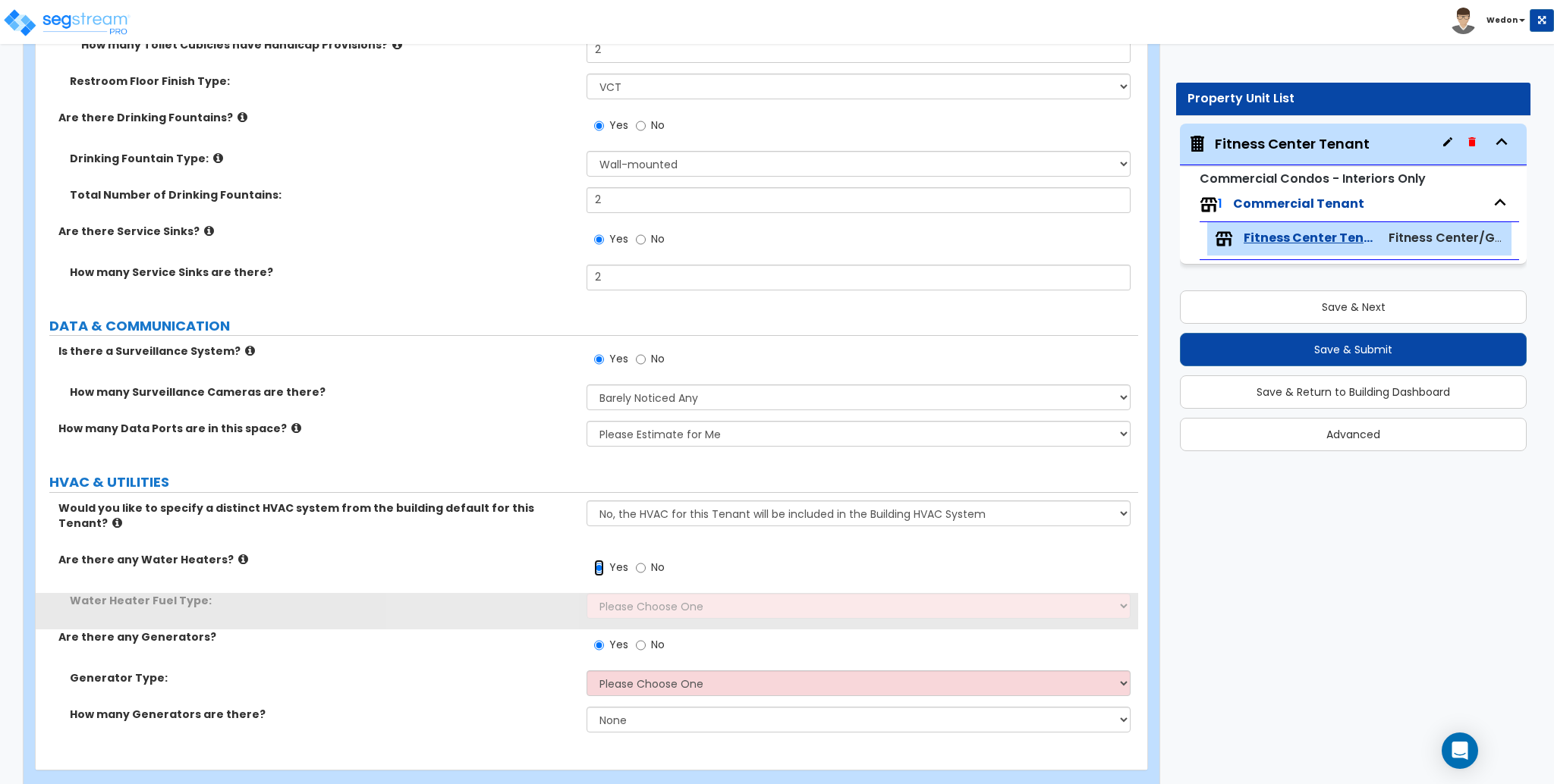
scroll to position [5783, 0]
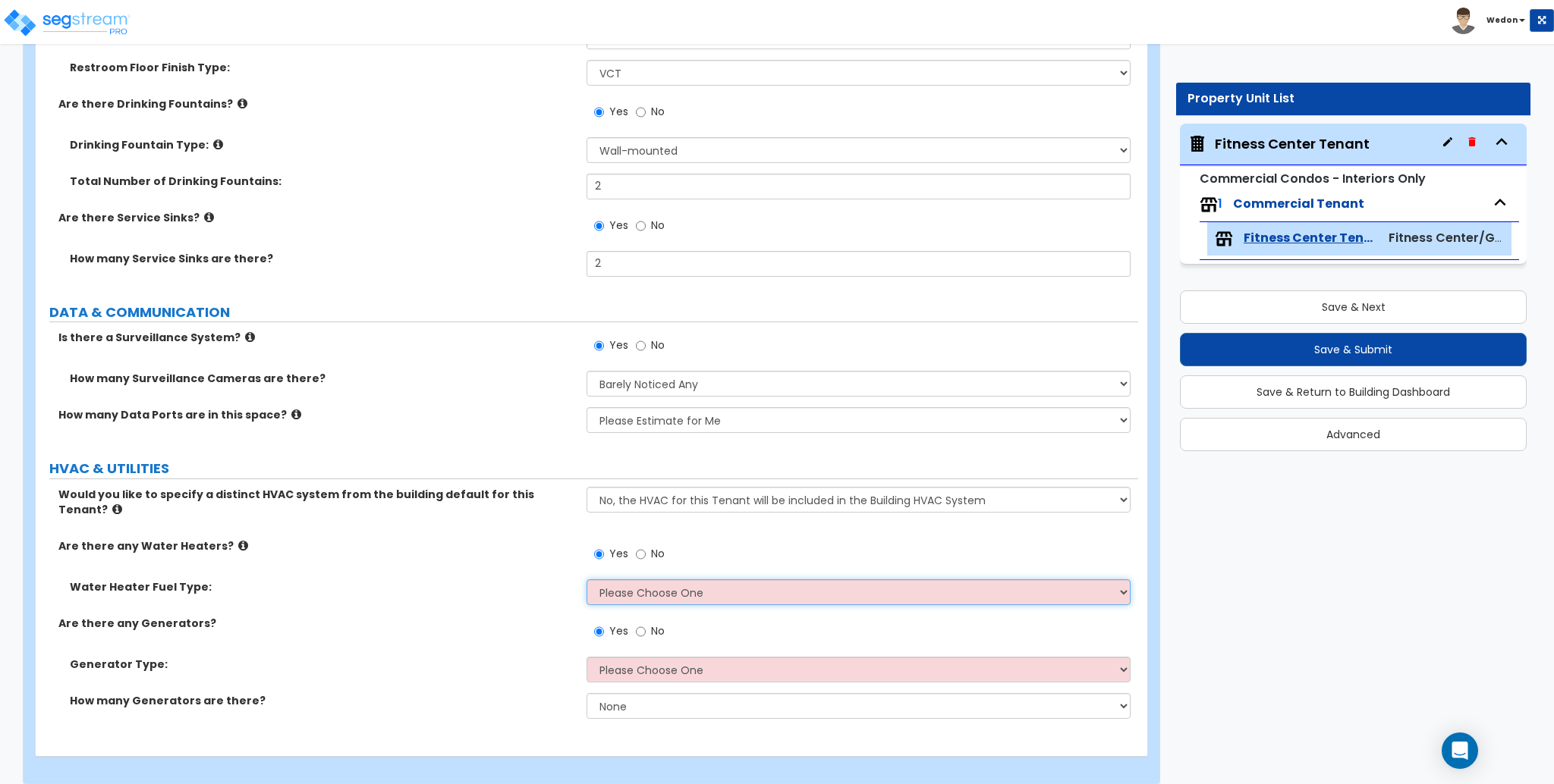
drag, startPoint x: 723, startPoint y: 570, endPoint x: 759, endPoint y: 579, distance: 37.1
click at [723, 579] on select "Please Choose One Gas Electric" at bounding box center [858, 592] width 544 height 26
select select "2"
click at [586, 579] on select "Please Choose One Gas Electric" at bounding box center [858, 592] width 544 height 26
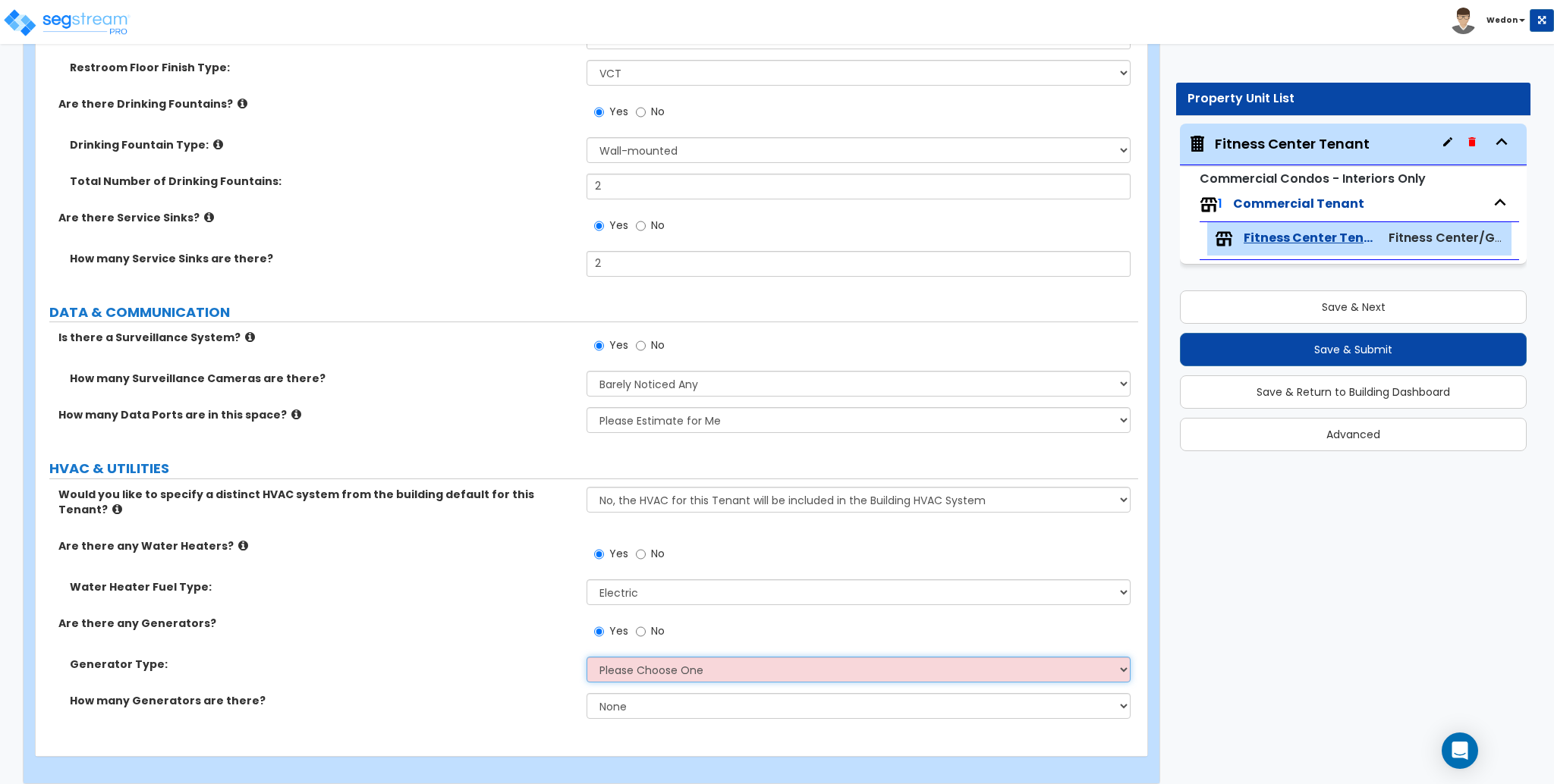
click at [635, 657] on select "Please Choose One Gas Diesel" at bounding box center [858, 670] width 544 height 26
select select "2"
click at [586, 657] on select "Please Choose One Gas Diesel" at bounding box center [858, 670] width 544 height 26
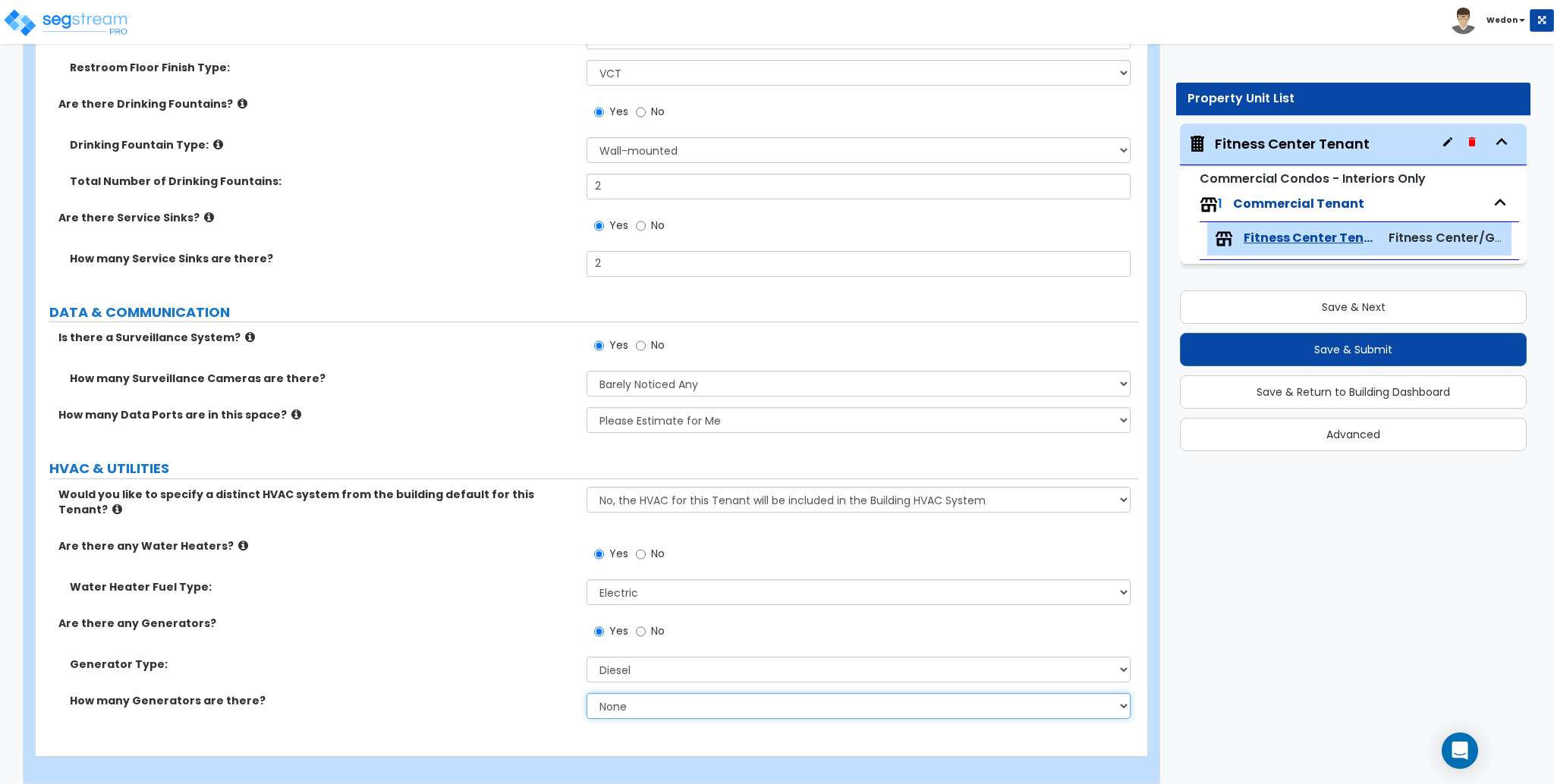
drag, startPoint x: 665, startPoint y: 700, endPoint x: 710, endPoint y: 697, distance: 45.1
click at [666, 699] on select "None 1 2 3" at bounding box center [858, 705] width 544 height 26
select select "3"
click at [586, 693] on select "None 1 2 3" at bounding box center [858, 705] width 544 height 26
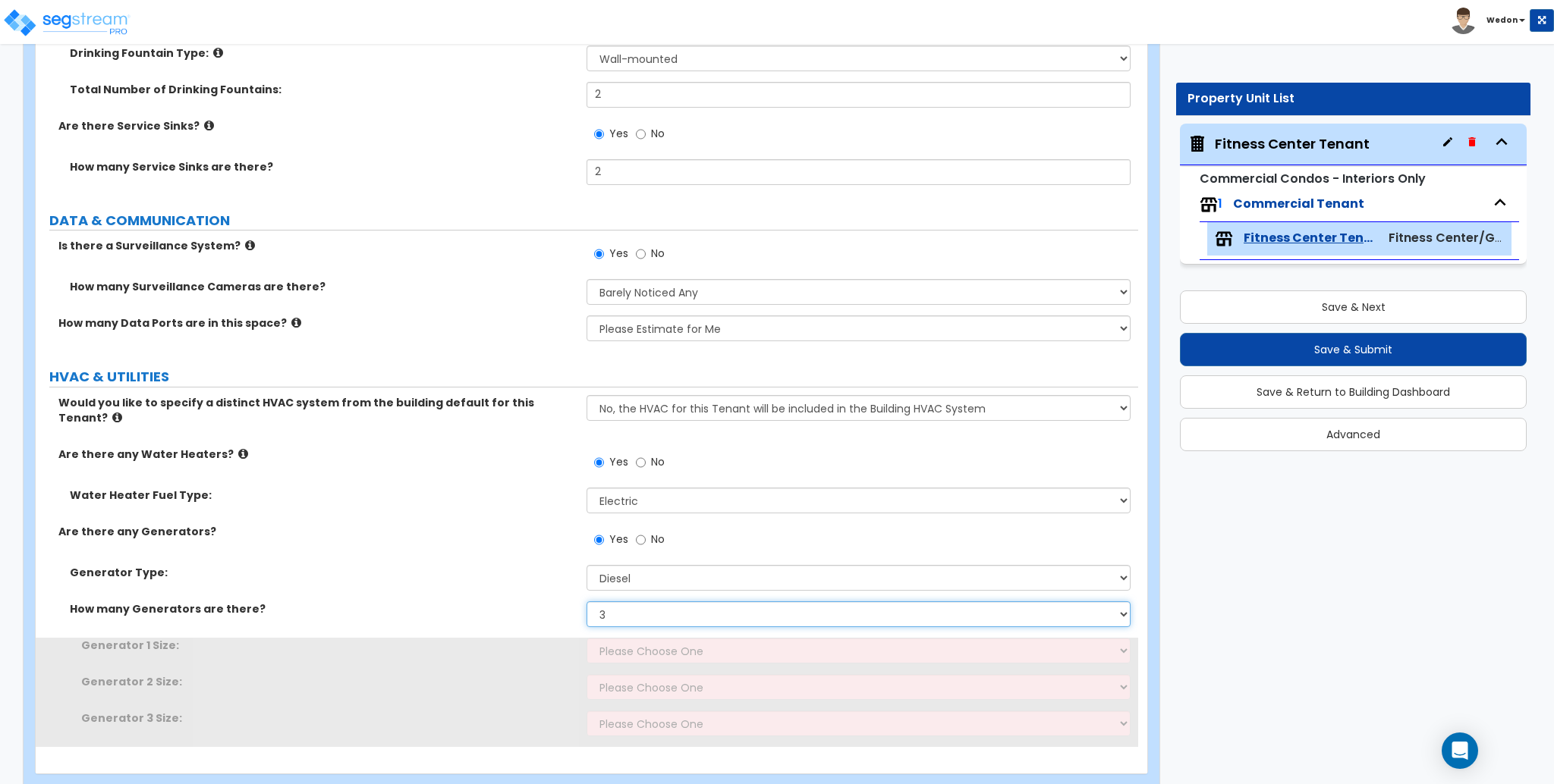
scroll to position [5892, 0]
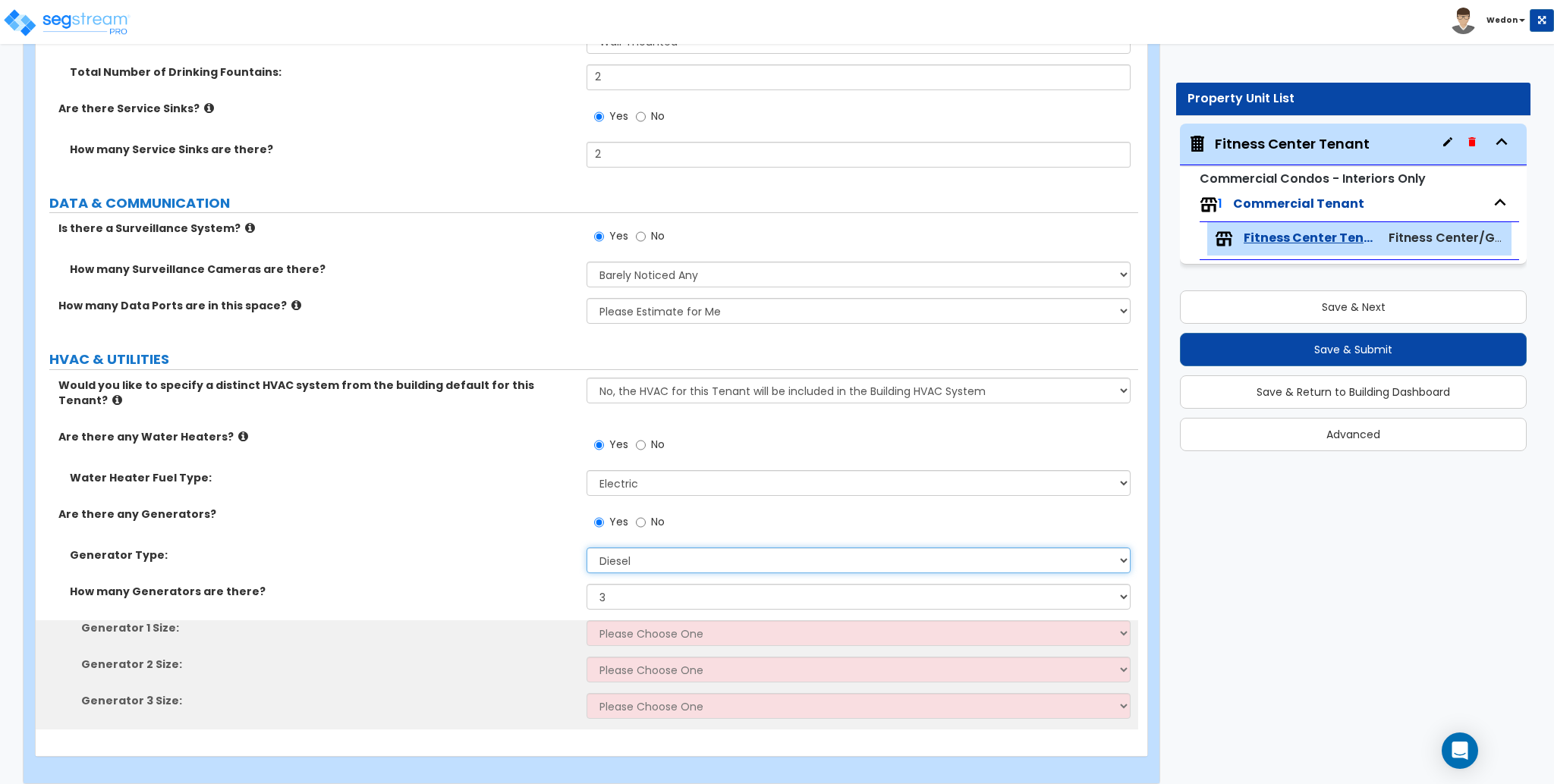
click at [683, 547] on select "Please Choose One Gas Diesel" at bounding box center [858, 560] width 544 height 26
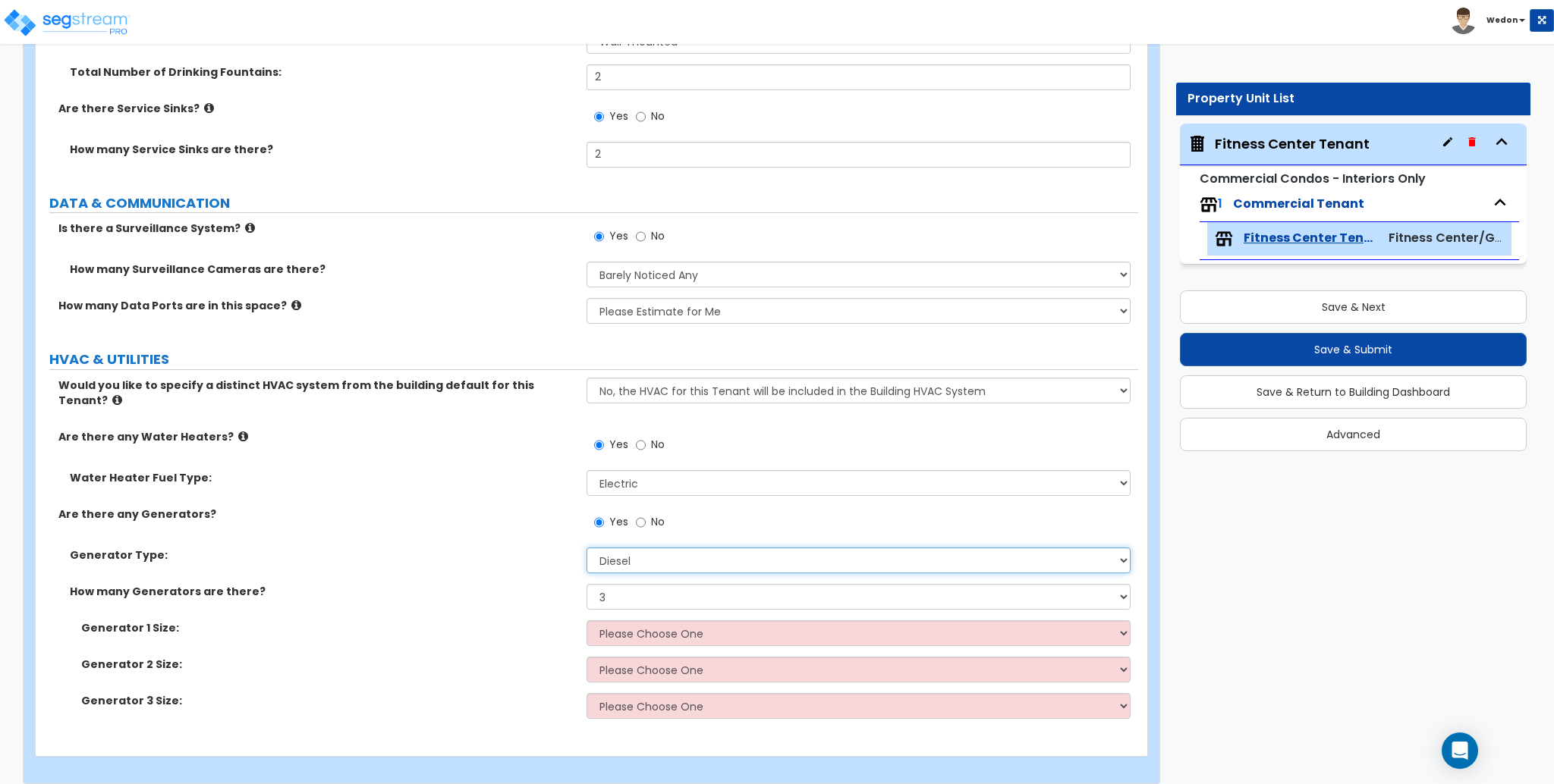
click at [685, 547] on select "Please Choose One Gas Diesel" at bounding box center [858, 560] width 544 height 26
click at [690, 547] on select "Please Choose One Gas Diesel" at bounding box center [858, 560] width 544 height 26
click at [711, 606] on div "Generator Type: Please Choose One Gas Diesel How many Generators are there? Non…" at bounding box center [586, 638] width 1079 height 182
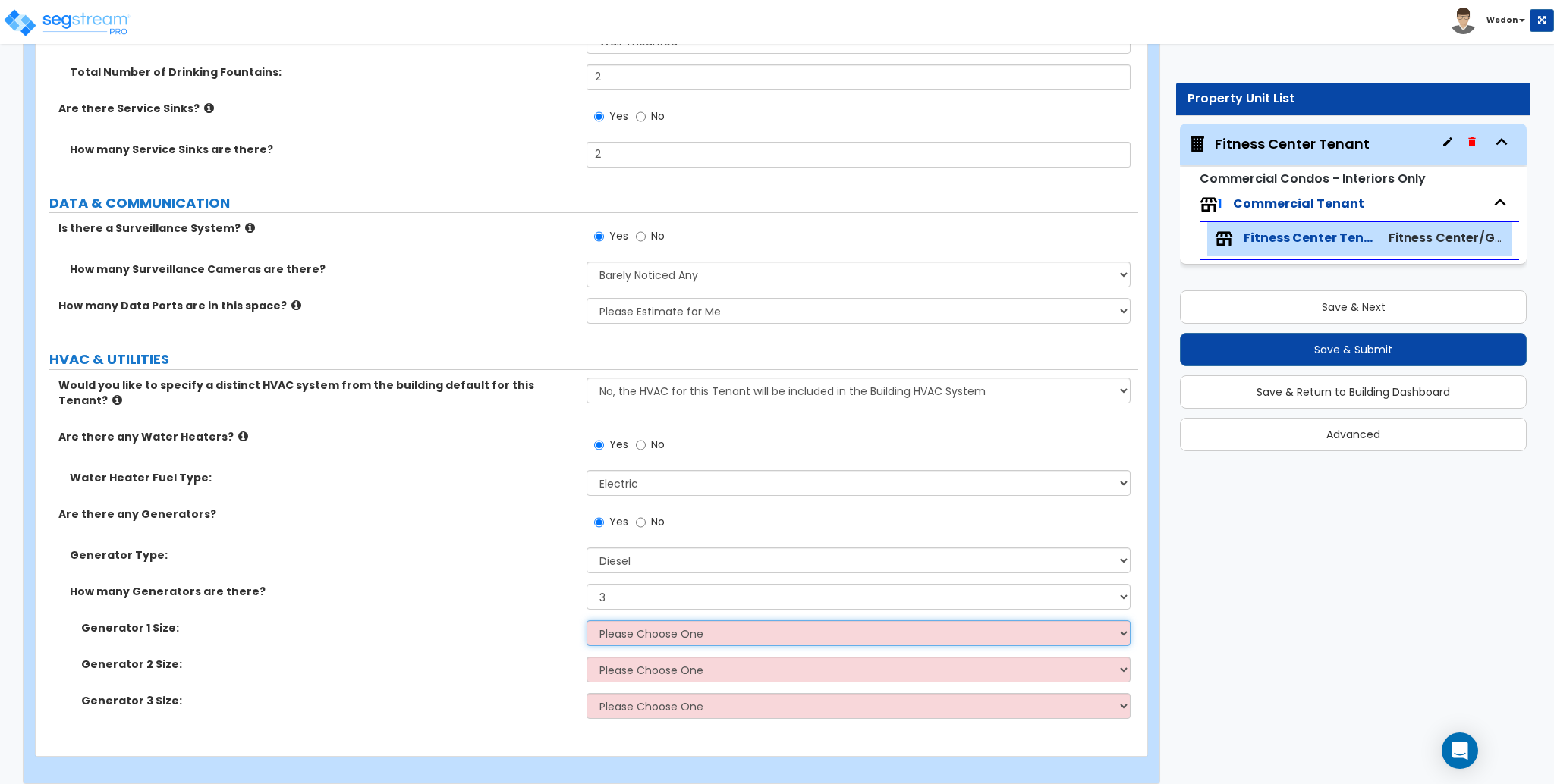
click at [701, 620] on select "Please Choose One 30kW 50kW 75kW 100kW 125 kW 150 kW 175 kW 200 kW 250 kW 300 k…" at bounding box center [858, 633] width 544 height 26
select select "1"
click at [586, 620] on select "Please Choose One 30kW 50kW 75kW 100kW 125 kW 150 kW 175 kW 200 kW 250 kW 300 k…" at bounding box center [858, 633] width 544 height 26
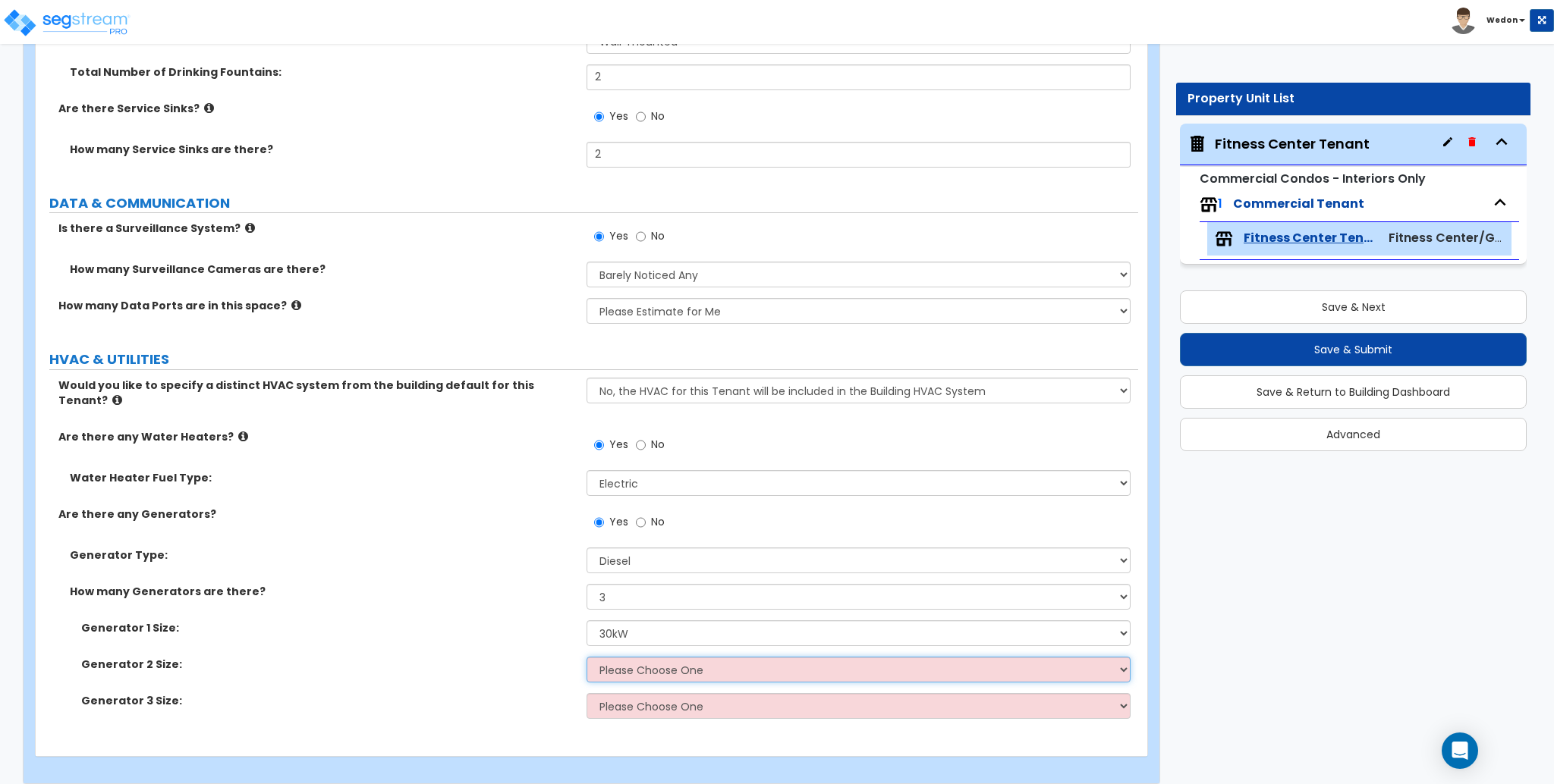
drag, startPoint x: 697, startPoint y: 659, endPoint x: 832, endPoint y: 645, distance: 135.7
click at [697, 659] on select "Please Choose One 30kW 50kW 75kW 100kW 125 kW 150 kW 175 kW 200 kW 250 kW 300 k…" at bounding box center [858, 670] width 544 height 26
select select "2"
click at [586, 657] on select "Please Choose One 30kW 50kW 75kW 100kW 125 kW 150 kW 175 kW 200 kW 250 kW 300 k…" at bounding box center [858, 670] width 544 height 26
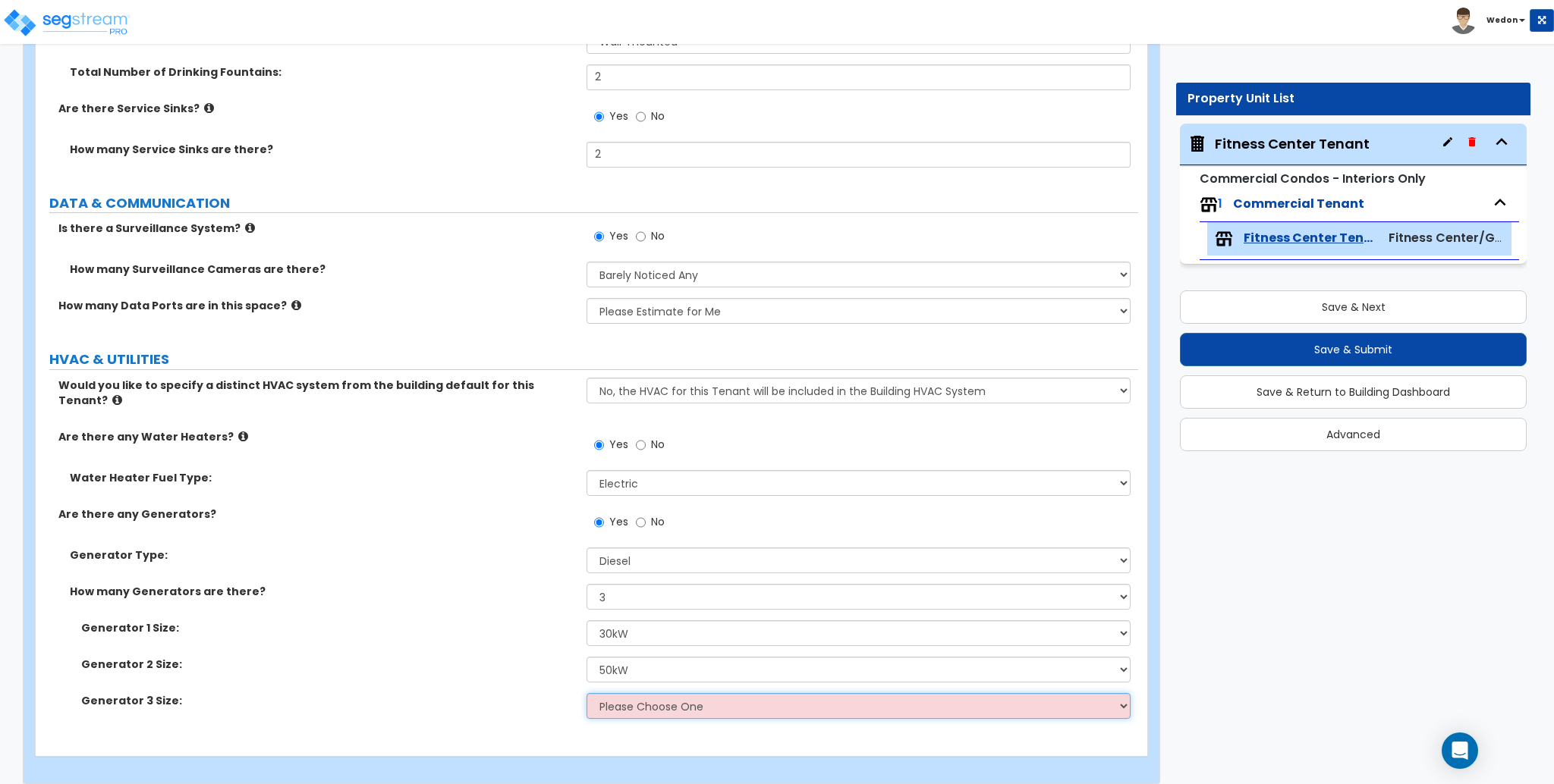
drag, startPoint x: 651, startPoint y: 699, endPoint x: 730, endPoint y: 700, distance: 79.0
click at [658, 699] on select "Please Choose One 30kW 50kW 75kW 100kW 125 kW 150 kW 175 kW 200 kW 250 kW 300 k…" at bounding box center [858, 705] width 544 height 26
select select "3"
click at [586, 693] on select "Please Choose One 30kW 50kW 75kW 100kW 125 kW 150 kW 175 kW 200 kW 250 kW 300 k…" at bounding box center [858, 705] width 544 height 26
drag, startPoint x: 525, startPoint y: 493, endPoint x: 542, endPoint y: 485, distance: 18.8
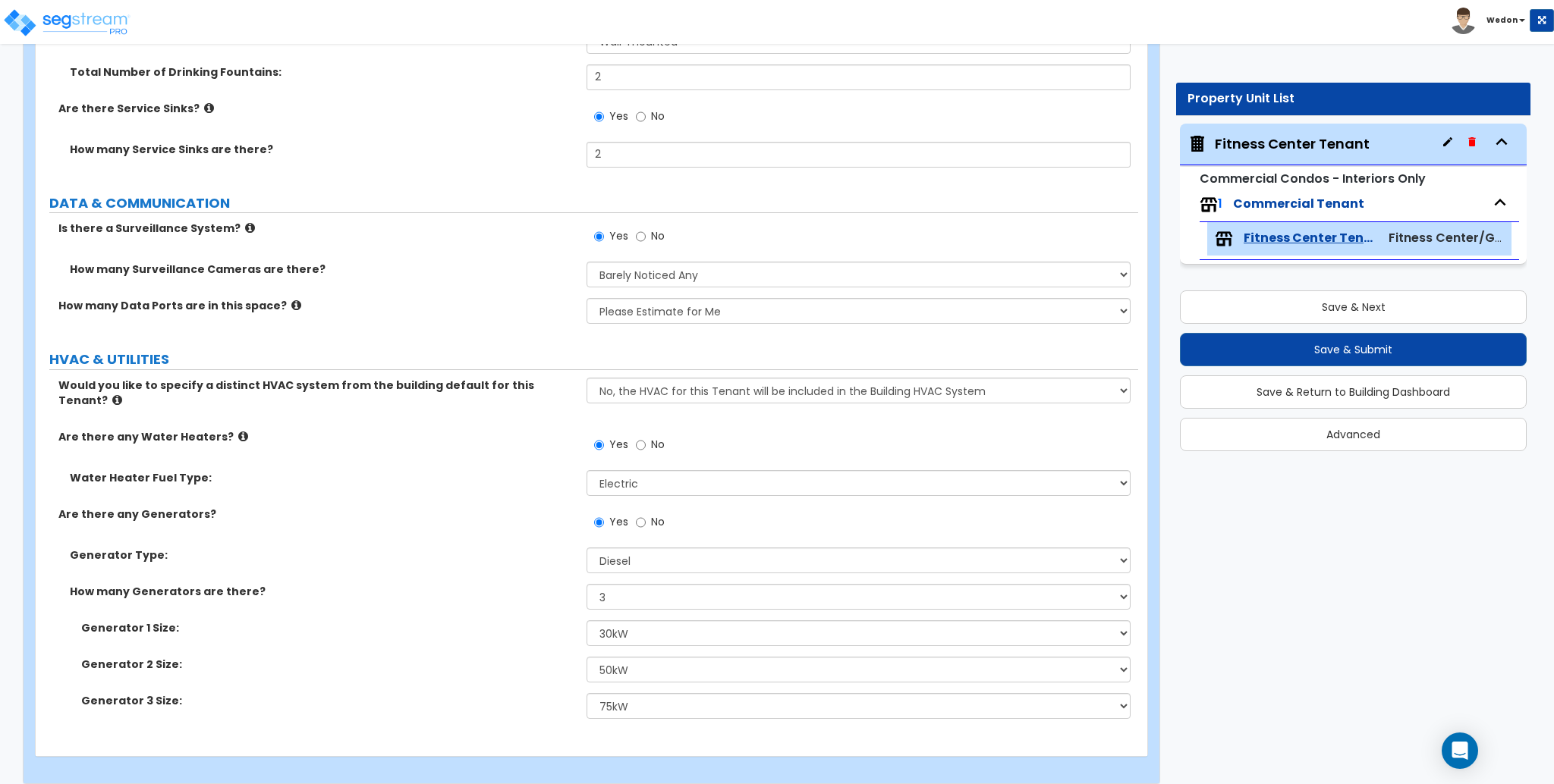
click at [531, 506] on label "Are there any Generators?" at bounding box center [316, 514] width 516 height 16
click at [951, 403] on div "Would you like to specify a distinct HVAC system from the building default for …" at bounding box center [587, 403] width 1103 height 51
drag, startPoint x: 972, startPoint y: 387, endPoint x: 1033, endPoint y: 392, distance: 61.2
click at [972, 387] on select "No, the HVAC for this Tenant will be included in the Building HVAC System Yes, …" at bounding box center [858, 390] width 544 height 26
drag, startPoint x: 601, startPoint y: 389, endPoint x: 743, endPoint y: 393, distance: 142.1
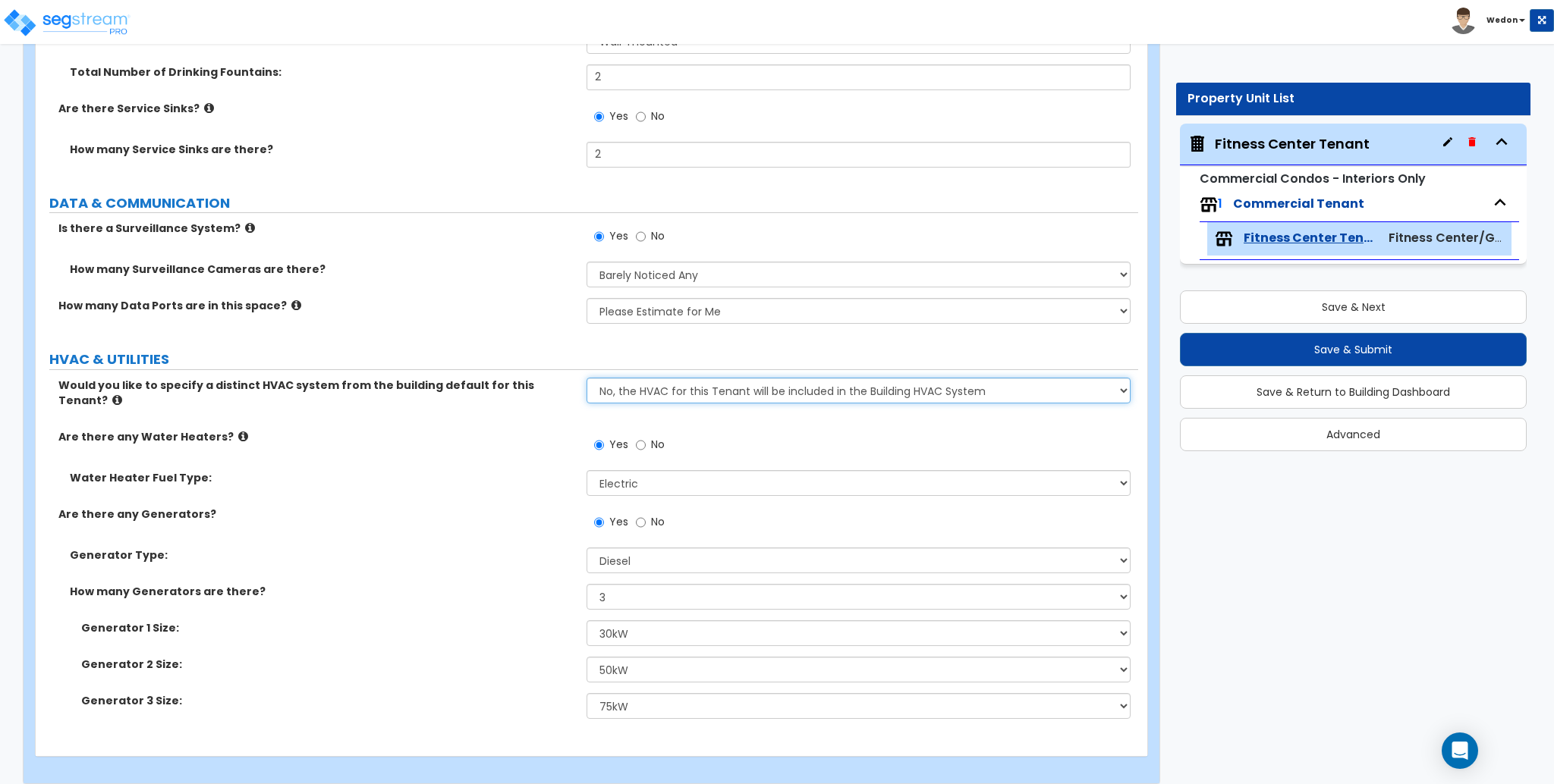
click at [743, 393] on select "No, the HVAC for this Tenant will be included in the Building HVAC System Yes, …" at bounding box center [858, 390] width 544 height 26
click at [586, 377] on select "No, the HVAC for this Tenant will be included in the Building HVAC System Yes, …" at bounding box center [858, 390] width 544 height 26
click at [727, 395] on select "No, the HVAC for this Tenant will be included in the Building HVAC System Yes, …" at bounding box center [858, 390] width 544 height 26
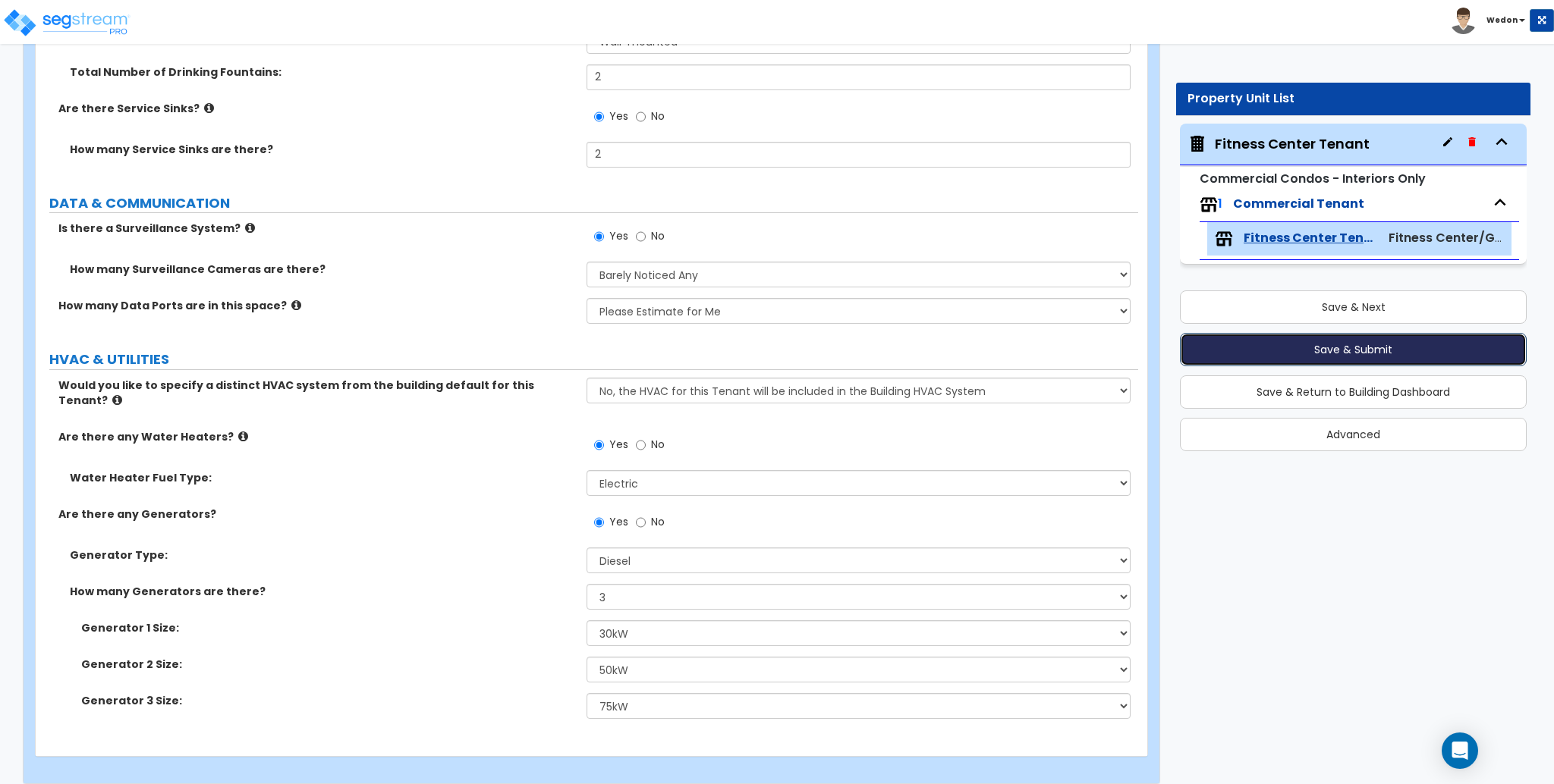
click at [1327, 347] on button "Save & Submit" at bounding box center [1353, 349] width 347 height 33
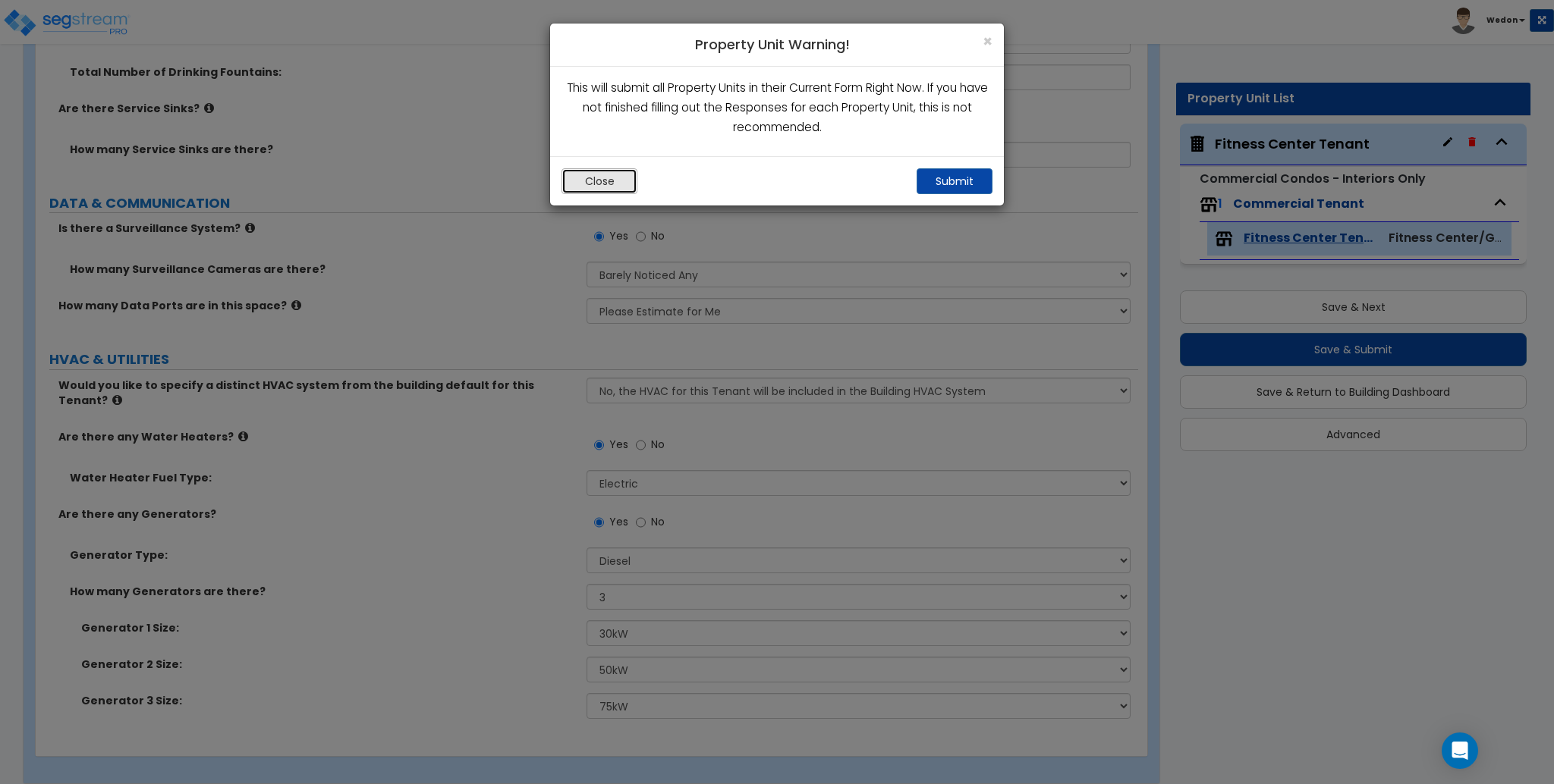
click at [588, 180] on button "Close" at bounding box center [599, 181] width 76 height 26
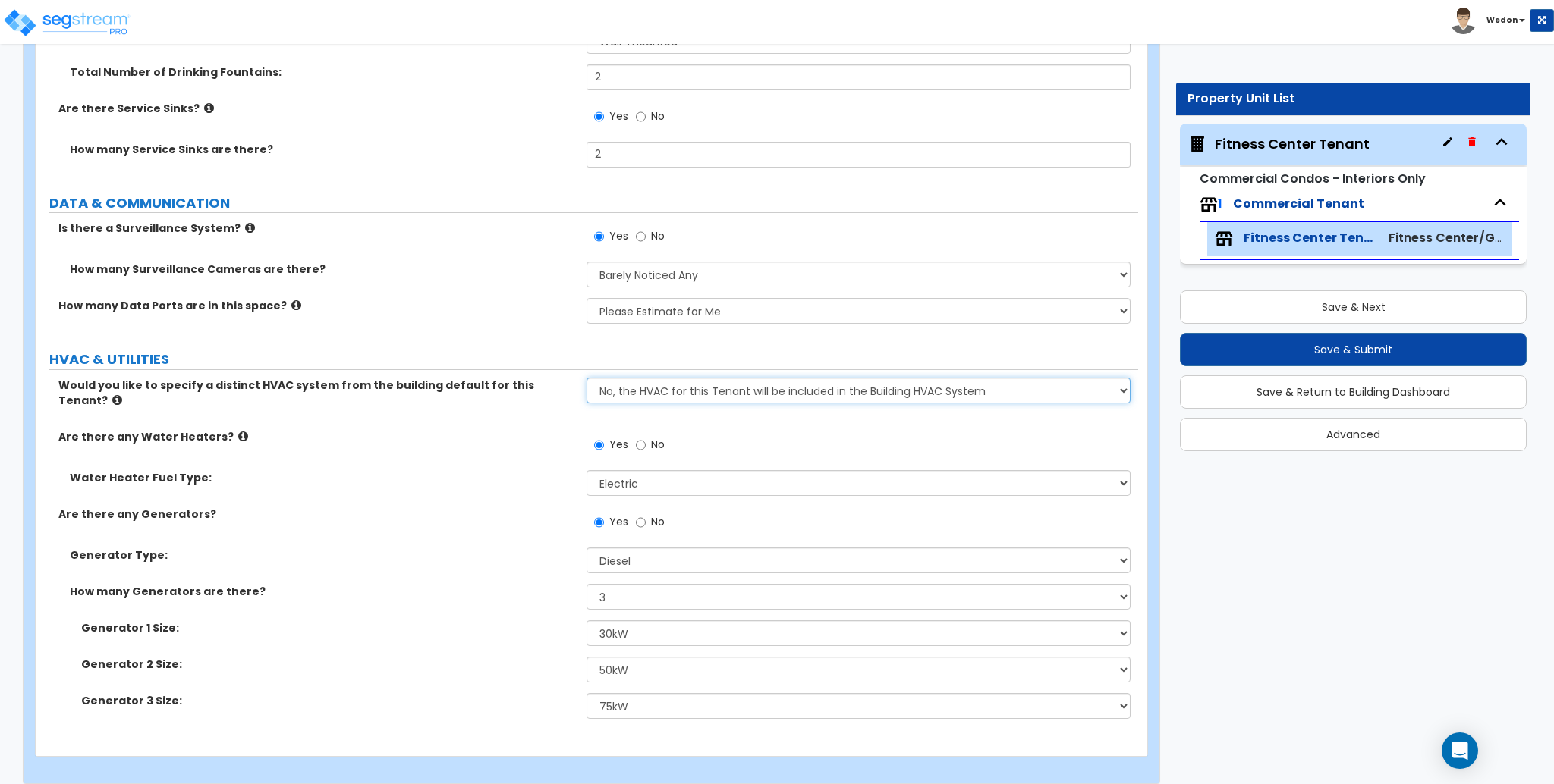
click at [944, 392] on select "No, the HVAC for this Tenant will be included in the Building HVAC System Yes, …" at bounding box center [858, 390] width 544 height 26
click at [586, 377] on select "No, the HVAC for this Tenant will be included in the Building HVAC System Yes, …" at bounding box center [858, 390] width 544 height 26
click at [1101, 391] on select "No, the HVAC for this Tenant will be included in the Building HVAC System Yes, …" at bounding box center [858, 390] width 544 height 26
select select "1"
click at [586, 377] on select "No, the HVAC for this Tenant will be included in the Building HVAC System Yes, …" at bounding box center [858, 390] width 544 height 26
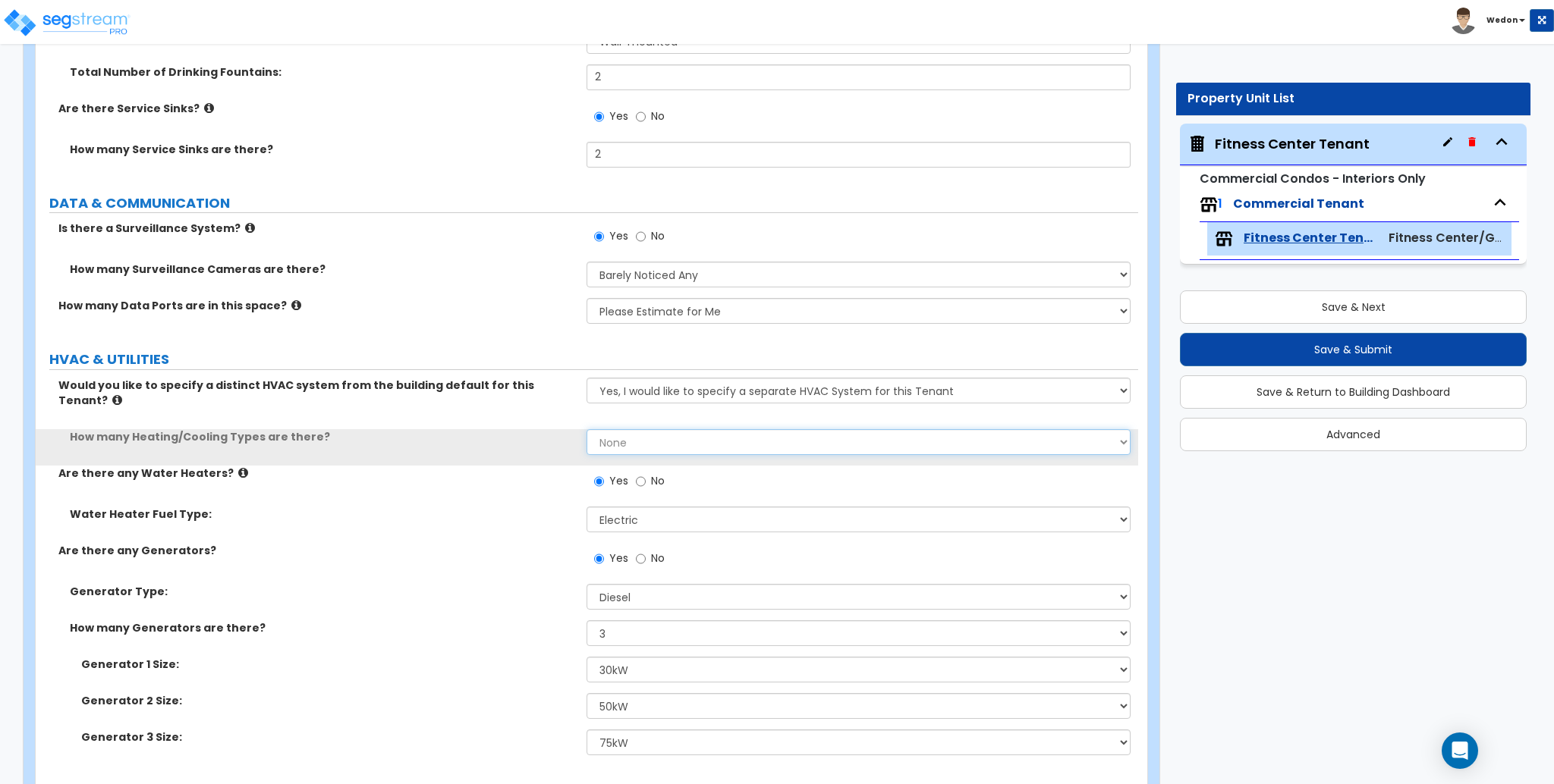
drag, startPoint x: 798, startPoint y: 423, endPoint x: 806, endPoint y: 426, distance: 8.5
click at [798, 429] on select "None 1 2 3" at bounding box center [858, 441] width 544 height 26
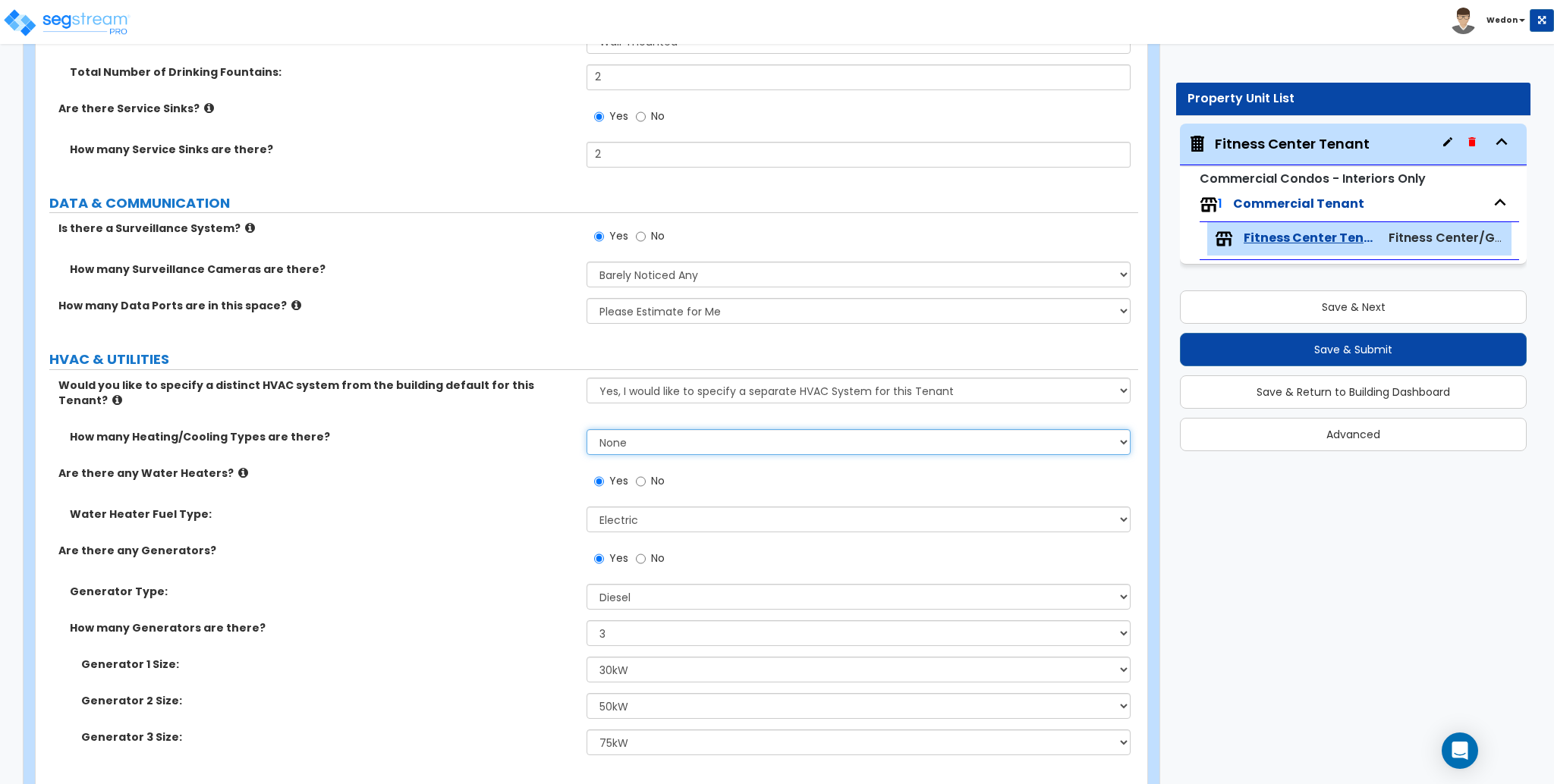
select select "1"
click at [586, 429] on select "None 1 2 3" at bounding box center [858, 441] width 544 height 26
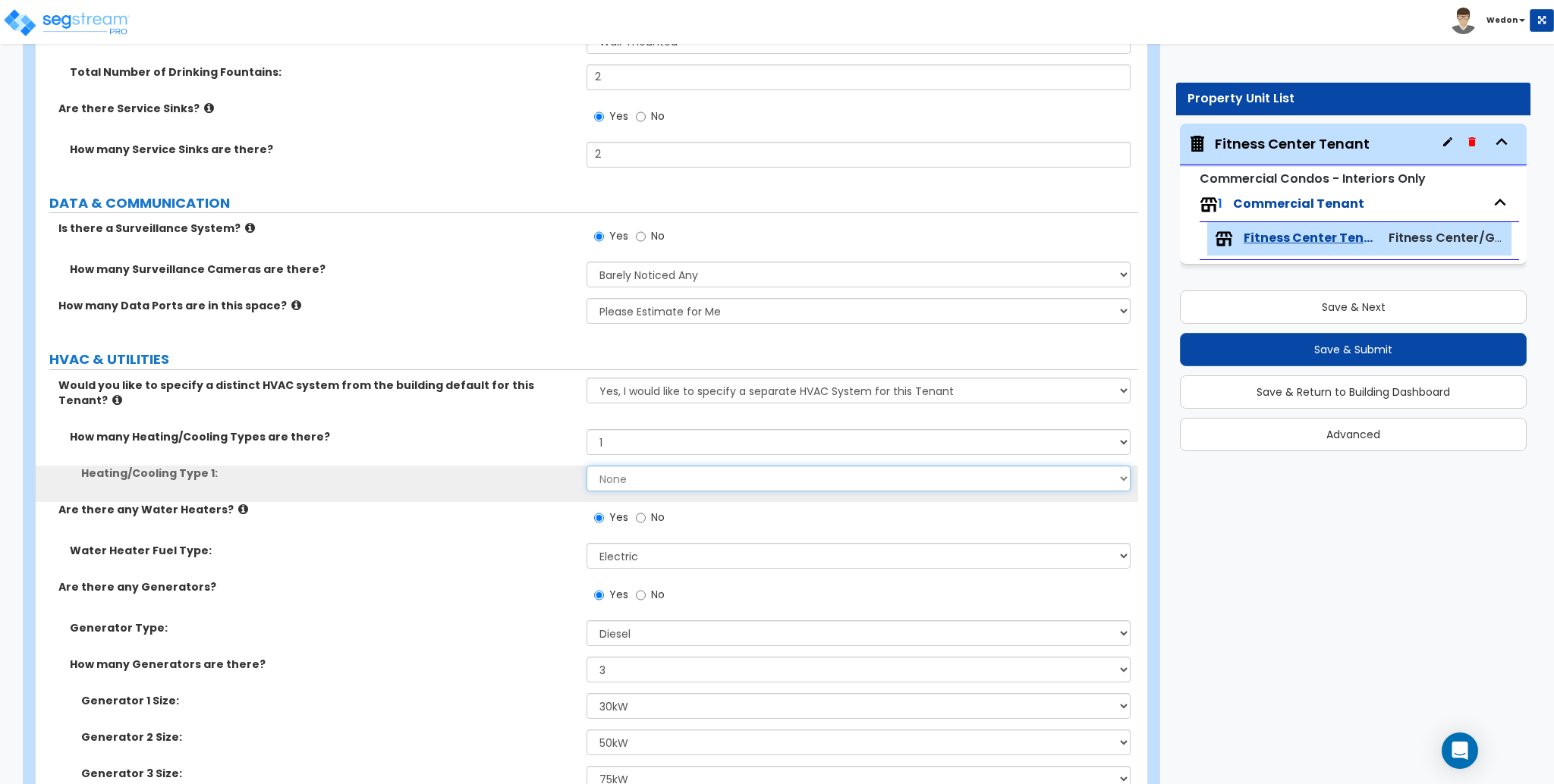
click at [731, 466] on select "None Heat Only Centralized Heating & Cooling Thru Wall Air Conditioners Mini Sp…" at bounding box center [858, 478] width 544 height 26
select select "1"
click at [586, 466] on select "None Heat Only Centralized Heating & Cooling Thru Wall Air Conditioners Mini Sp…" at bounding box center [858, 478] width 544 height 26
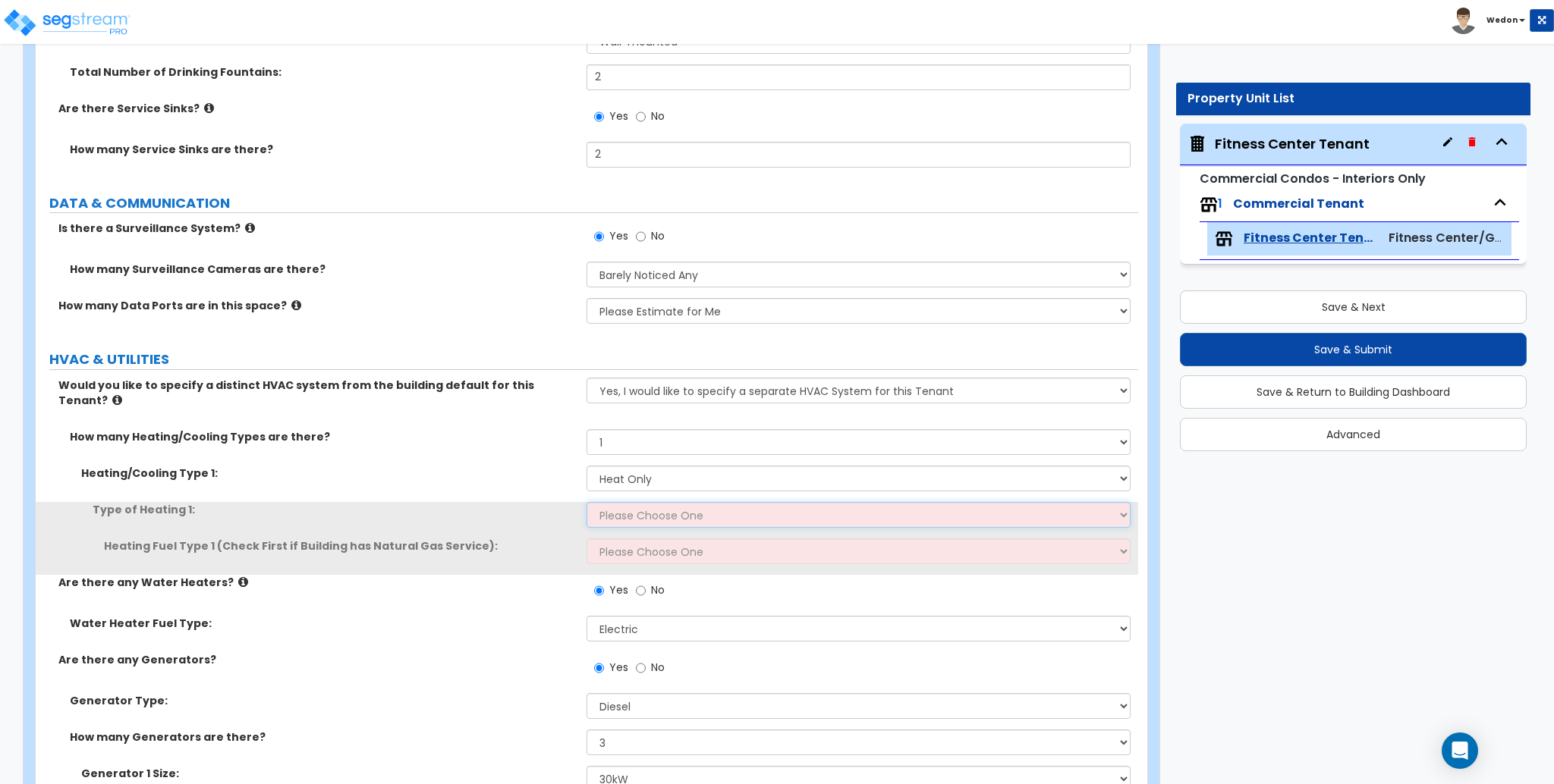
drag, startPoint x: 630, startPoint y: 498, endPoint x: 657, endPoint y: 509, distance: 29.2
click at [630, 502] on select "Please Choose One Wall Heater Electric Baseboard Heater Hydronic Heating Radian…" at bounding box center [858, 514] width 544 height 26
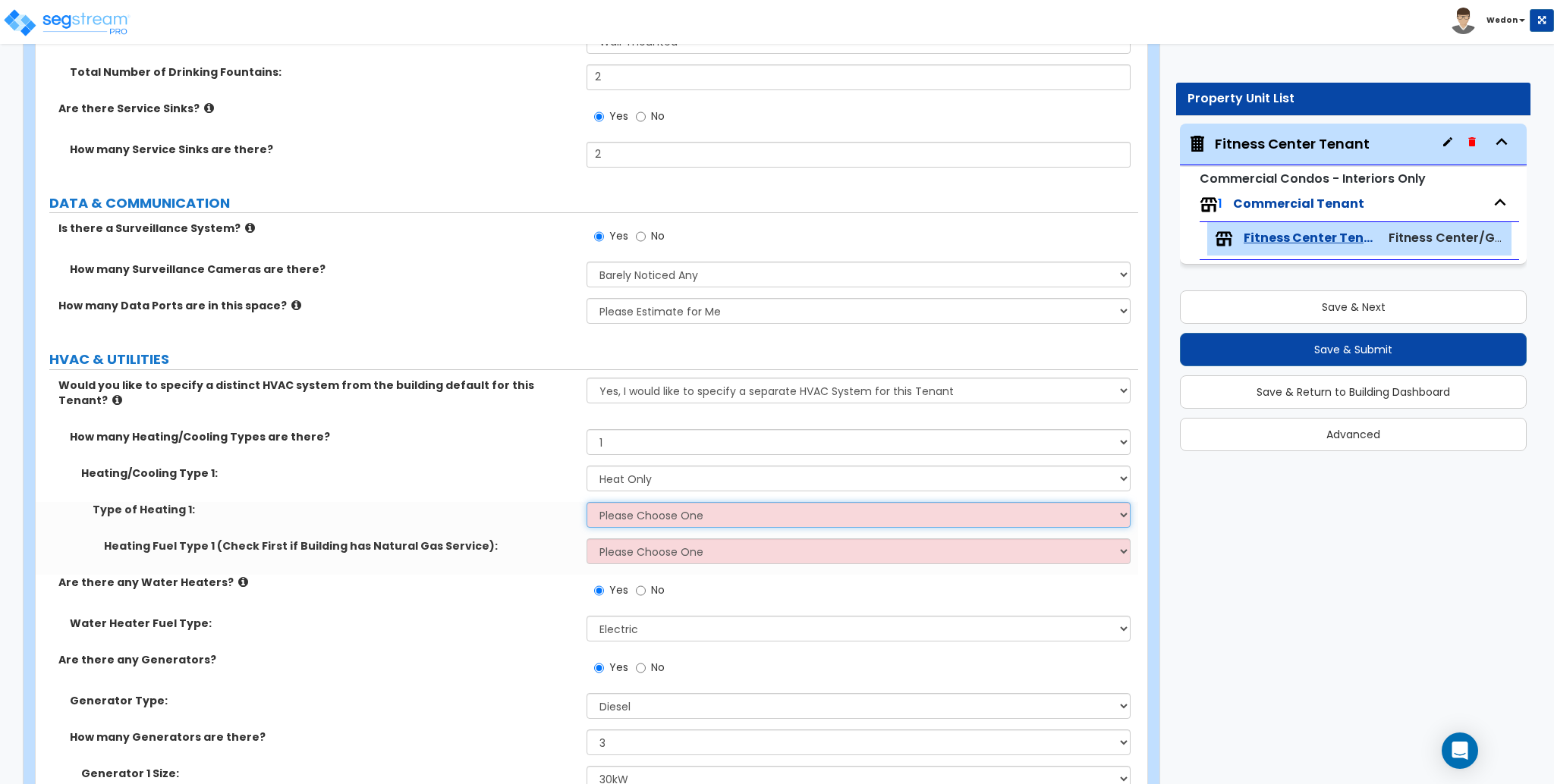
select select "1"
click at [586, 502] on select "Please Choose One Wall Heater Electric Baseboard Heater Hydronic Heating Radian…" at bounding box center [858, 514] width 544 height 26
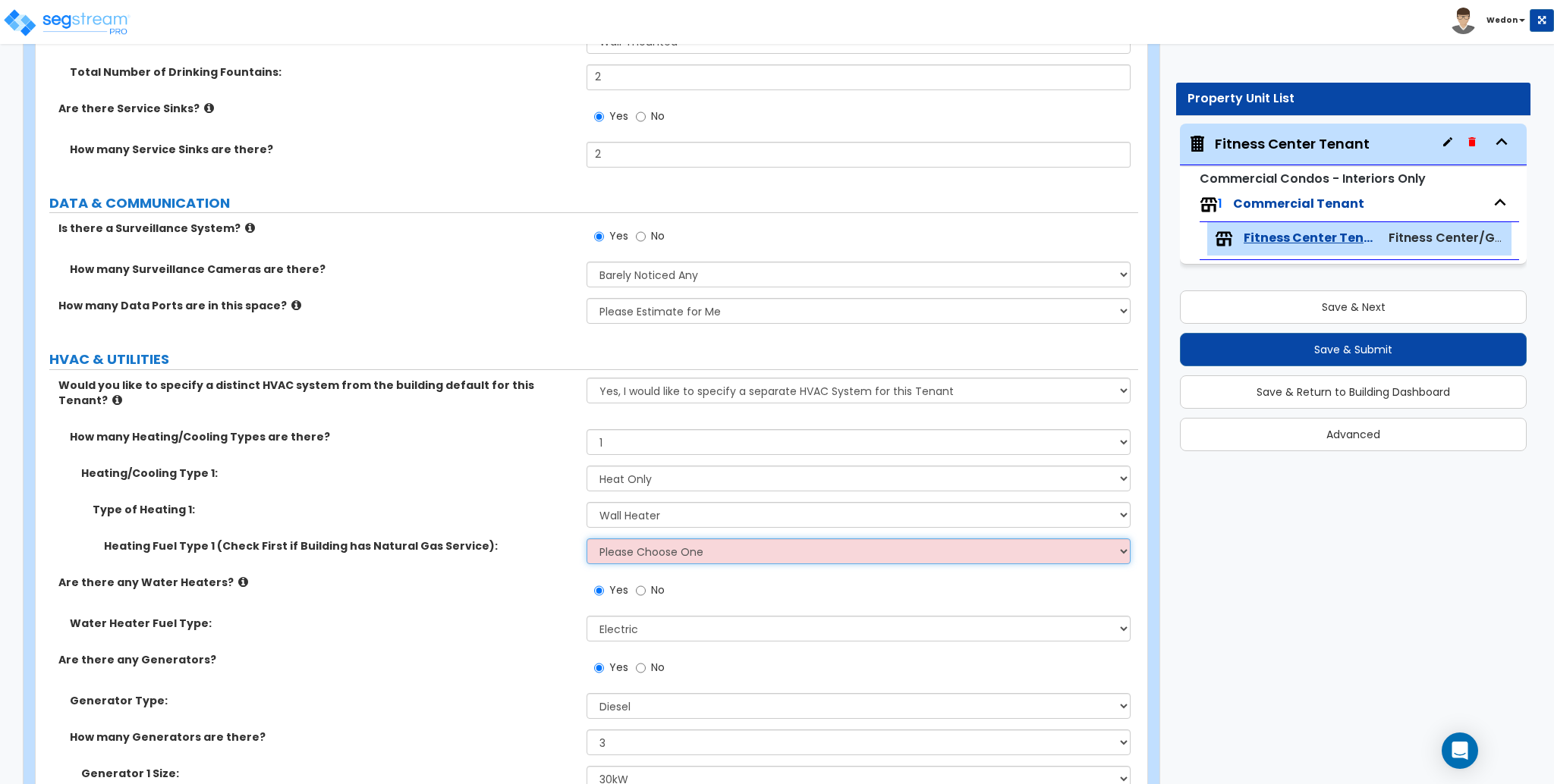
drag, startPoint x: 638, startPoint y: 538, endPoint x: 669, endPoint y: 547, distance: 32.3
click at [640, 539] on select "Please Choose One Gas Electric" at bounding box center [858, 551] width 544 height 26
select select "1"
click at [586, 539] on select "Please Choose One Gas Electric" at bounding box center [858, 551] width 544 height 26
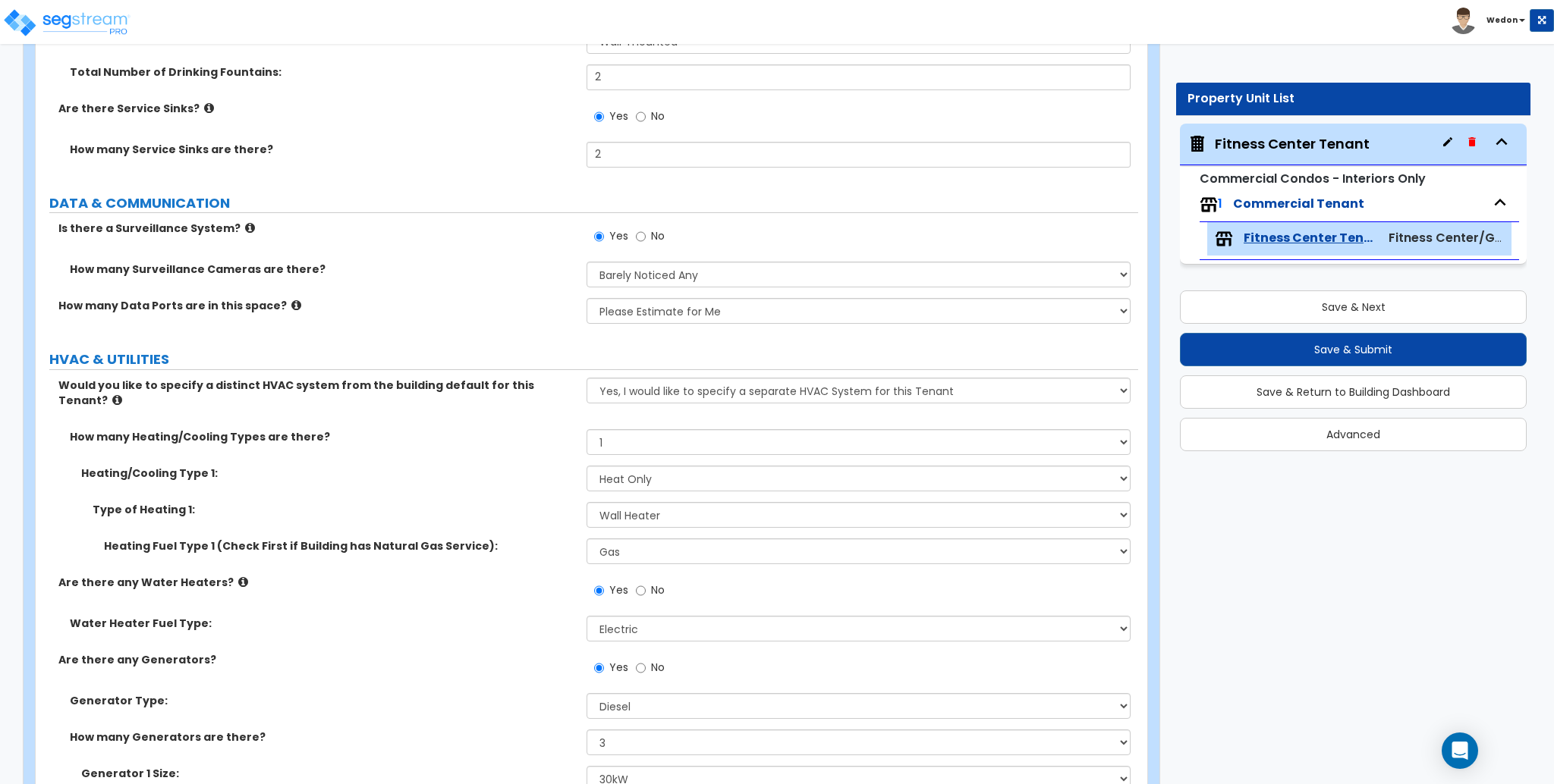
click at [475, 466] on div "Heating/Cooling Type 1: None Heat Only Centralized Heating & Cooling Thru Wall …" at bounding box center [587, 484] width 1103 height 37
click at [1360, 350] on button "Save & Submit" at bounding box center [1353, 349] width 347 height 33
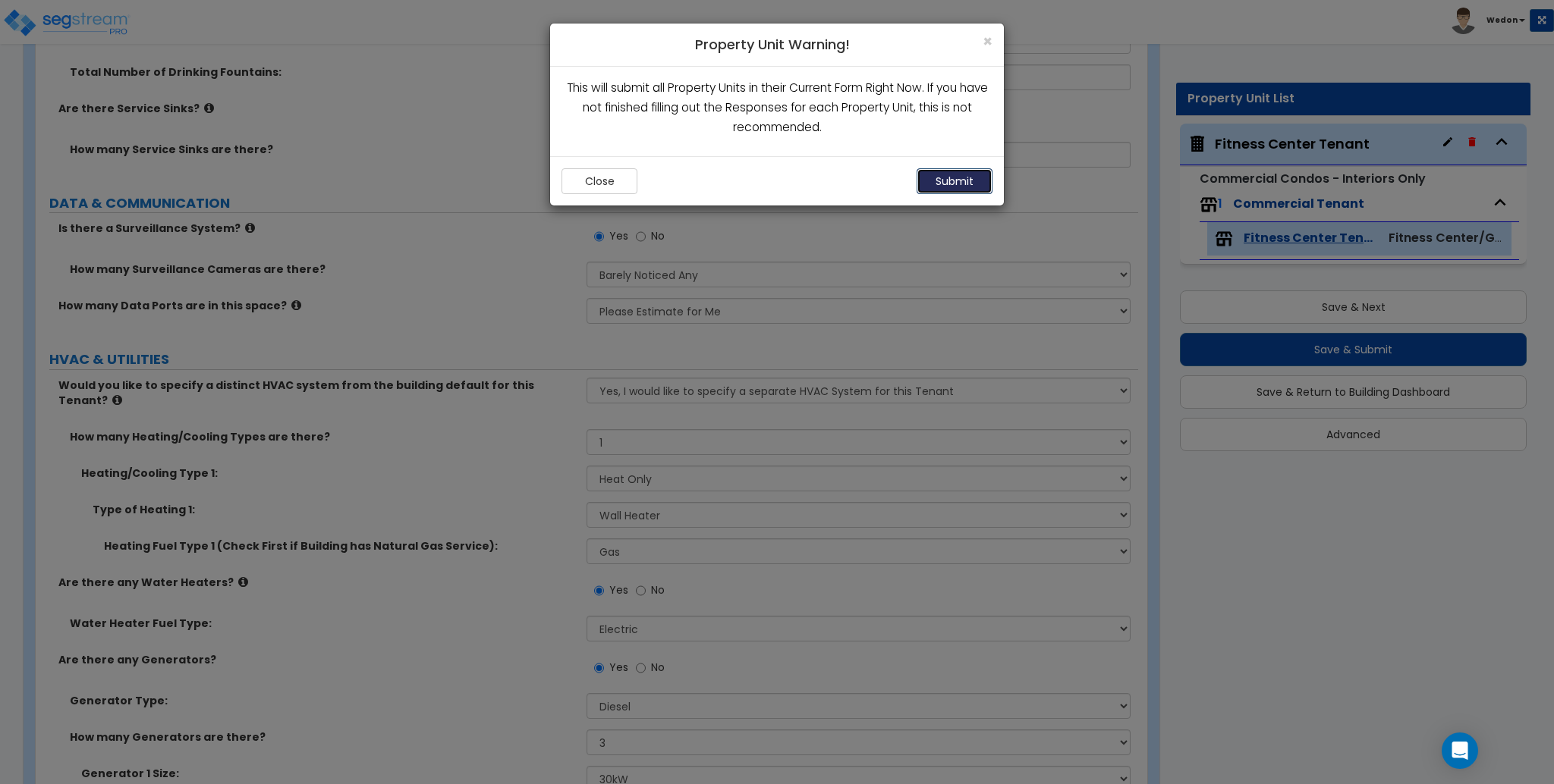
click at [935, 194] on button "Submit" at bounding box center [954, 181] width 76 height 26
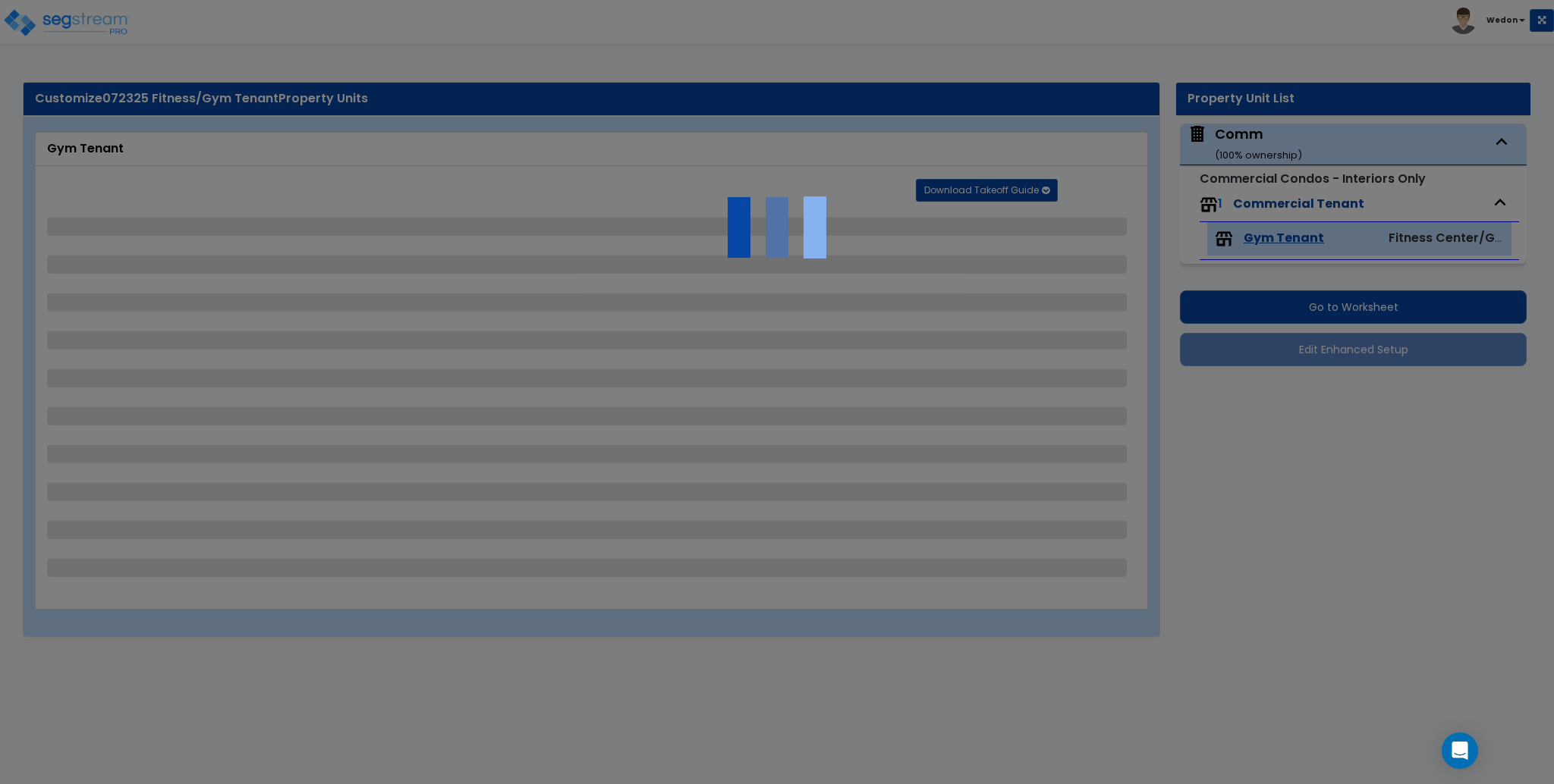
select select "1"
select select "2"
select select "1"
select select "3"
select select "1"
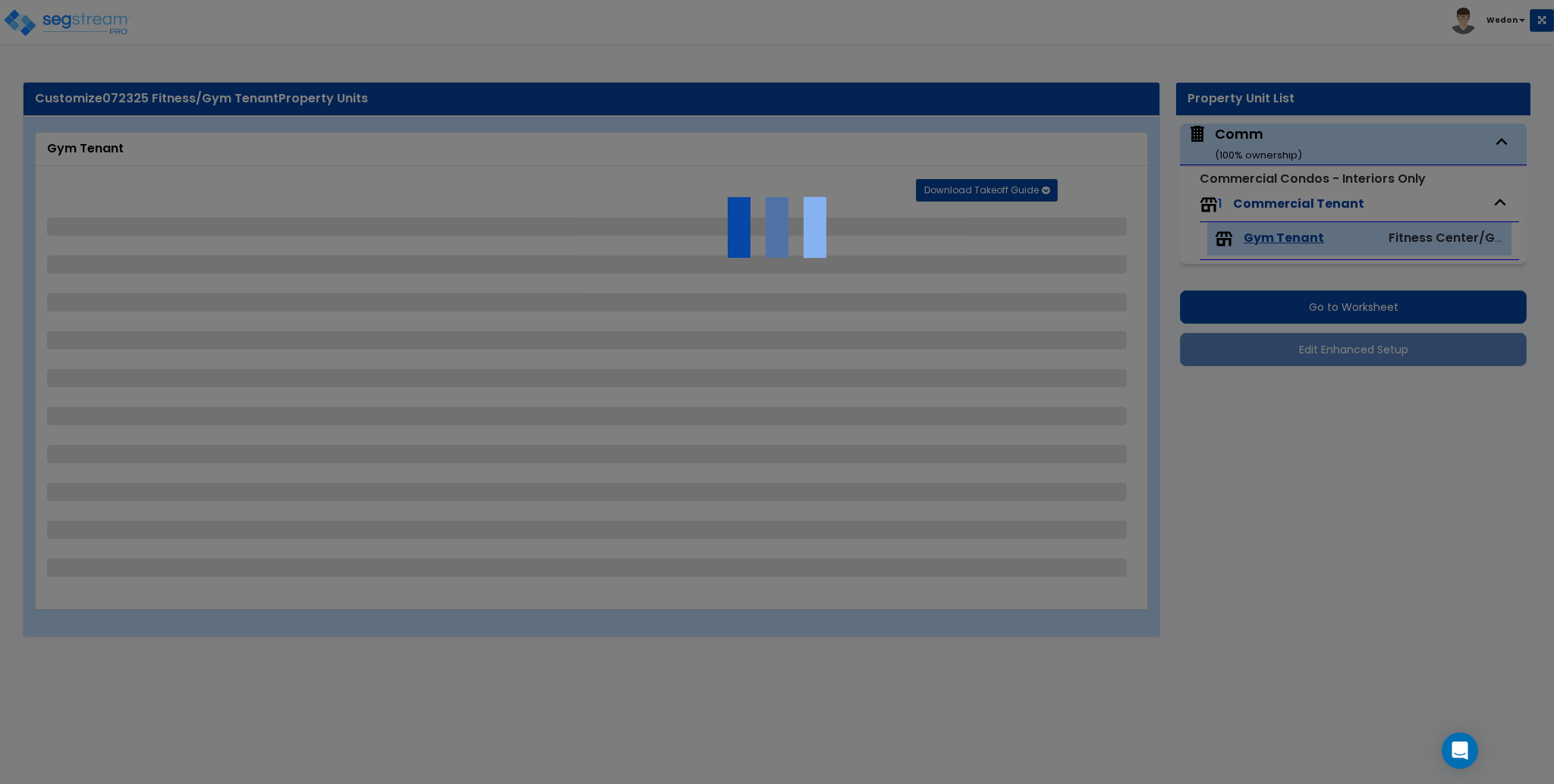
select select "2"
select select "3"
select select "4"
select select "5"
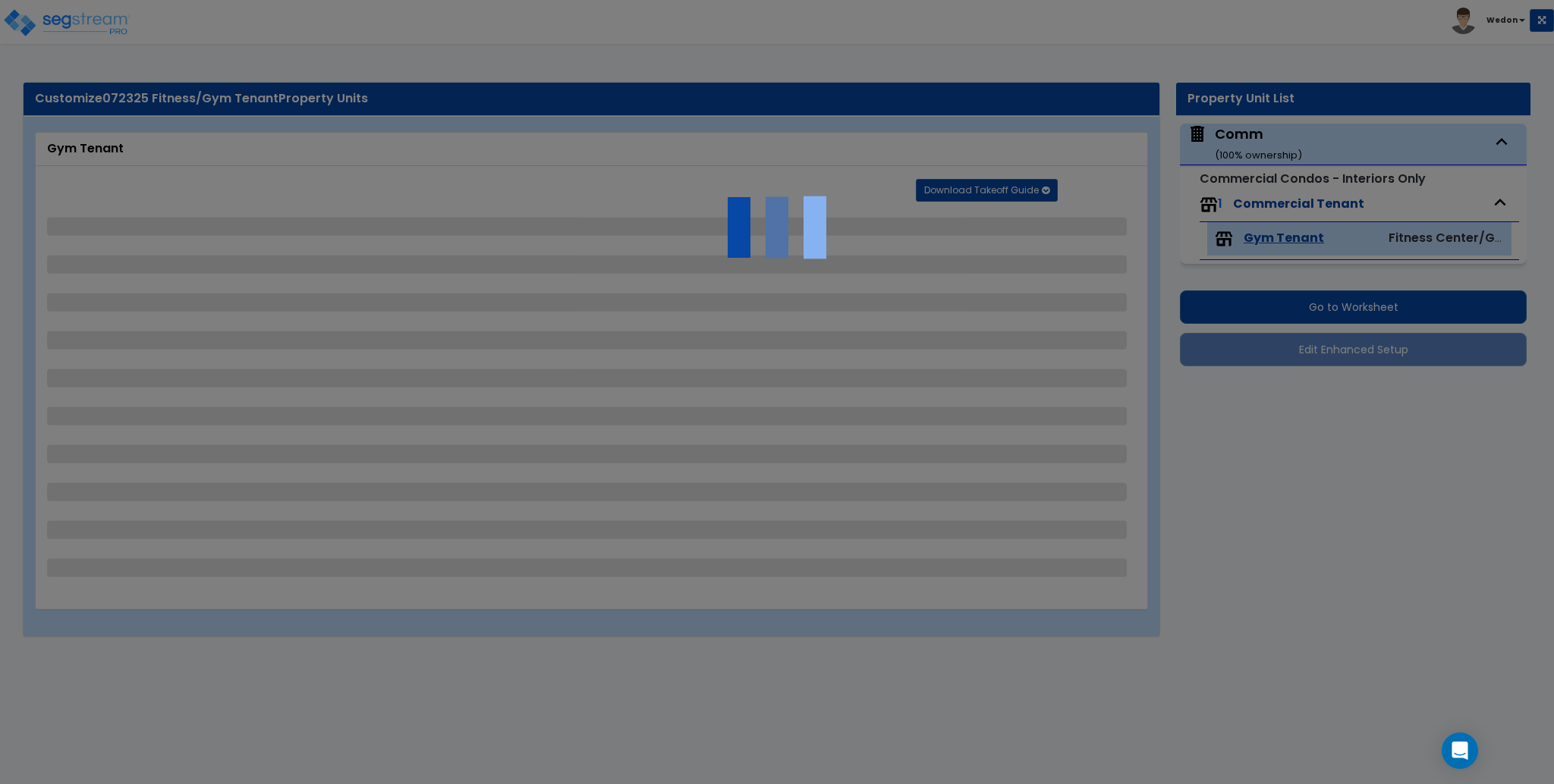
select select "1"
select select "2"
select select "1"
select select "6"
select select "2"
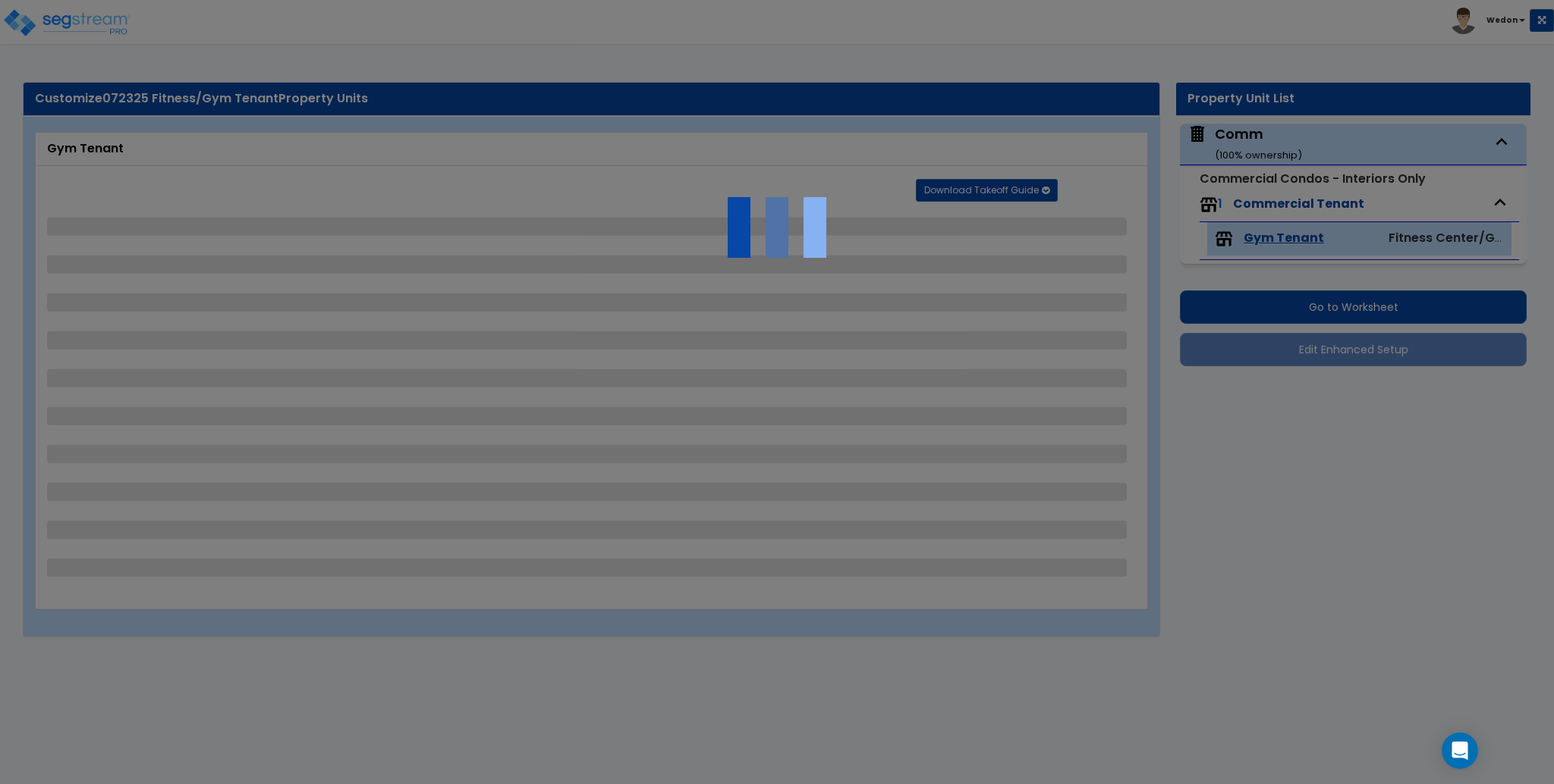
select select "3"
select select "1"
select select "3"
select select "6"
select select "7"
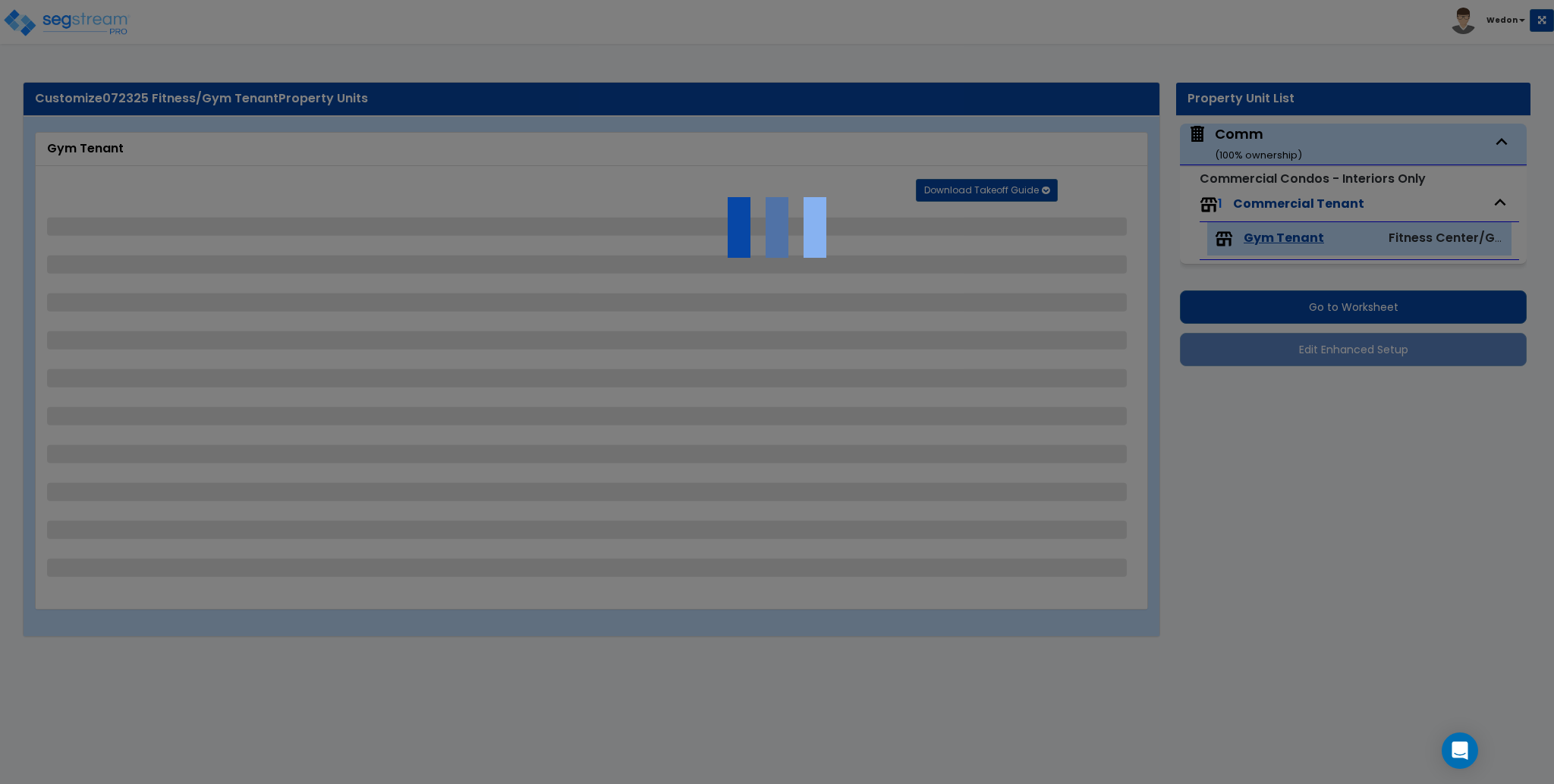
select select "1"
select select "2"
select select "1"
select select "2"
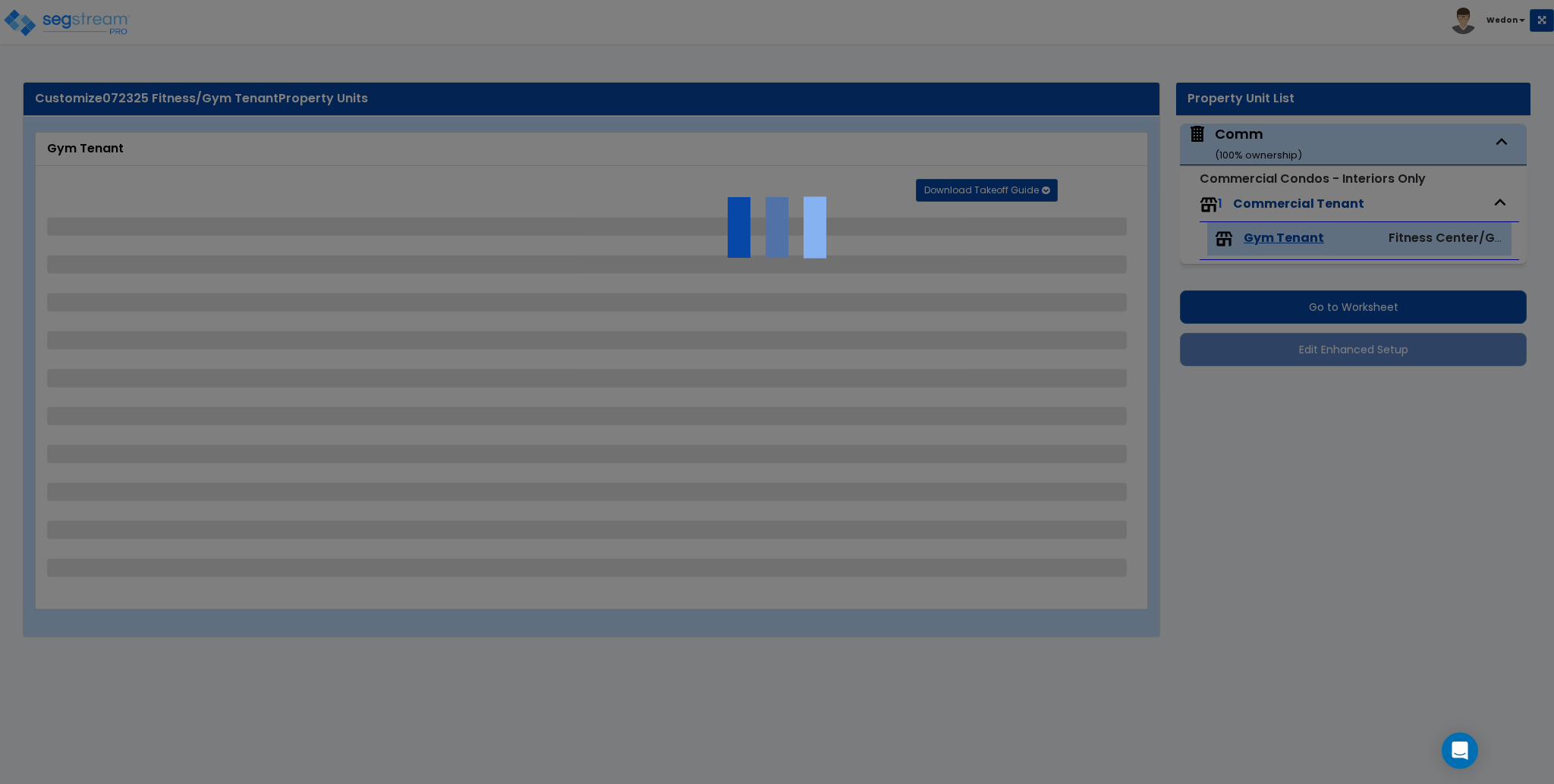
select select "3"
select select "1"
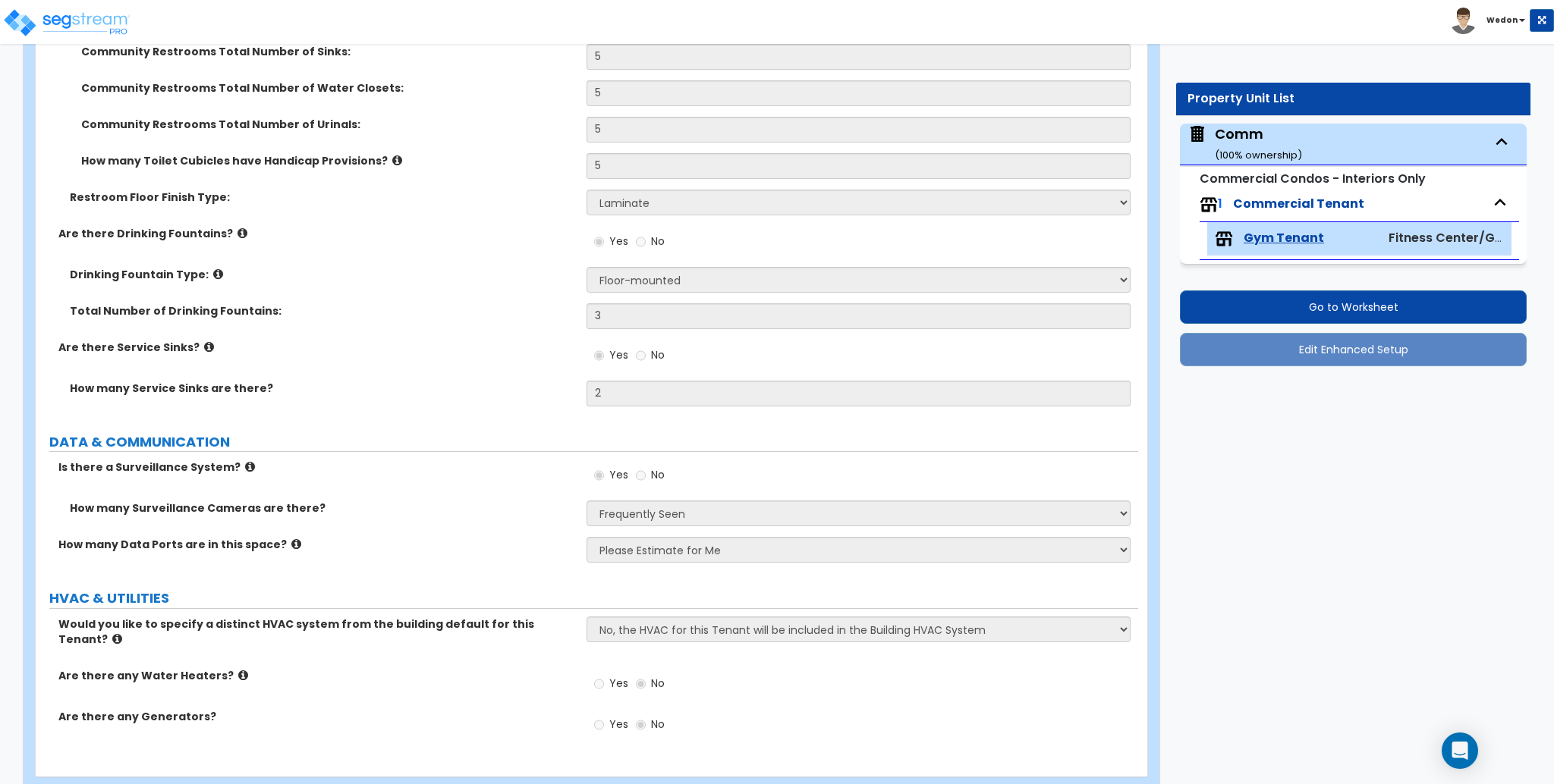
scroll to position [5490, 0]
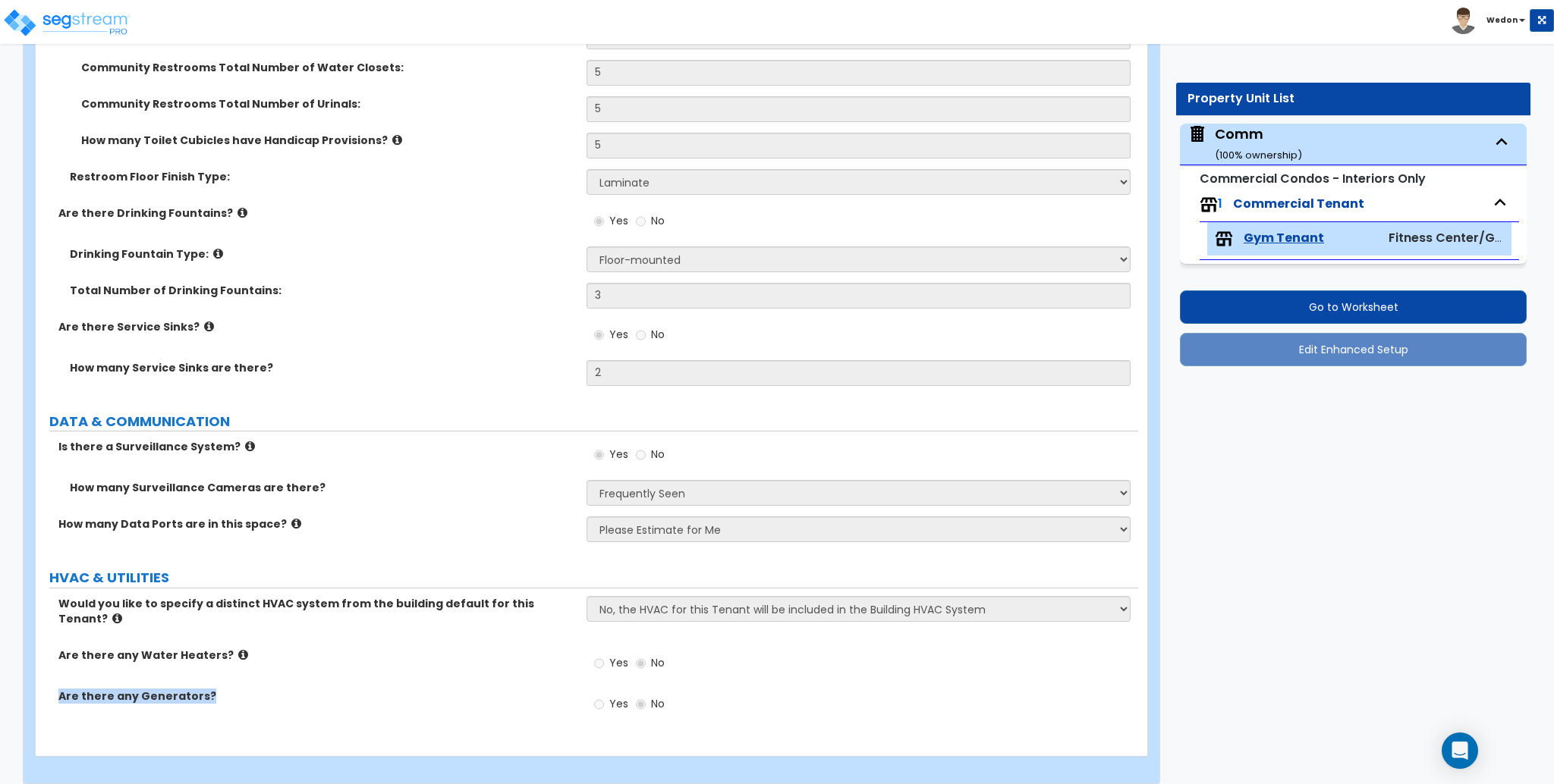
drag, startPoint x: 162, startPoint y: 675, endPoint x: 384, endPoint y: 675, distance: 222.0
click at [384, 689] on div "Are there any Generators?" at bounding box center [312, 697] width 551 height 16
click at [461, 666] on div "Are there any Water Heaters? Yes No" at bounding box center [587, 669] width 1103 height 41
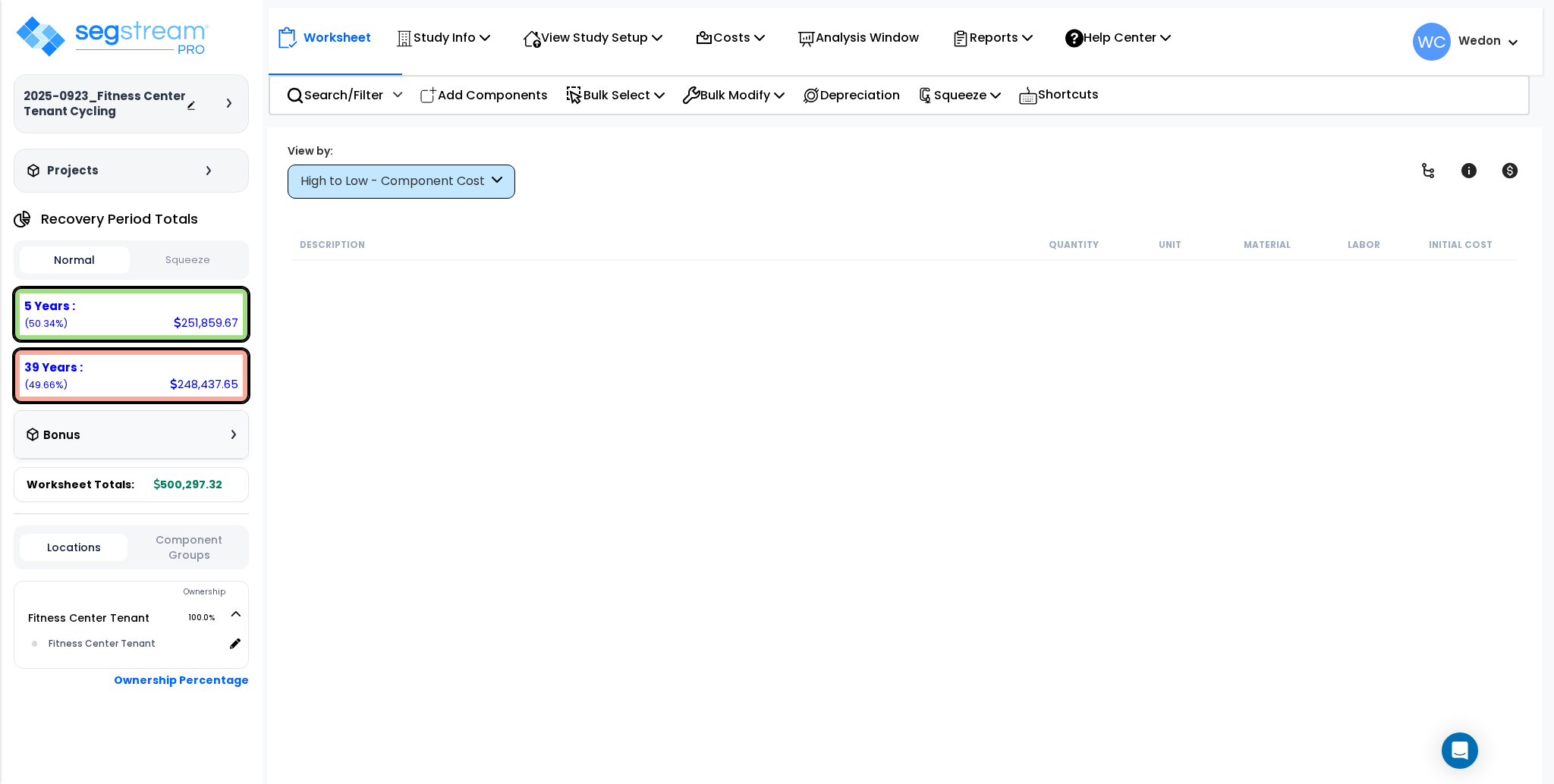
scroll to position [1718, 0]
